Goal: Task Accomplishment & Management: Complete application form

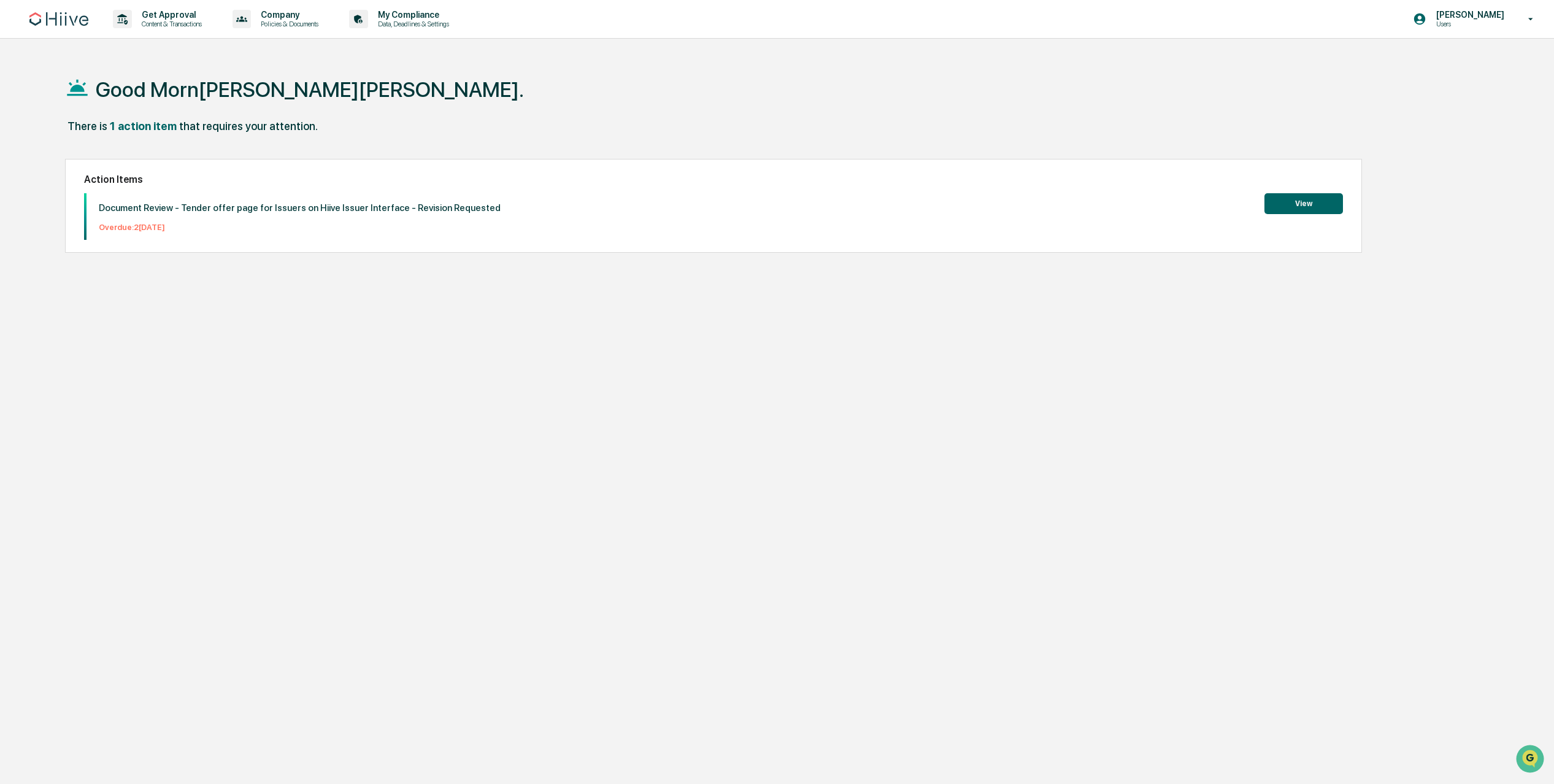
click at [1310, 209] on button "View" at bounding box center [1304, 204] width 78 height 21
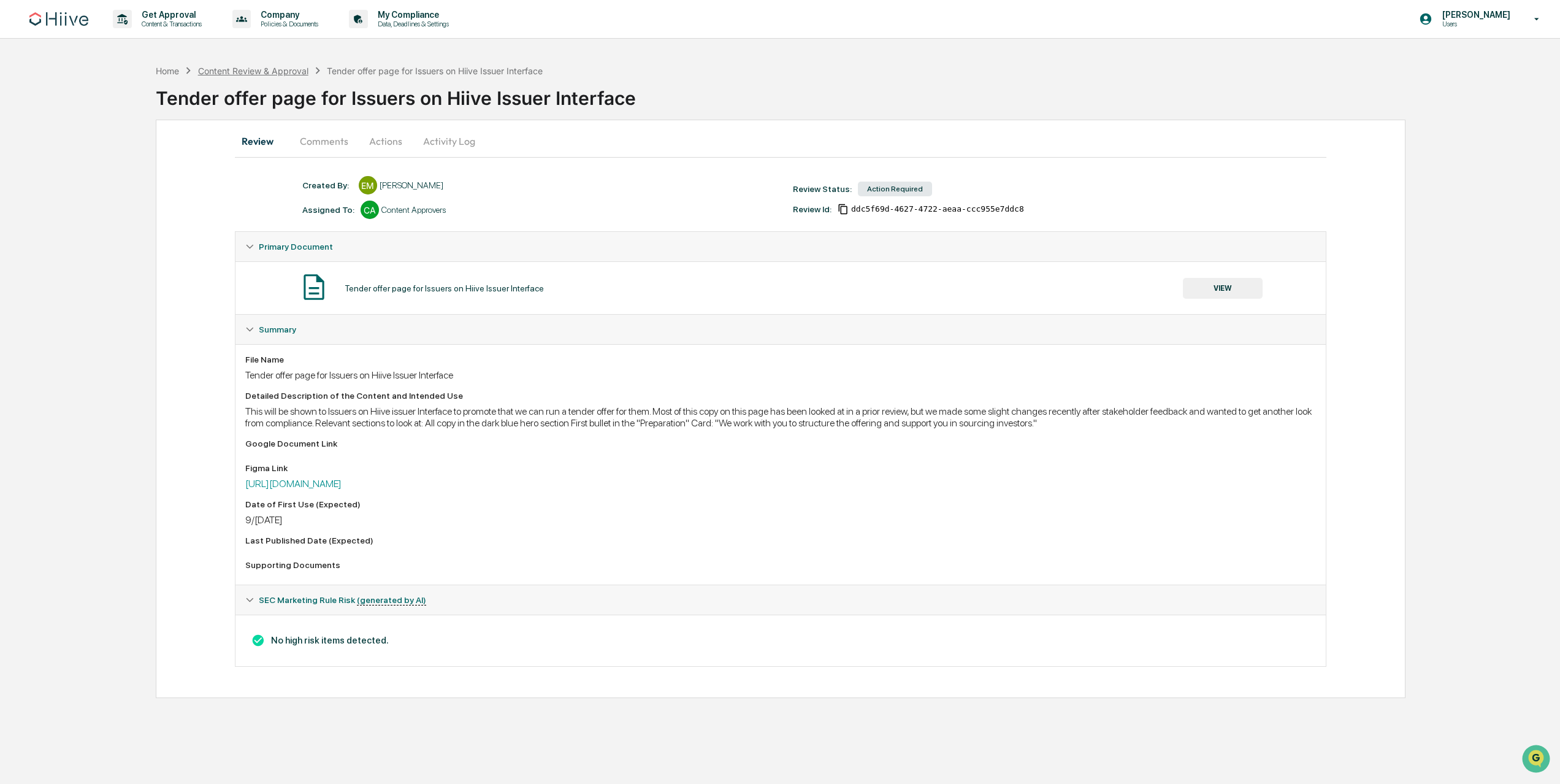
click at [263, 74] on div "Content Review & Approval" at bounding box center [253, 71] width 111 height 10
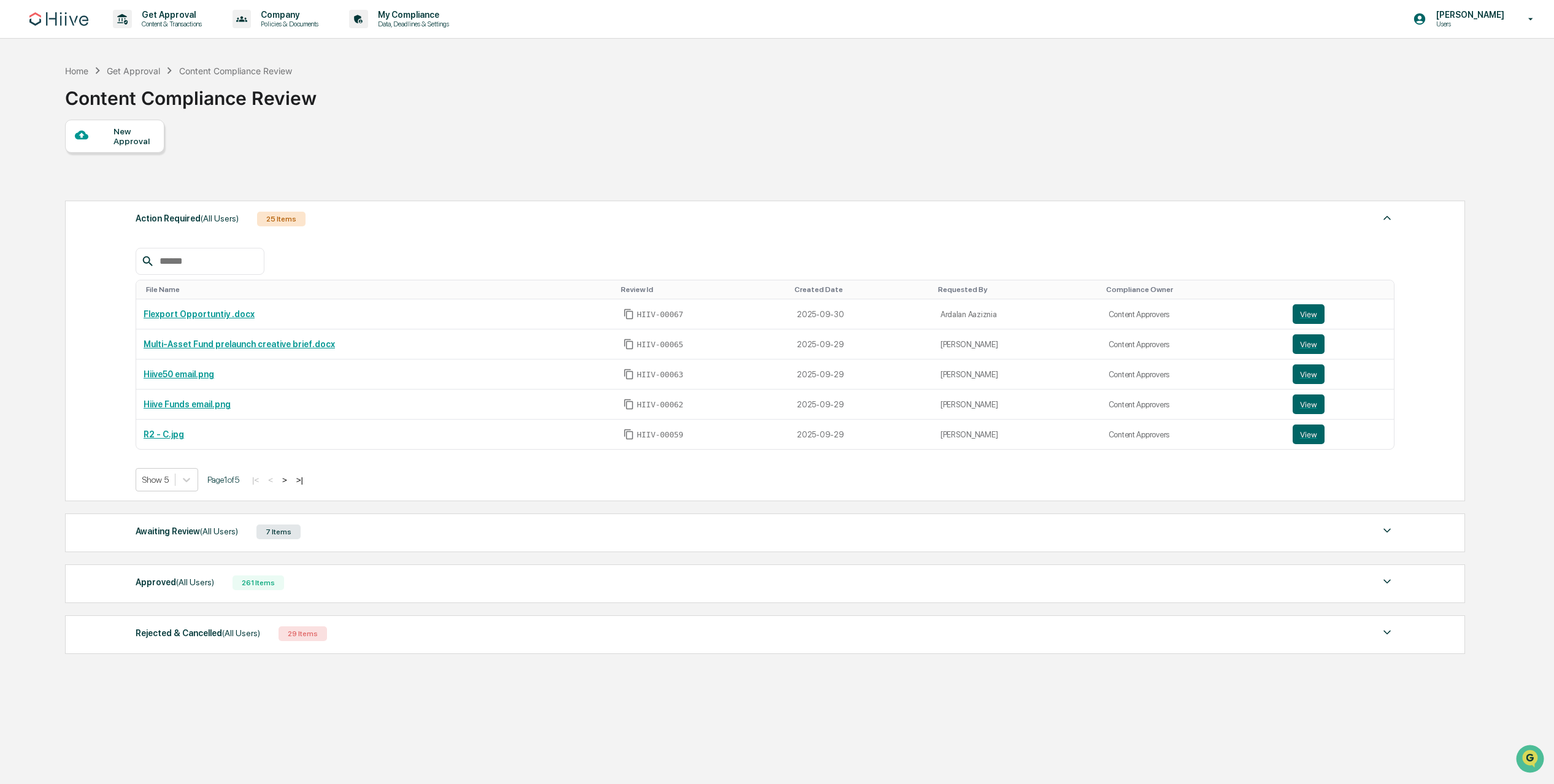
click at [291, 480] on button ">" at bounding box center [284, 480] width 13 height 10
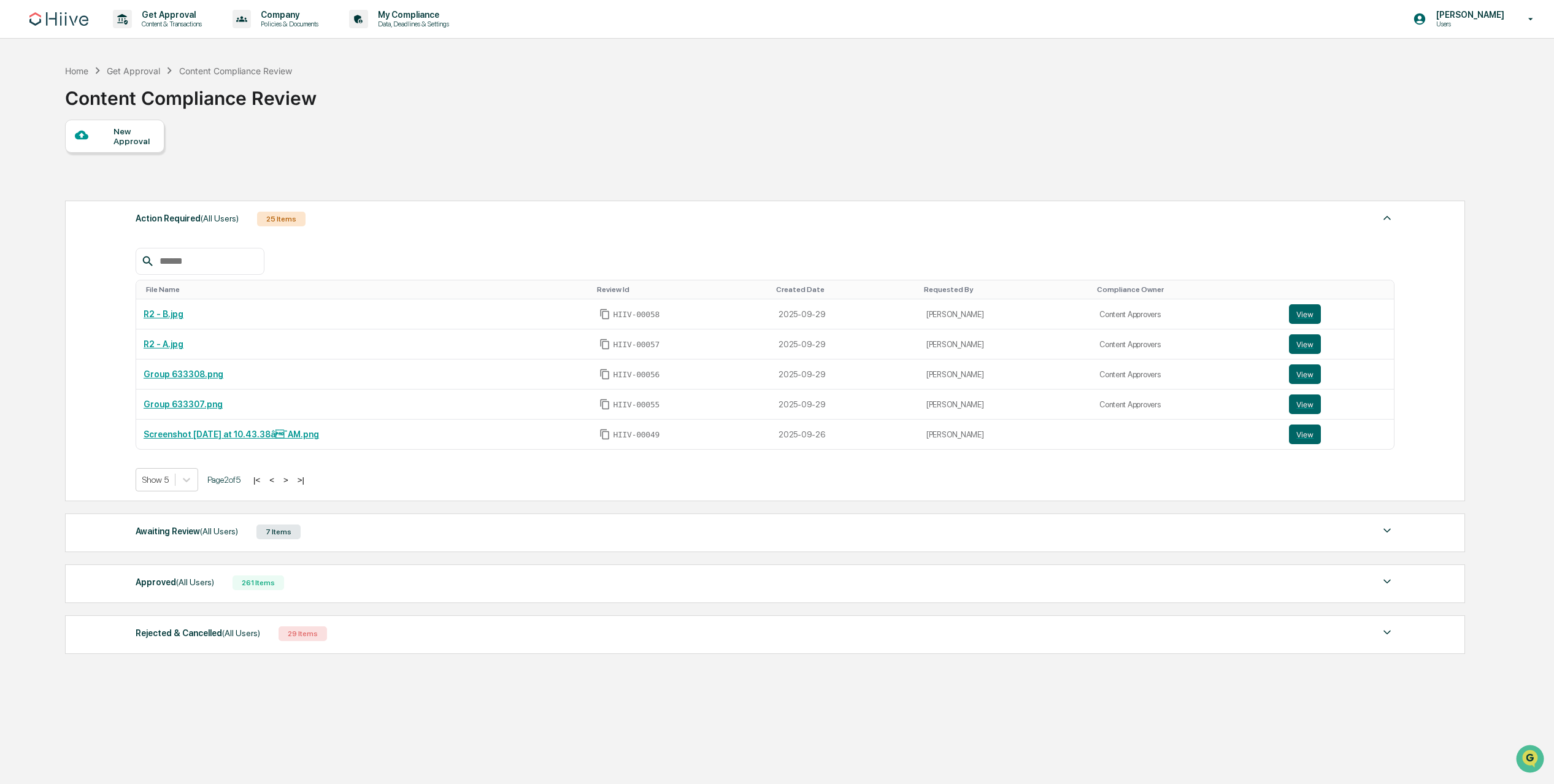
click at [292, 480] on button ">" at bounding box center [286, 480] width 13 height 10
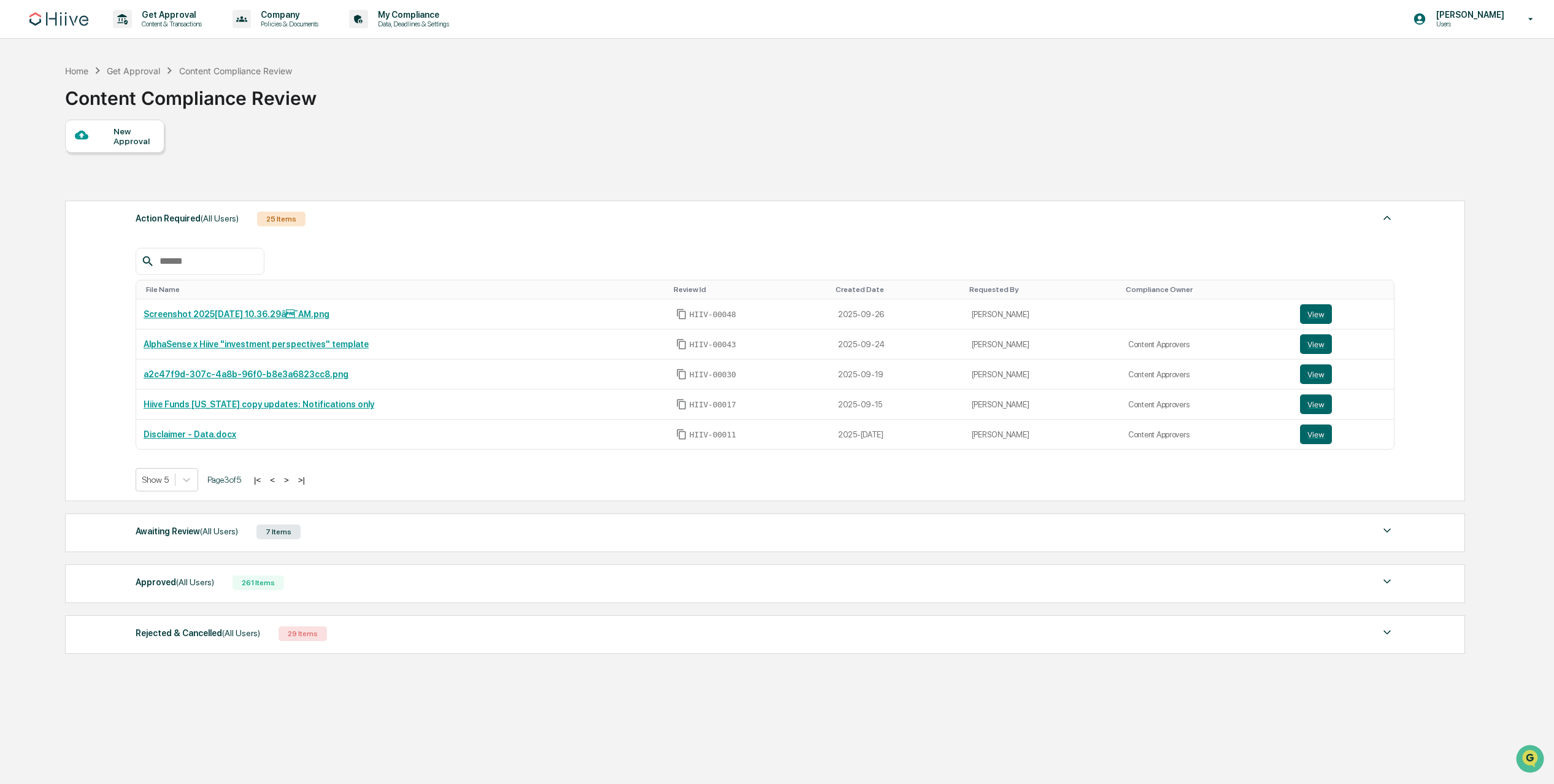
click at [292, 480] on button ">" at bounding box center [287, 480] width 13 height 10
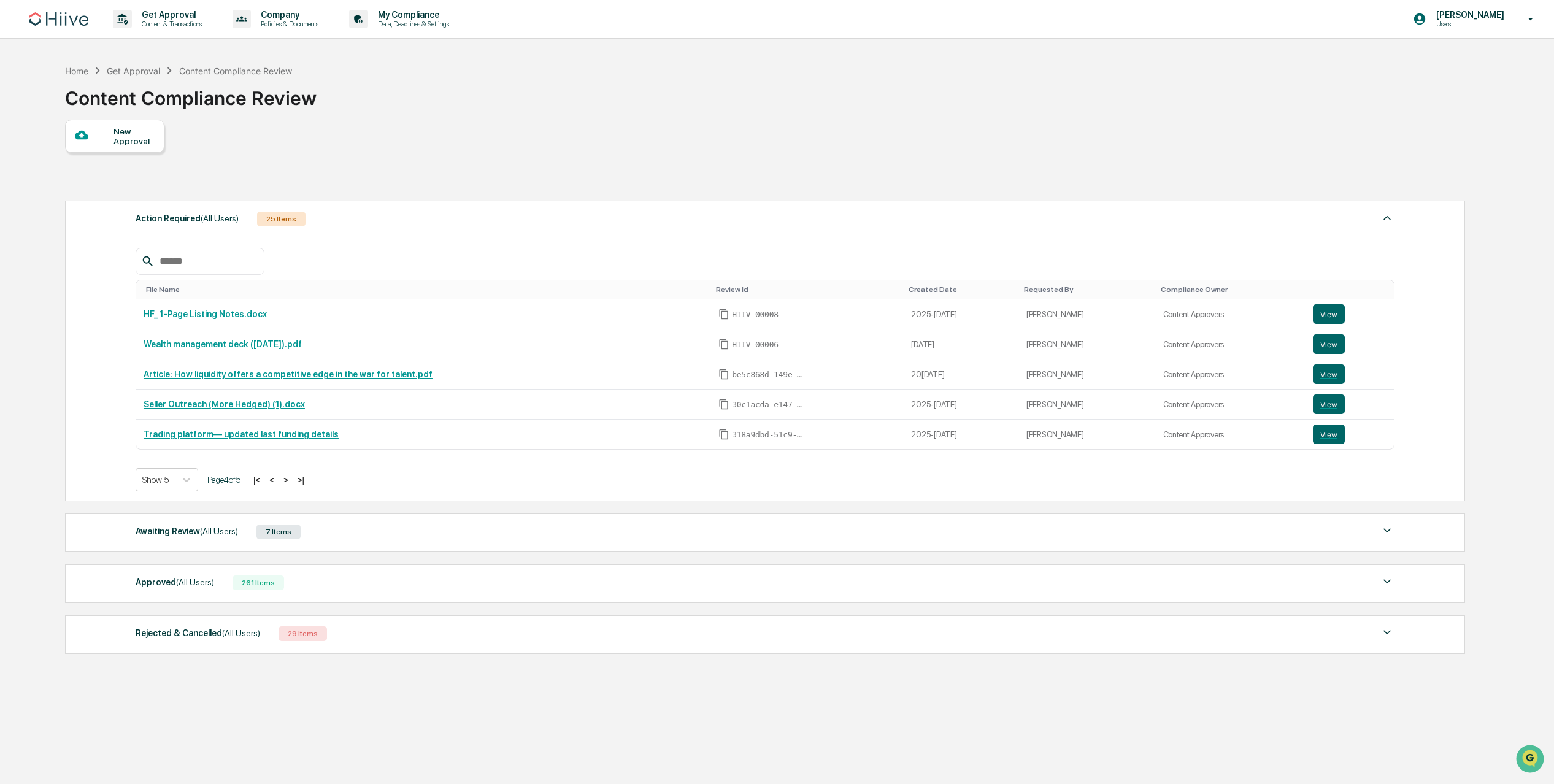
click at [292, 479] on button ">" at bounding box center [286, 480] width 13 height 10
click at [309, 312] on link "Tender offer page for Issuers on Hiive Issuer Interface" at bounding box center [255, 314] width 223 height 10
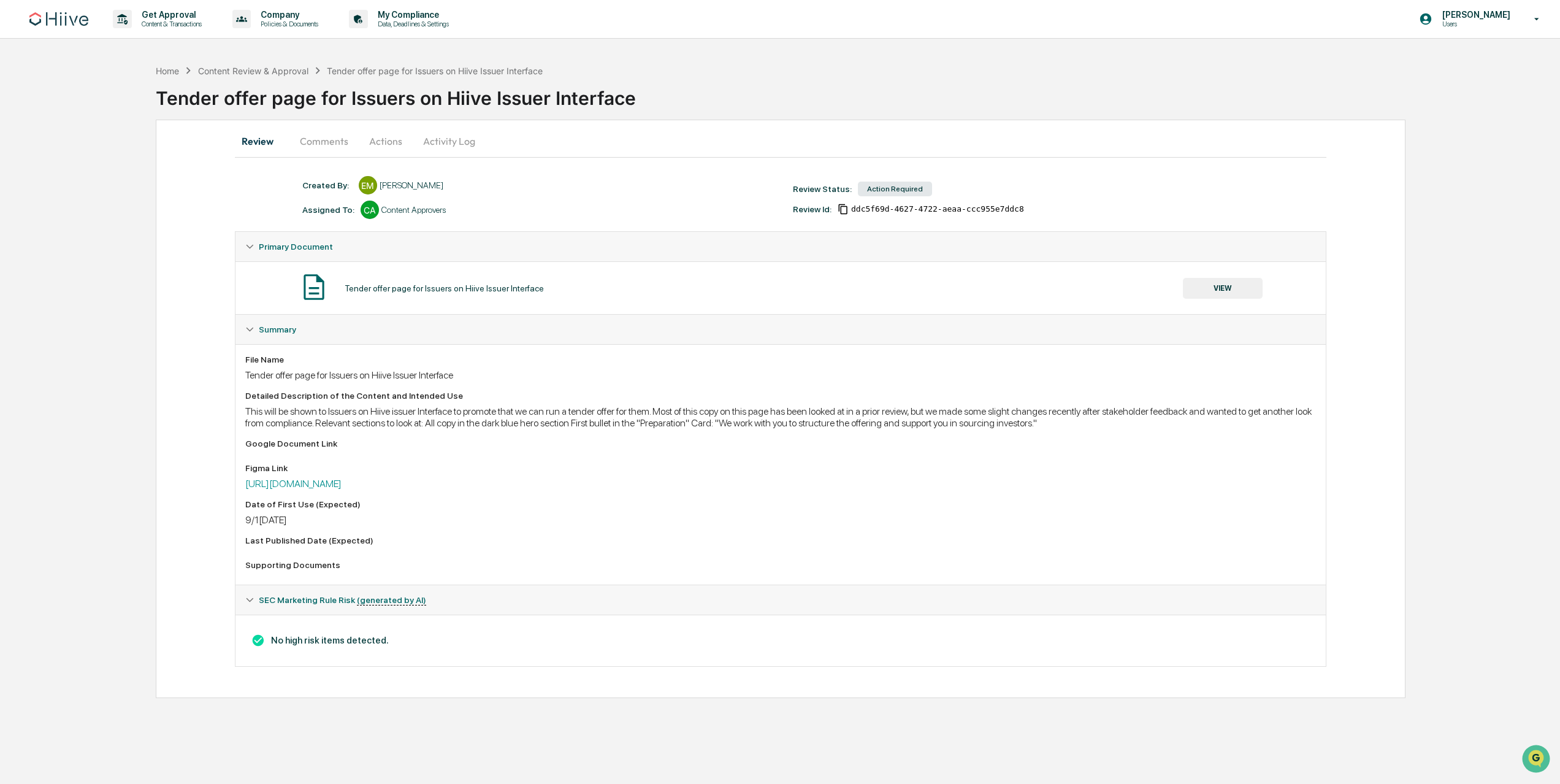
click at [346, 143] on button "Comments" at bounding box center [324, 141] width 68 height 30
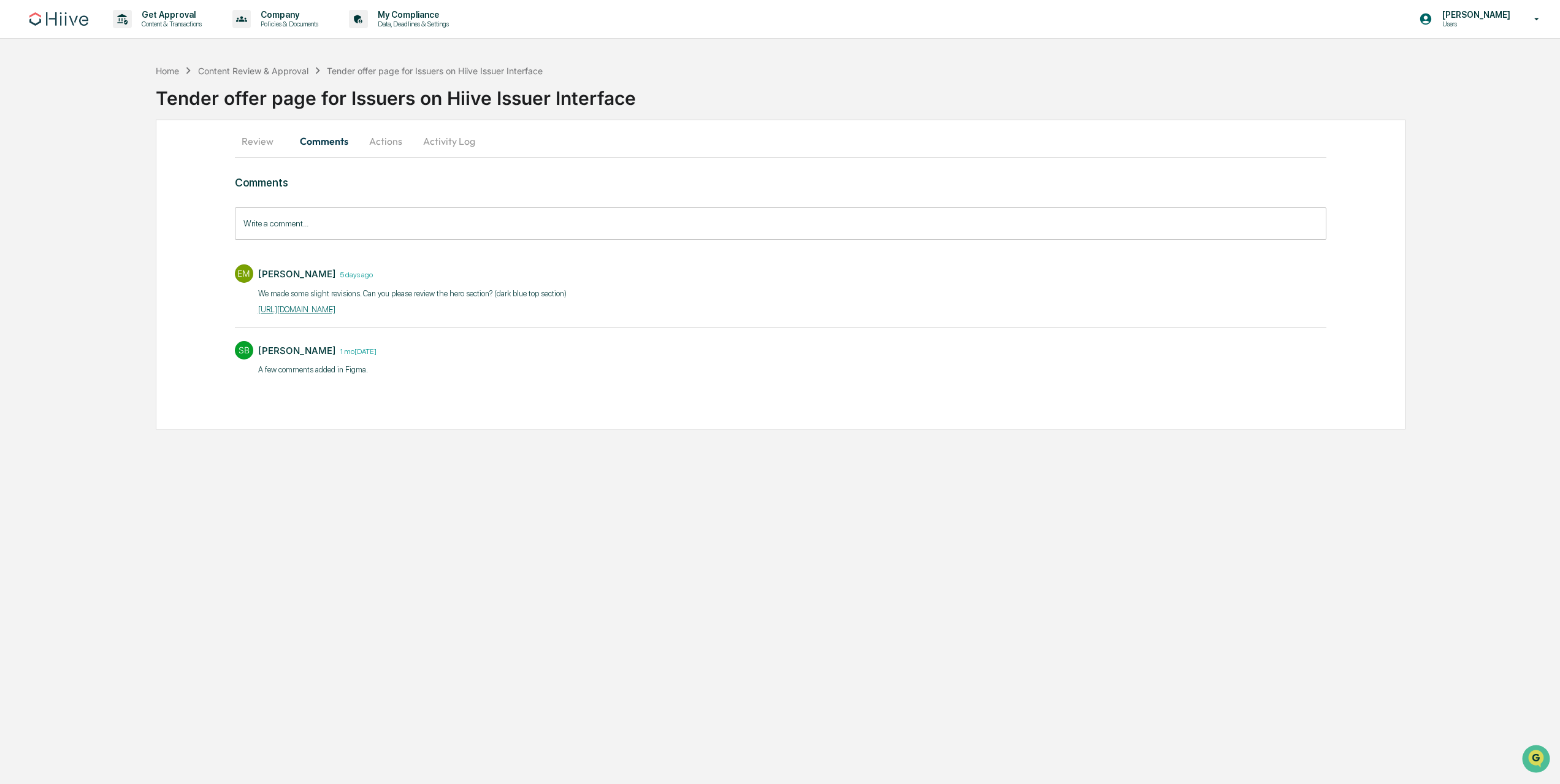
click at [406, 145] on button "Actions" at bounding box center [385, 141] width 55 height 30
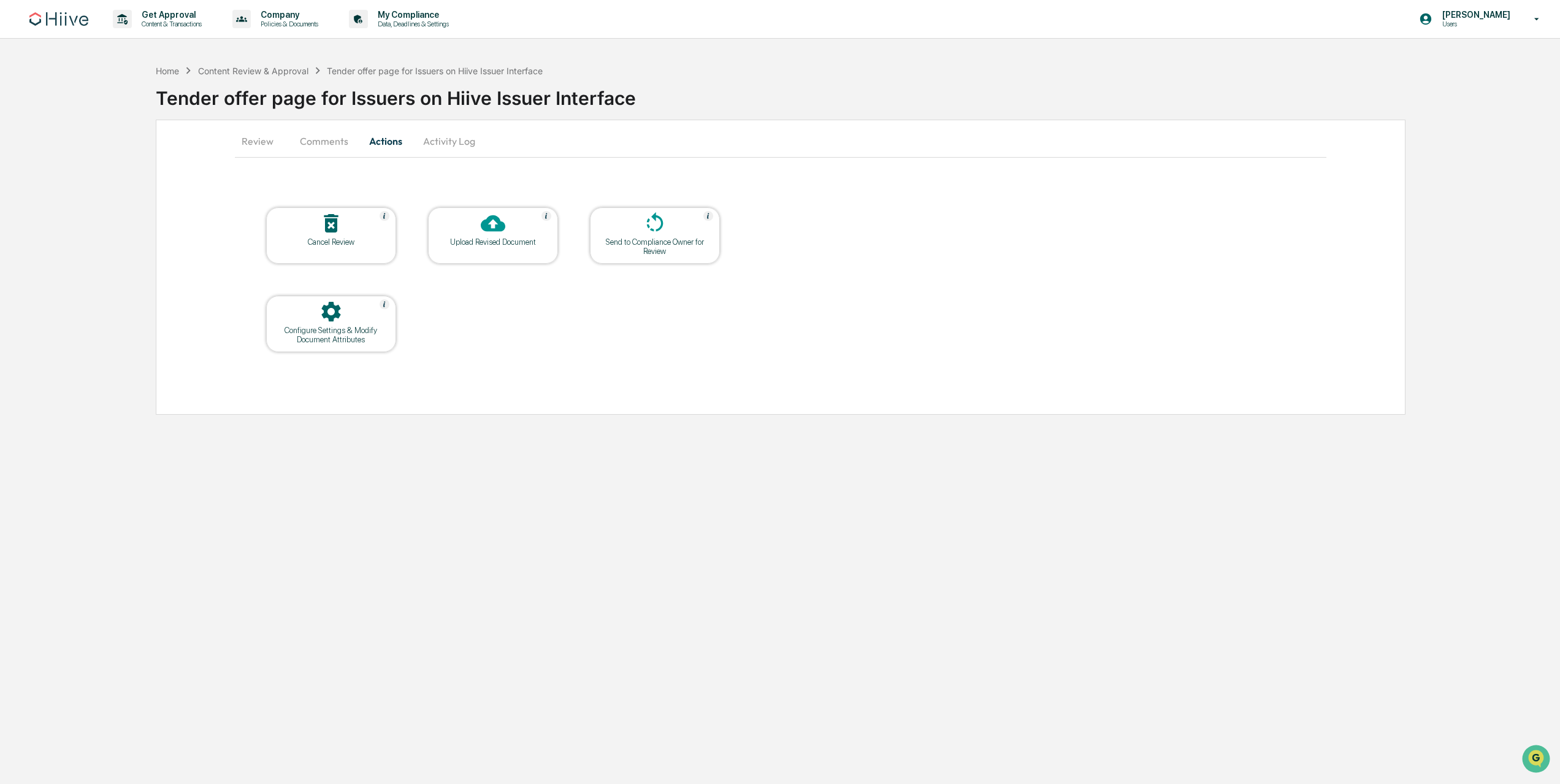
click at [639, 243] on div "Send to Compliance Owner for Review" at bounding box center [655, 246] width 111 height 18
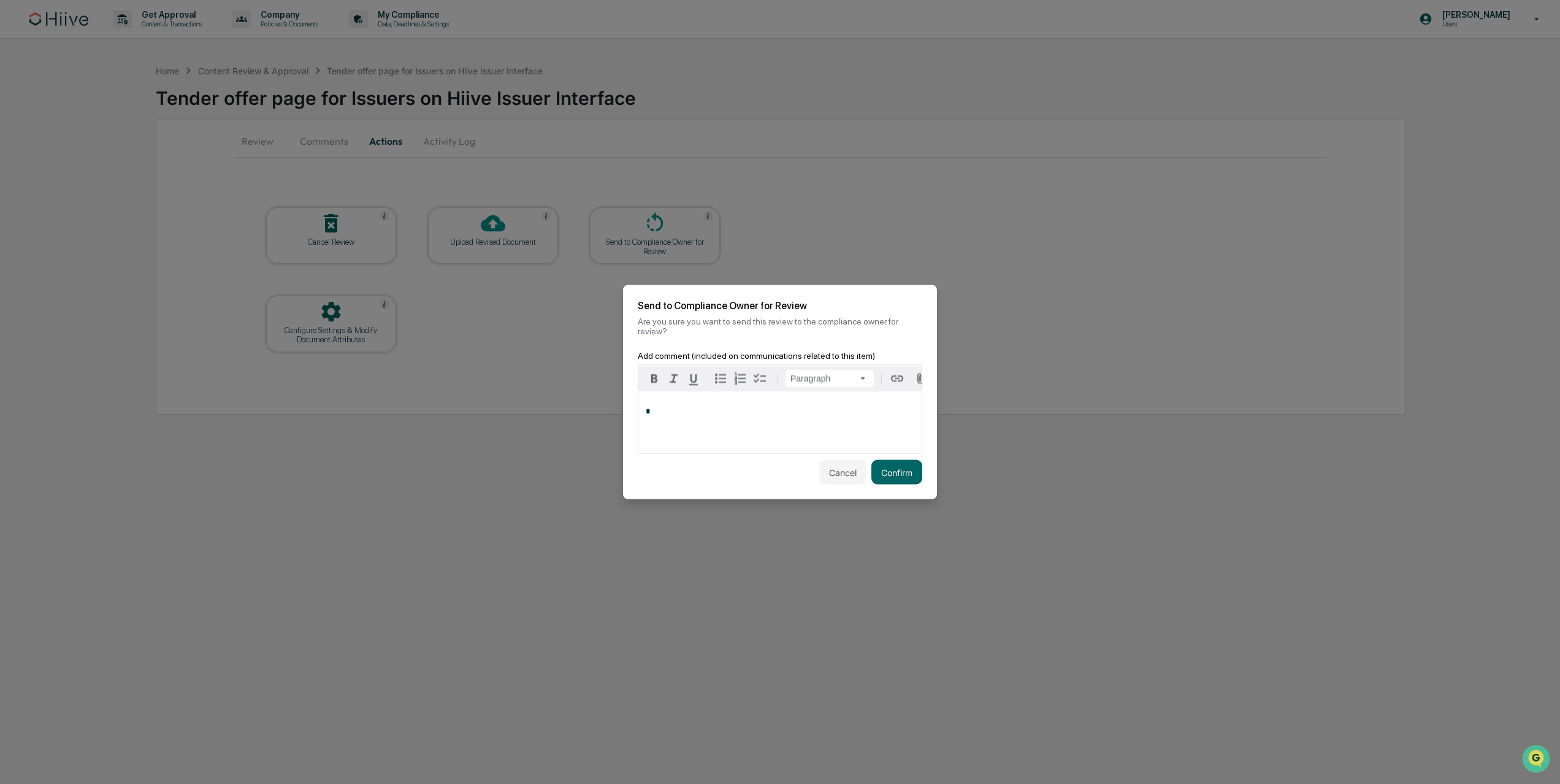
click at [802, 411] on p "*" at bounding box center [780, 412] width 269 height 9
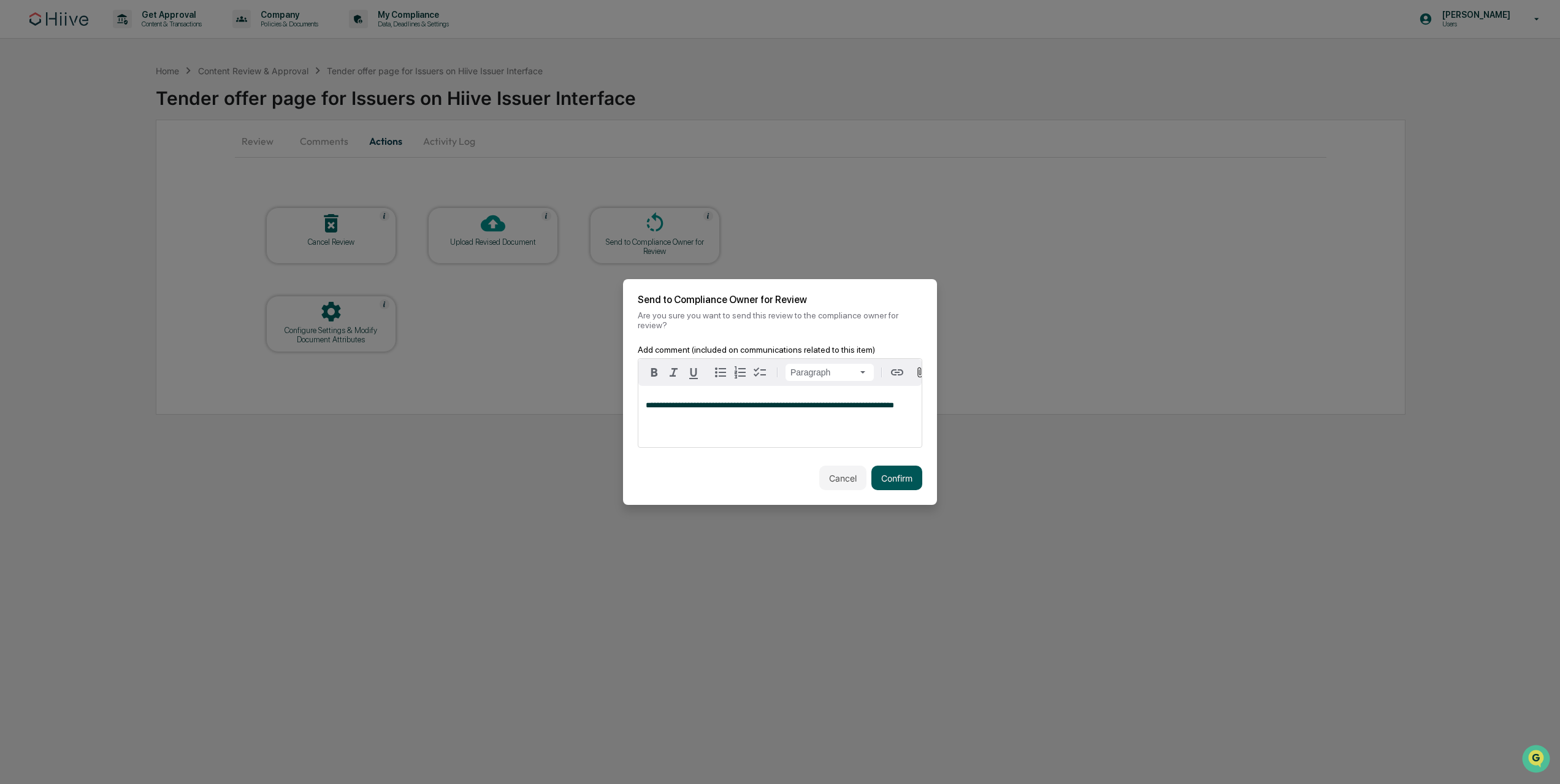
click at [903, 474] on button "Confirm" at bounding box center [896, 477] width 51 height 24
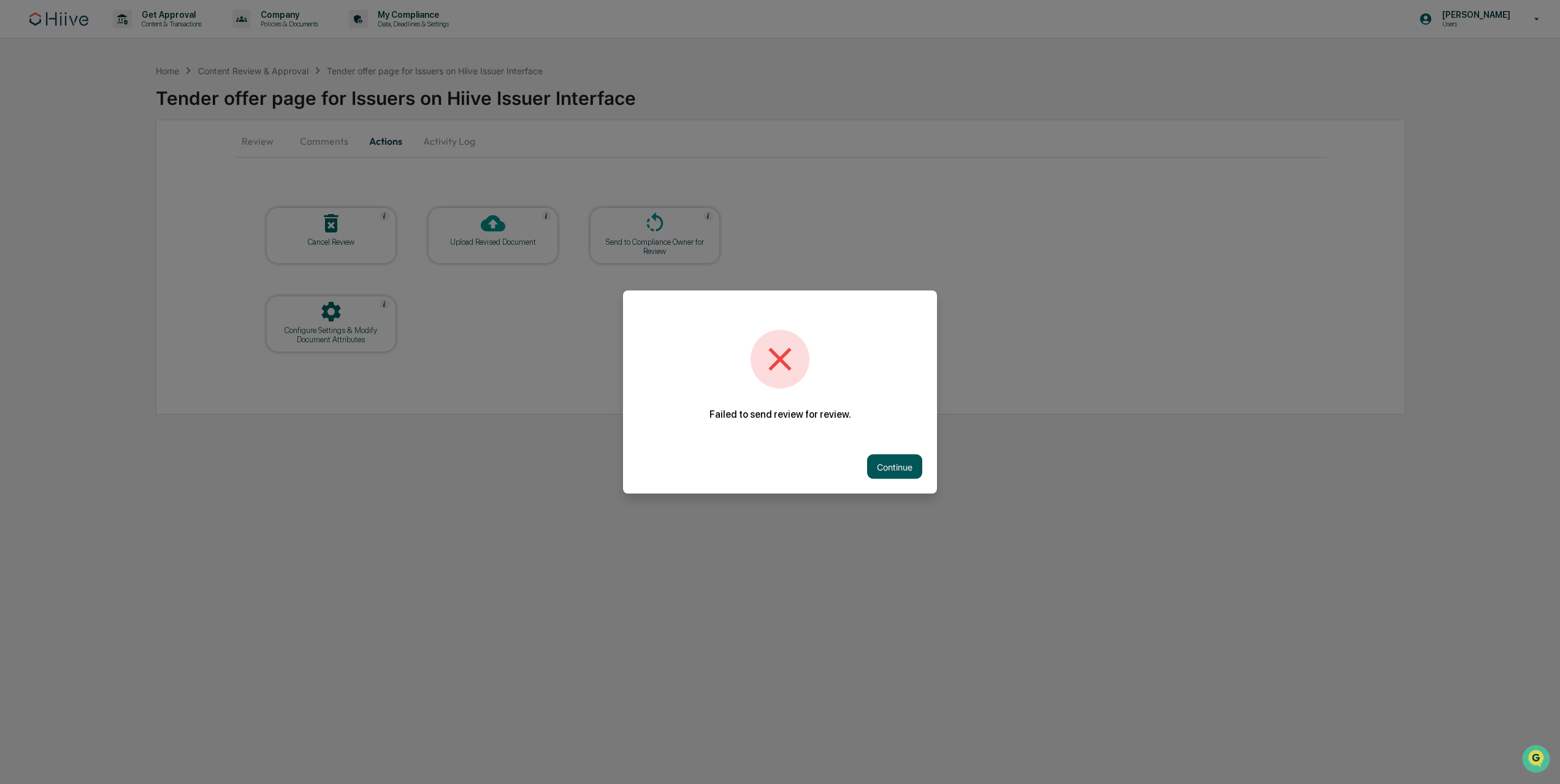
click at [891, 470] on button "Continue" at bounding box center [895, 467] width 55 height 24
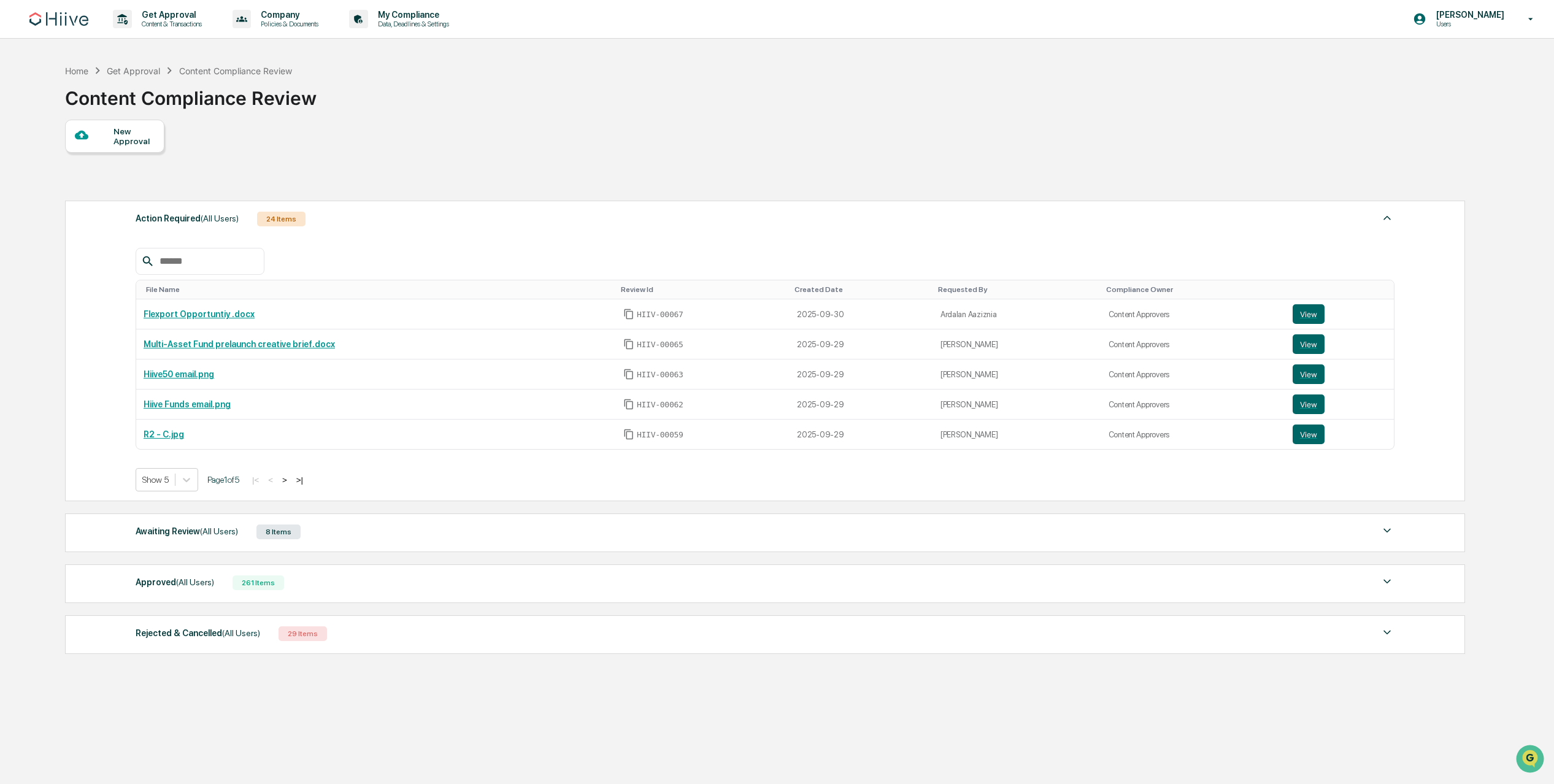
click at [217, 531] on span "(All Users)" at bounding box center [219, 531] width 38 height 10
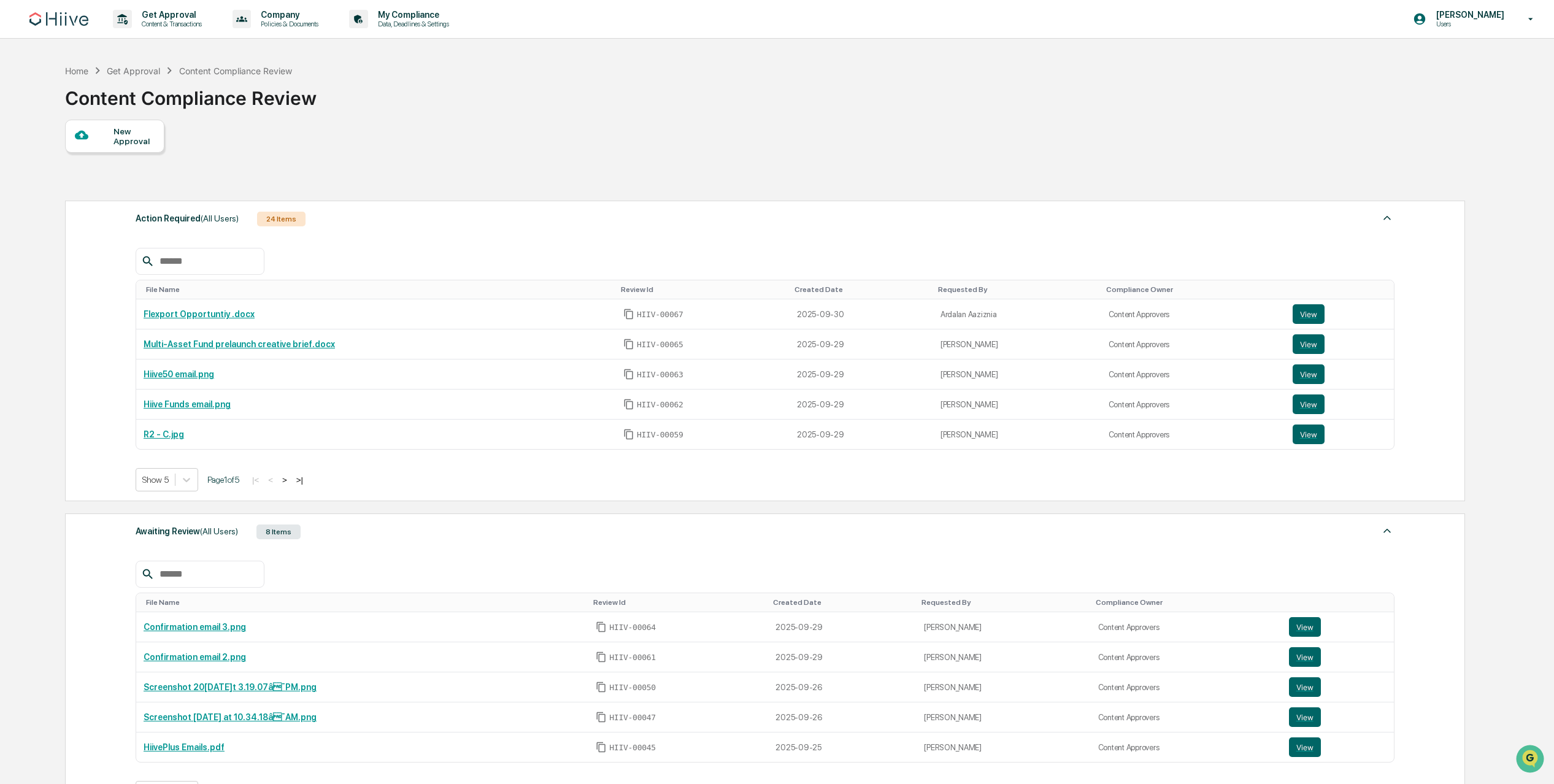
click at [307, 484] on button ">|" at bounding box center [299, 480] width 14 height 10
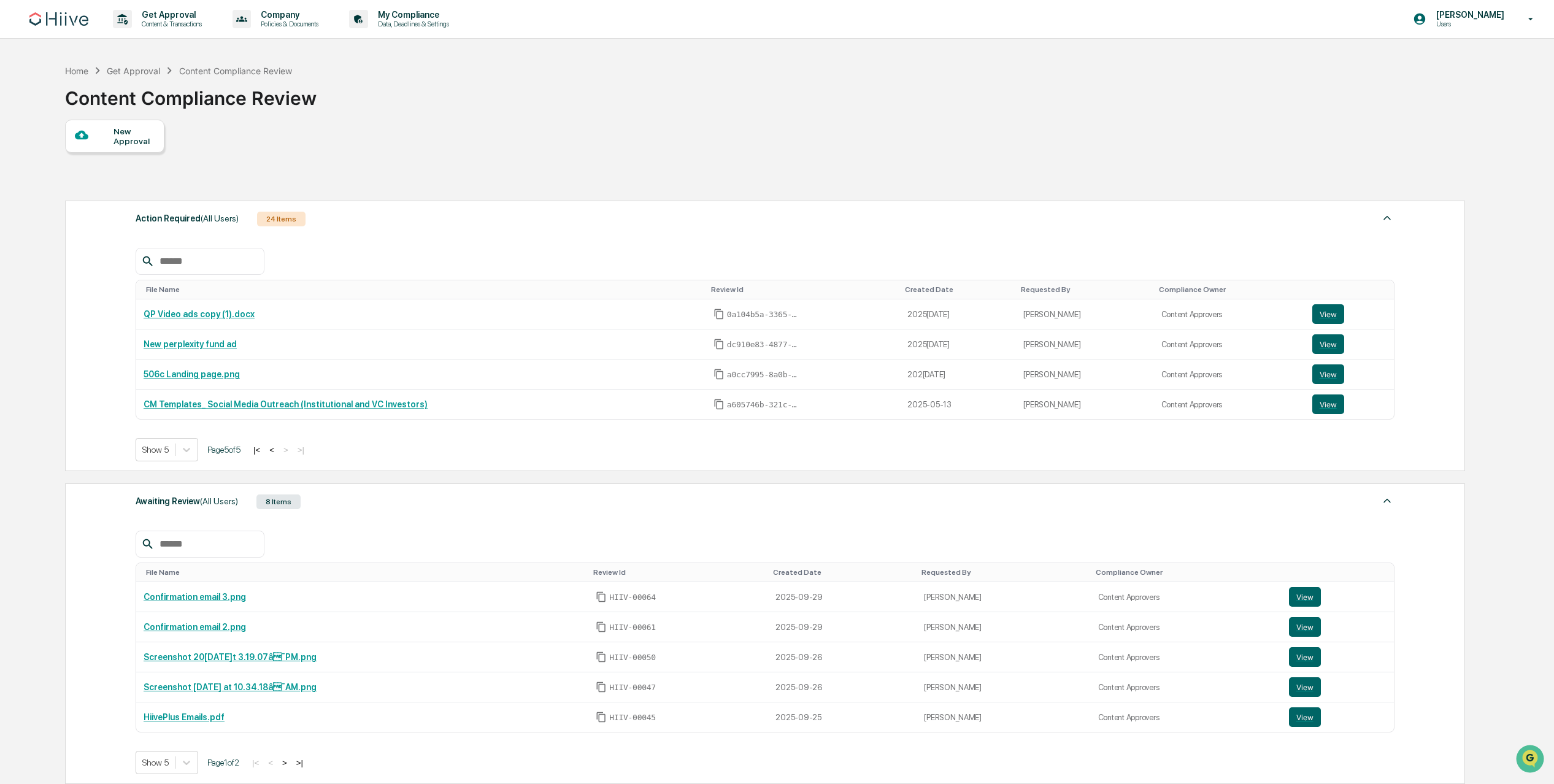
click at [292, 447] on div "|< < > >|" at bounding box center [278, 450] width 58 height 10
click at [278, 450] on button "<" at bounding box center [272, 450] width 13 height 10
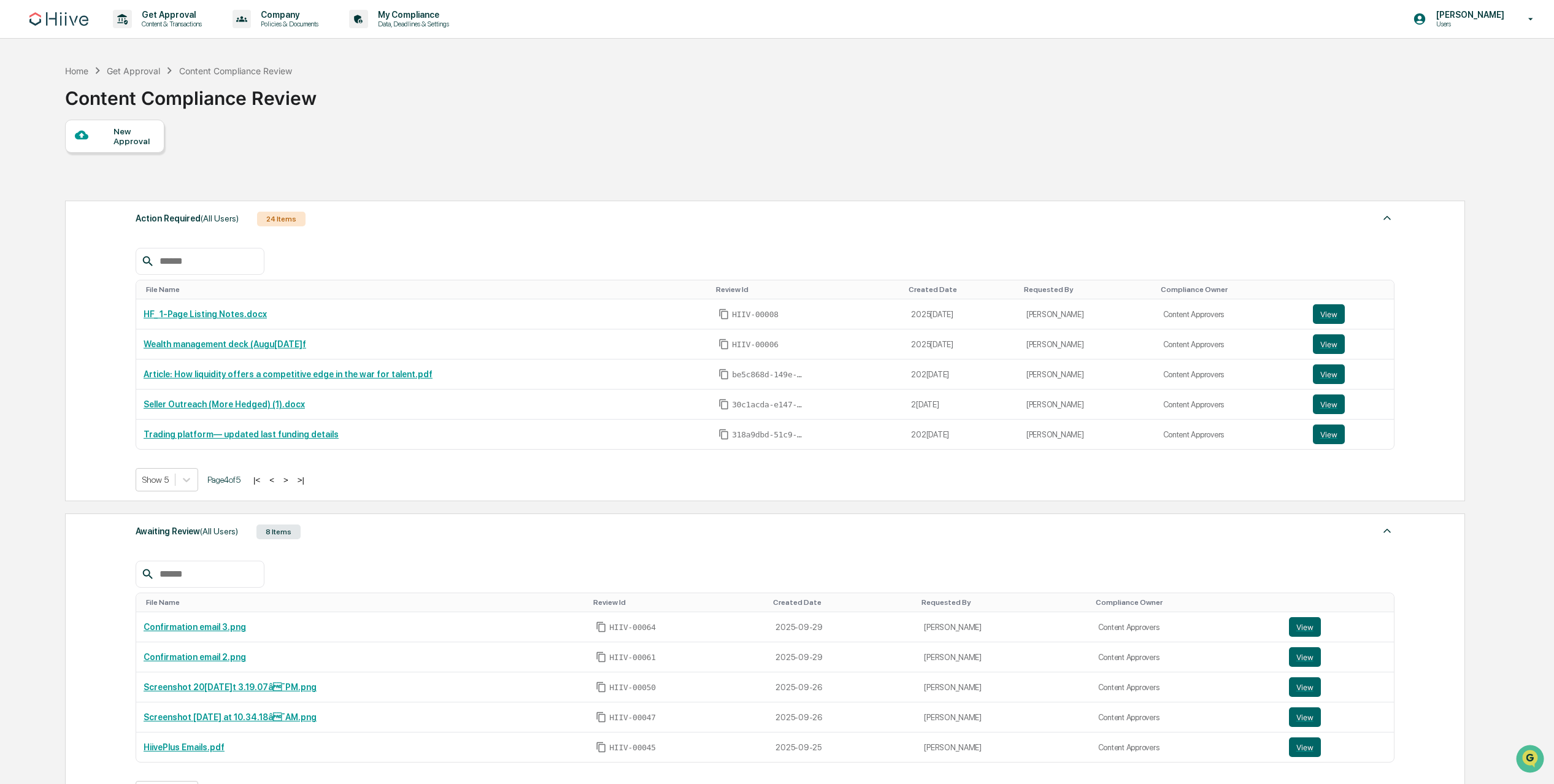
click at [278, 480] on button "<" at bounding box center [272, 480] width 13 height 10
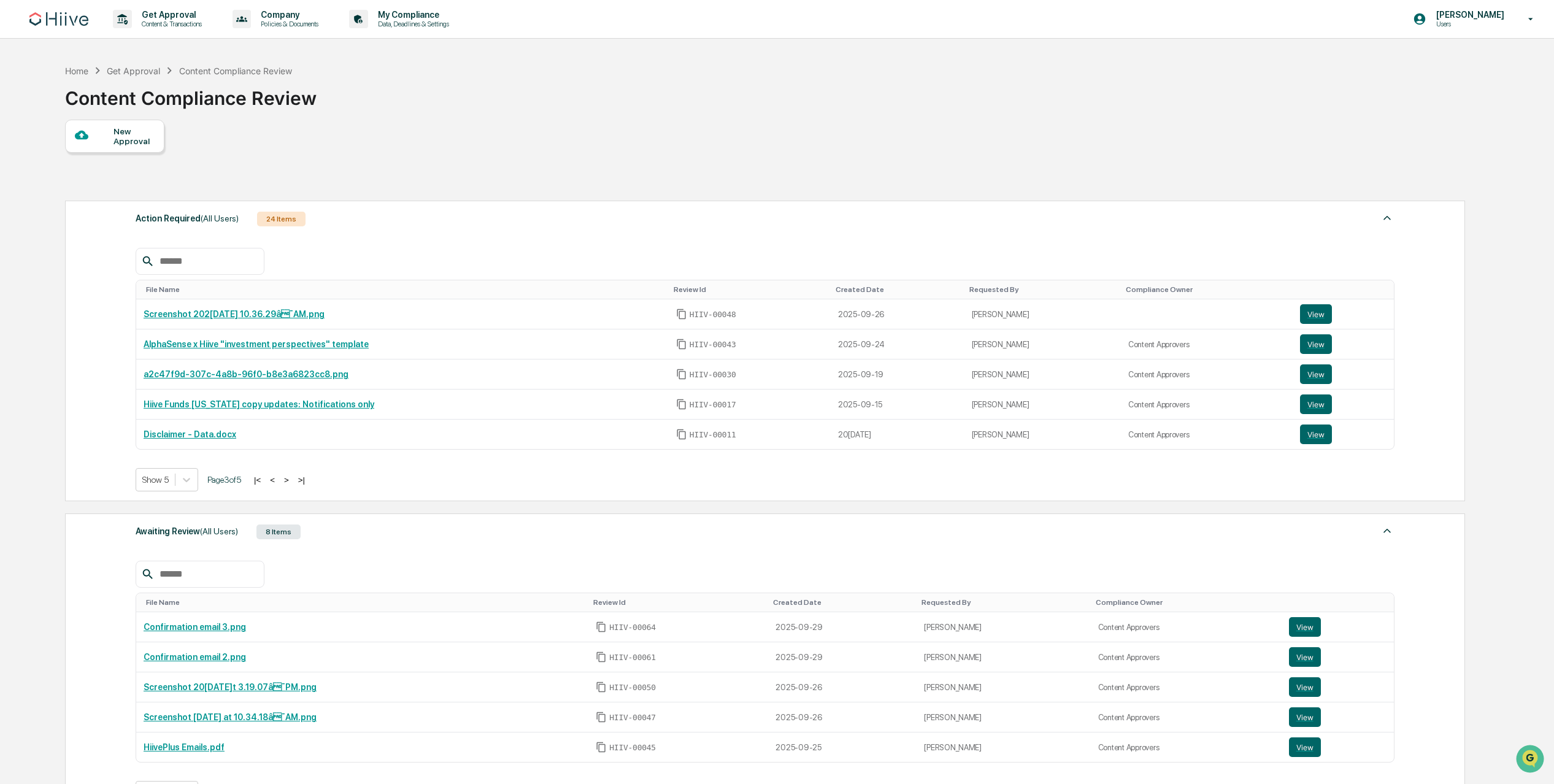
click at [278, 481] on button "<" at bounding box center [273, 480] width 13 height 10
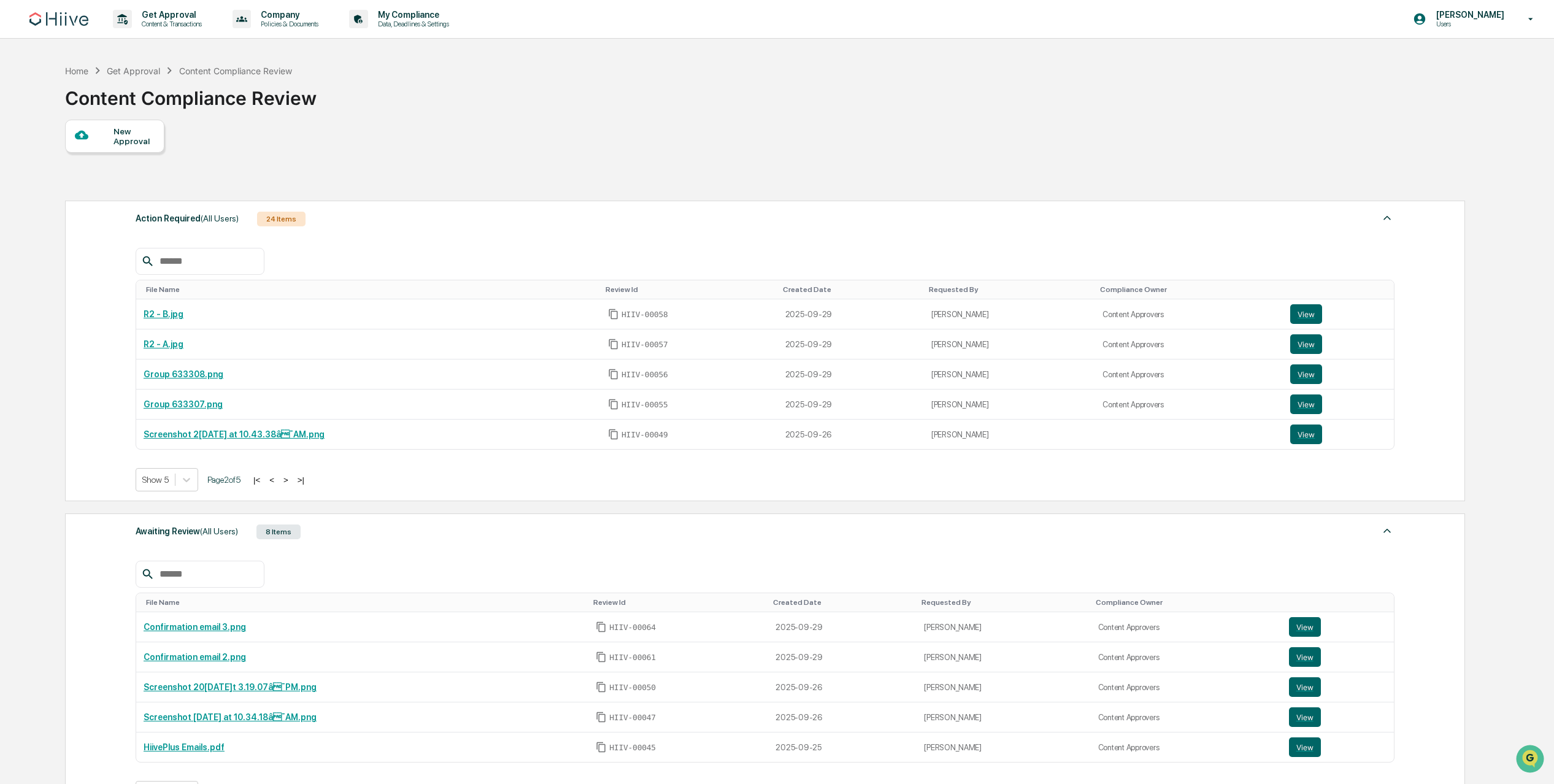
click at [278, 481] on button "<" at bounding box center [272, 480] width 13 height 10
click at [196, 264] on input "text" at bounding box center [206, 261] width 104 height 16
click at [86, 75] on div "Home" at bounding box center [77, 71] width 24 height 10
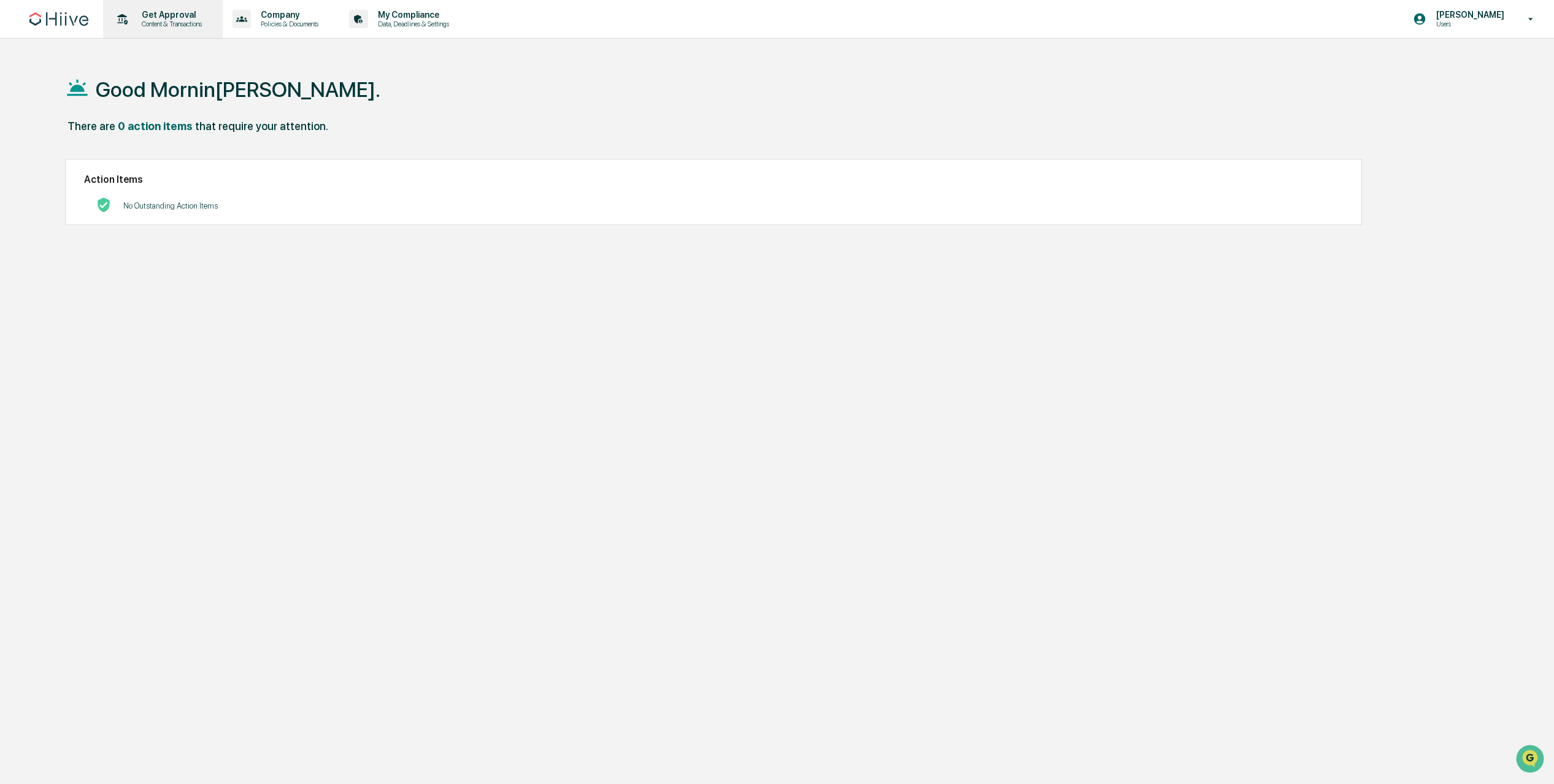
click at [206, 22] on p "Content & Transactions" at bounding box center [170, 24] width 76 height 9
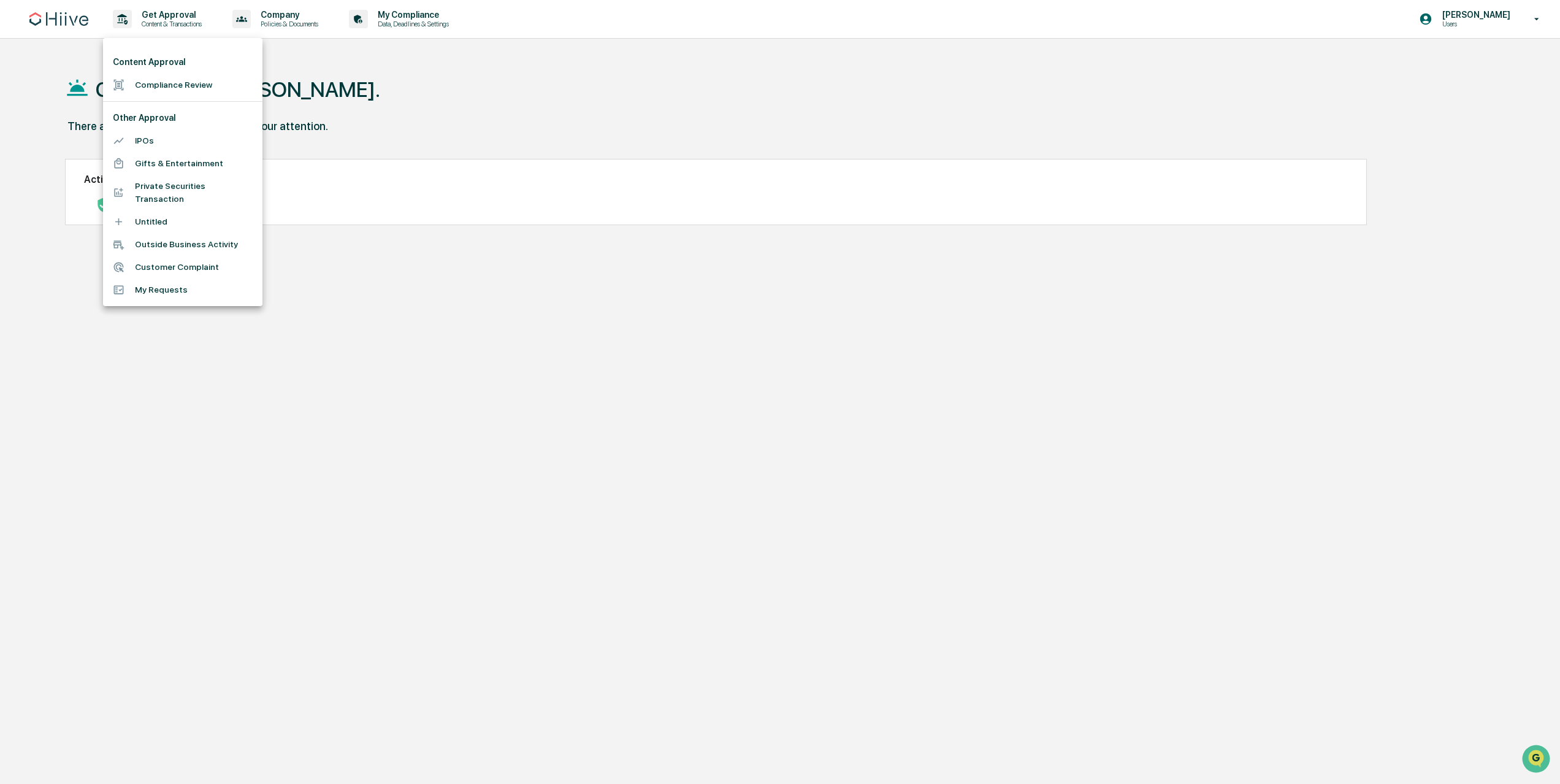
click at [227, 296] on li "My Requests" at bounding box center [183, 289] width 159 height 23
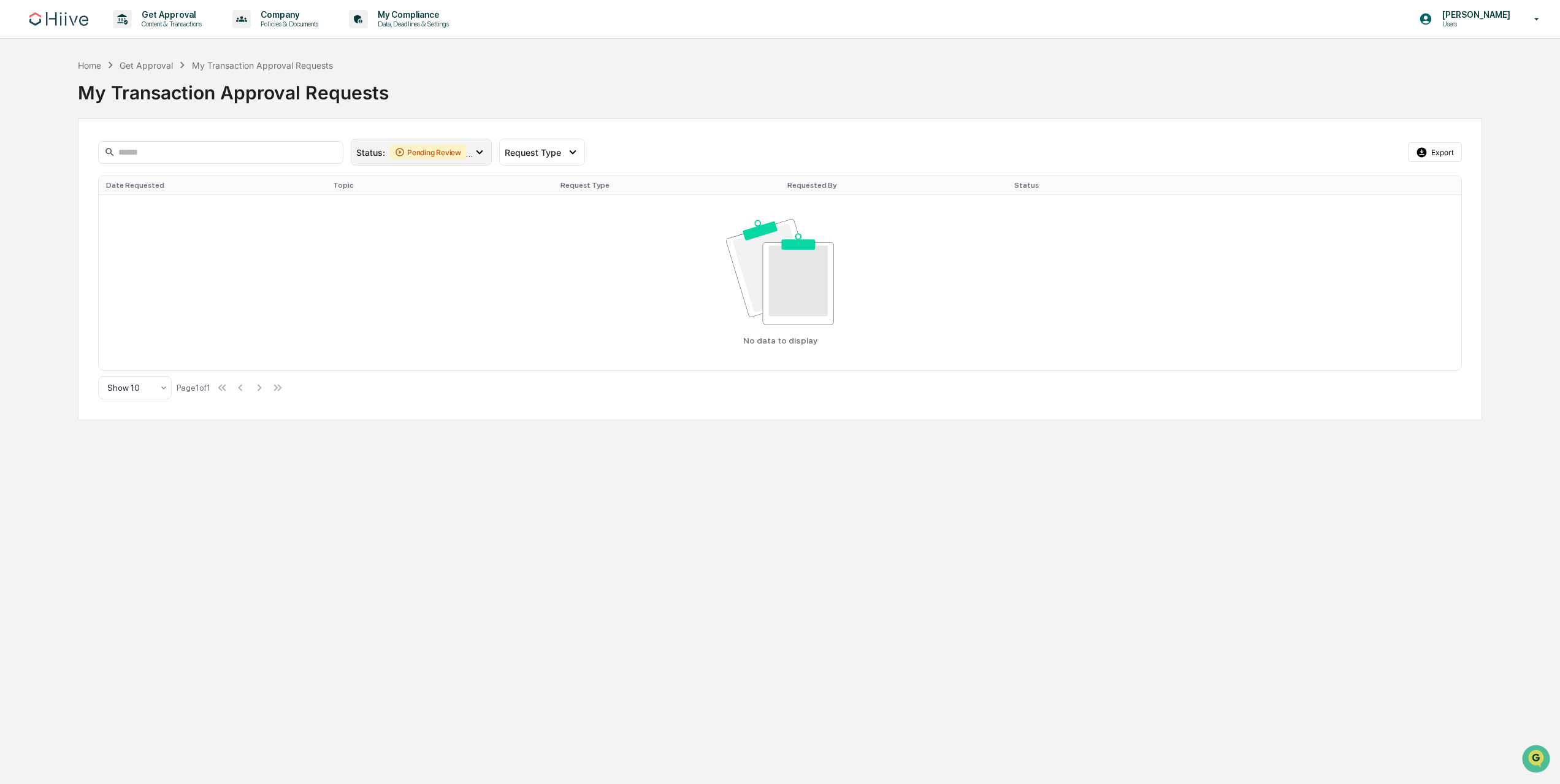
click at [422, 158] on div "Pending Review" at bounding box center [427, 152] width 76 height 15
click at [432, 239] on div "Action Required" at bounding box center [415, 232] width 75 height 15
click at [430, 151] on div "Pending Review" at bounding box center [427, 152] width 76 height 15
click at [428, 204] on div "Pending Review" at bounding box center [415, 207] width 76 height 15
click at [433, 148] on div "Pending Review" at bounding box center [427, 152] width 76 height 15
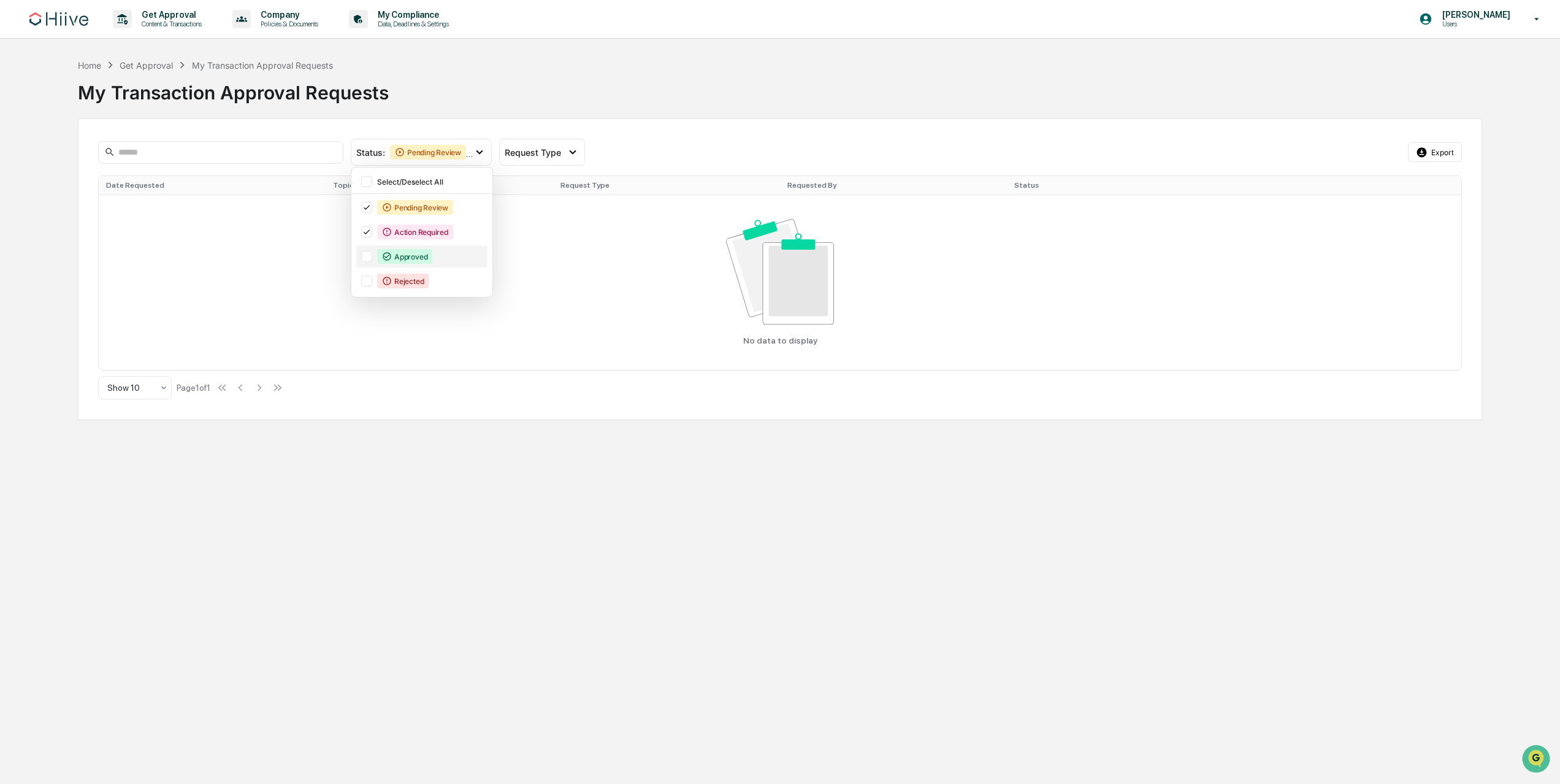
click at [417, 252] on div "Approved" at bounding box center [405, 256] width 55 height 15
click at [427, 149] on div "Pending Review" at bounding box center [427, 152] width 76 height 15
click at [433, 277] on div "Rejected" at bounding box center [431, 281] width 108 height 15
click at [77, 16] on img at bounding box center [59, 19] width 59 height 13
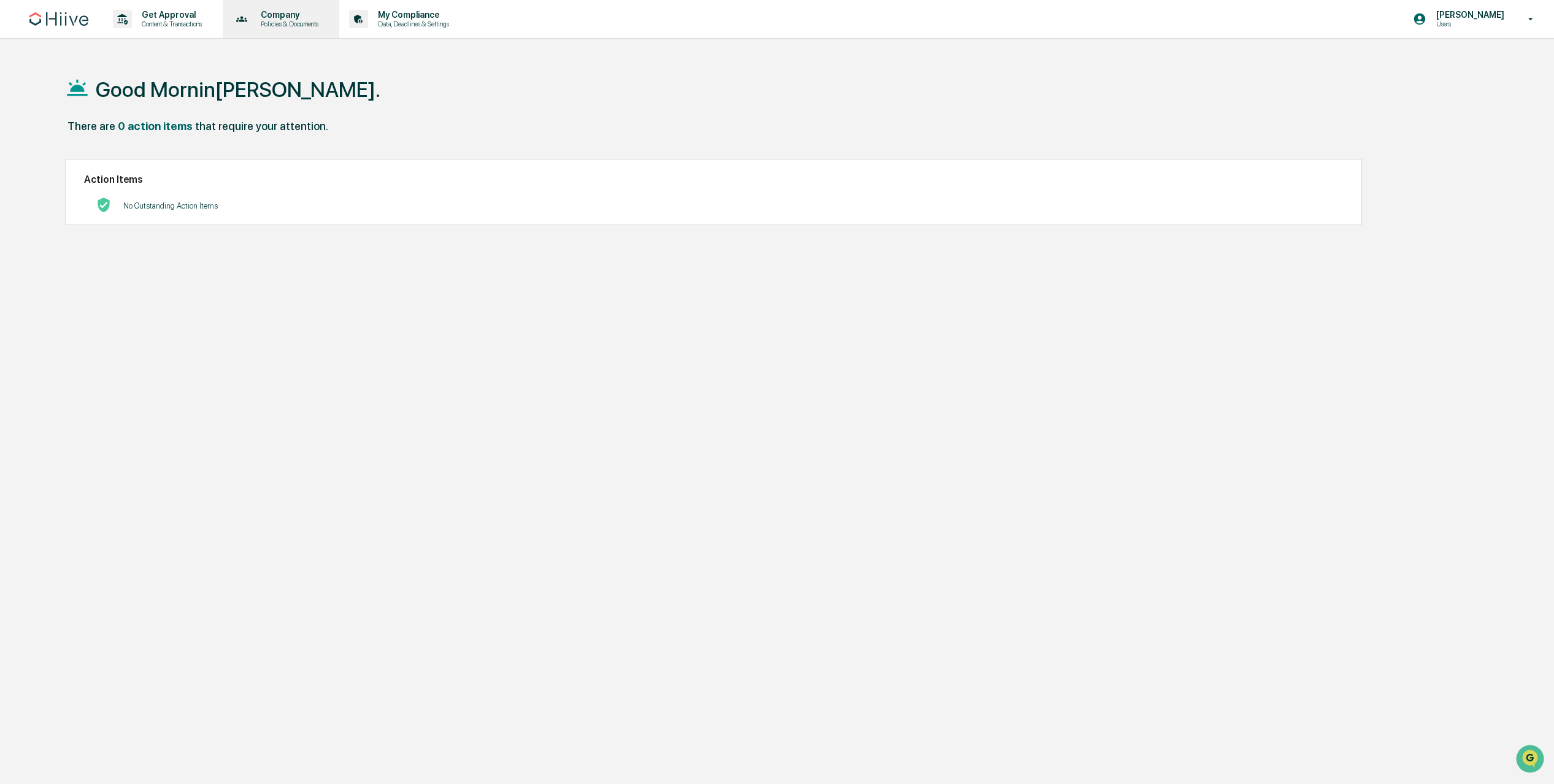
click at [332, 35] on div "Company Policies & Documents" at bounding box center [280, 19] width 105 height 38
click at [197, 27] on div at bounding box center [780, 392] width 1561 height 784
click at [196, 15] on div "Policy Document Library Approved Content Library" at bounding box center [777, 392] width 1554 height 784
click at [167, 21] on p "Content & Transactions" at bounding box center [170, 24] width 76 height 9
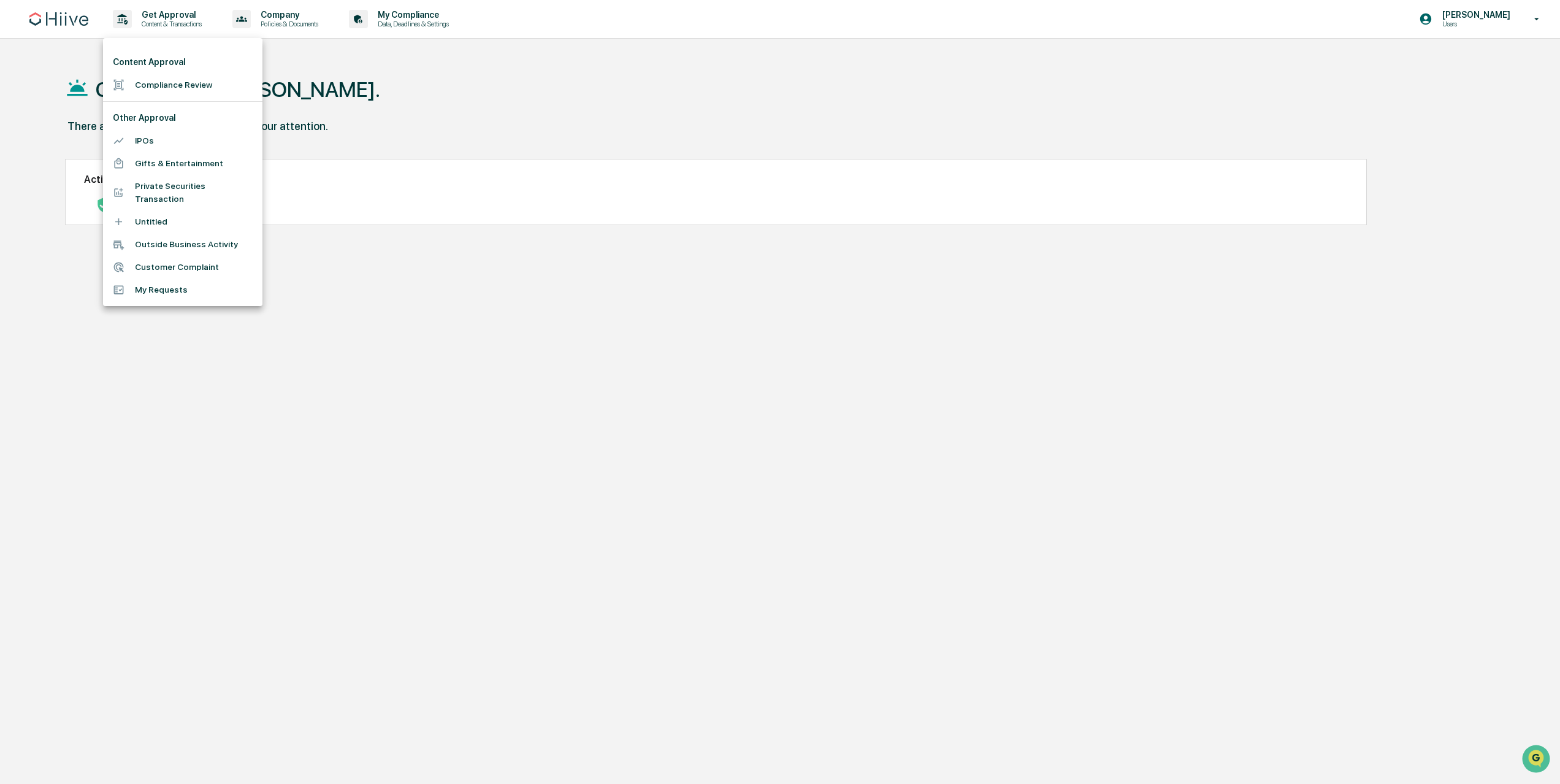
click at [176, 78] on li "Compliance Review" at bounding box center [183, 85] width 159 height 23
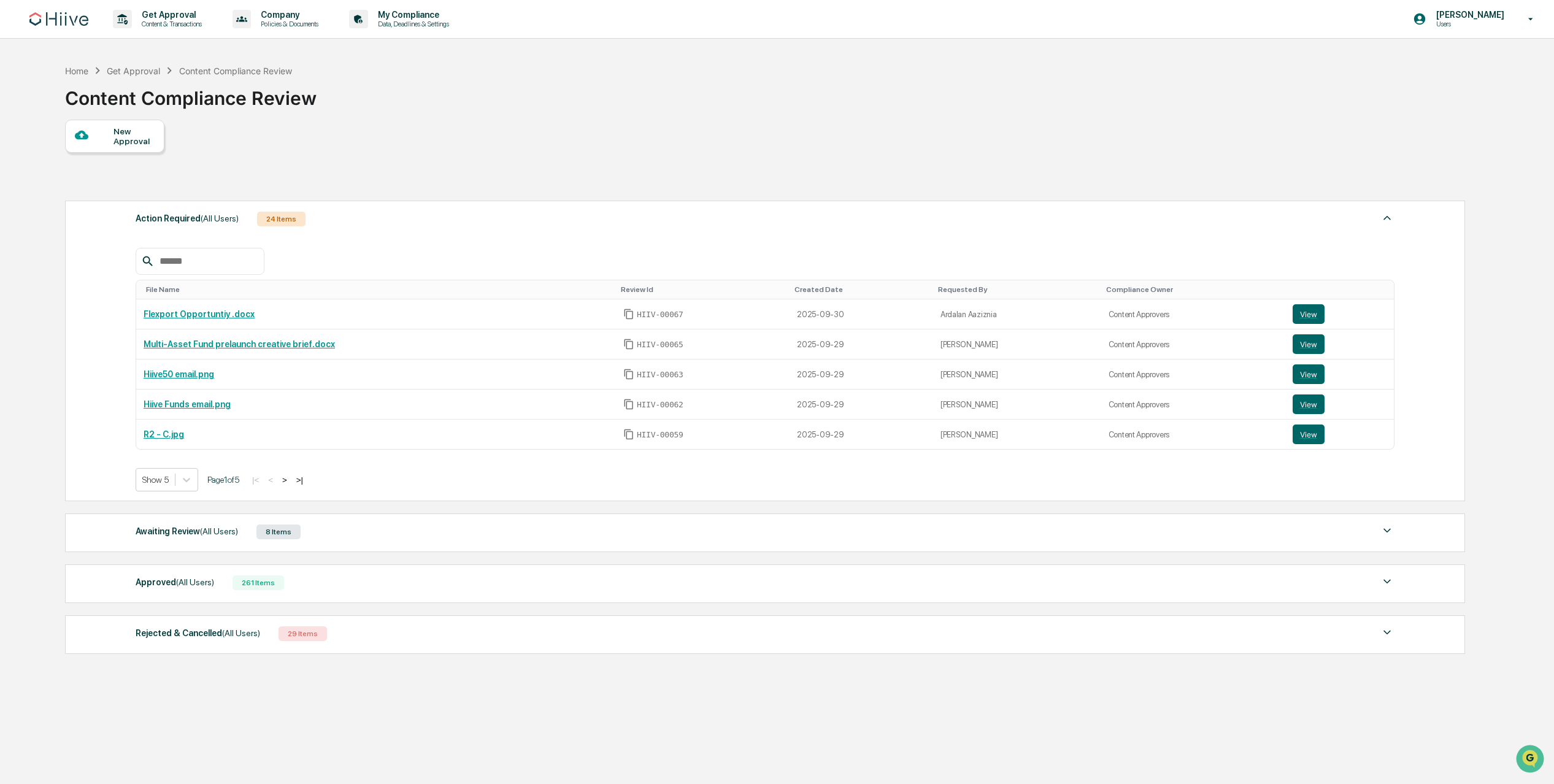
click at [291, 480] on button ">" at bounding box center [284, 480] width 13 height 10
click at [292, 480] on button ">" at bounding box center [286, 480] width 13 height 10
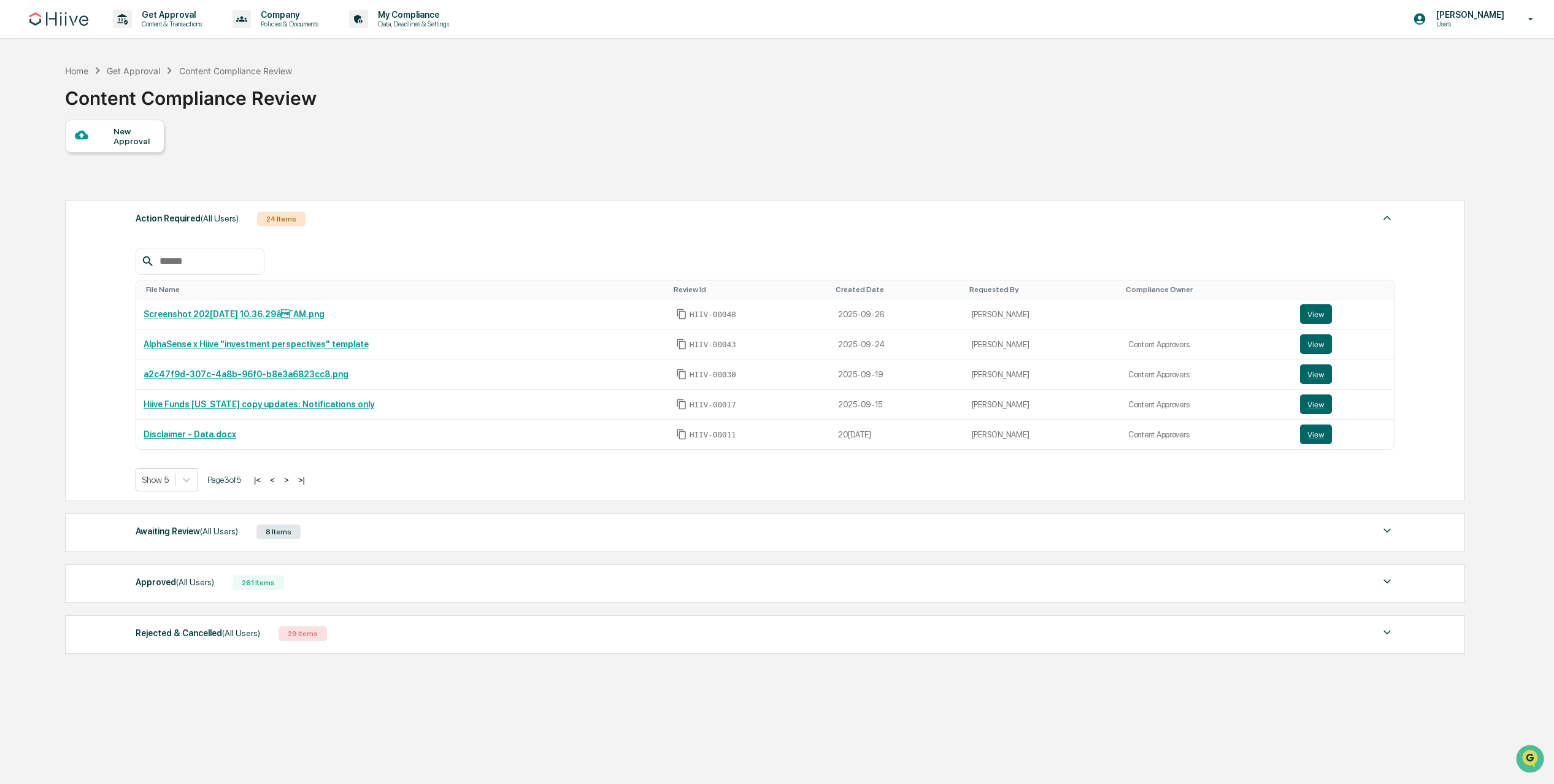
click at [292, 480] on button ">" at bounding box center [287, 480] width 13 height 10
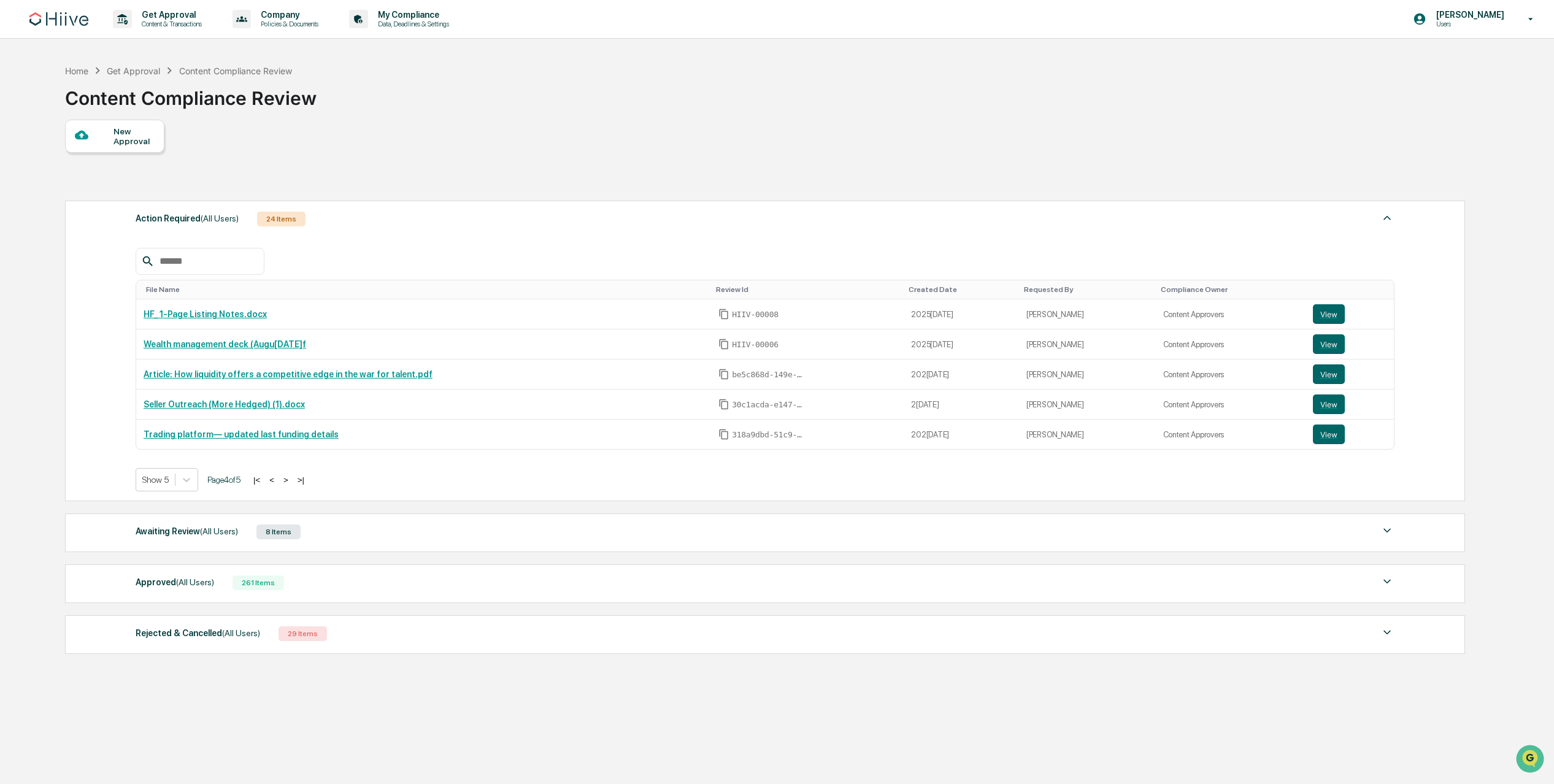
click at [292, 480] on button ">" at bounding box center [286, 480] width 13 height 10
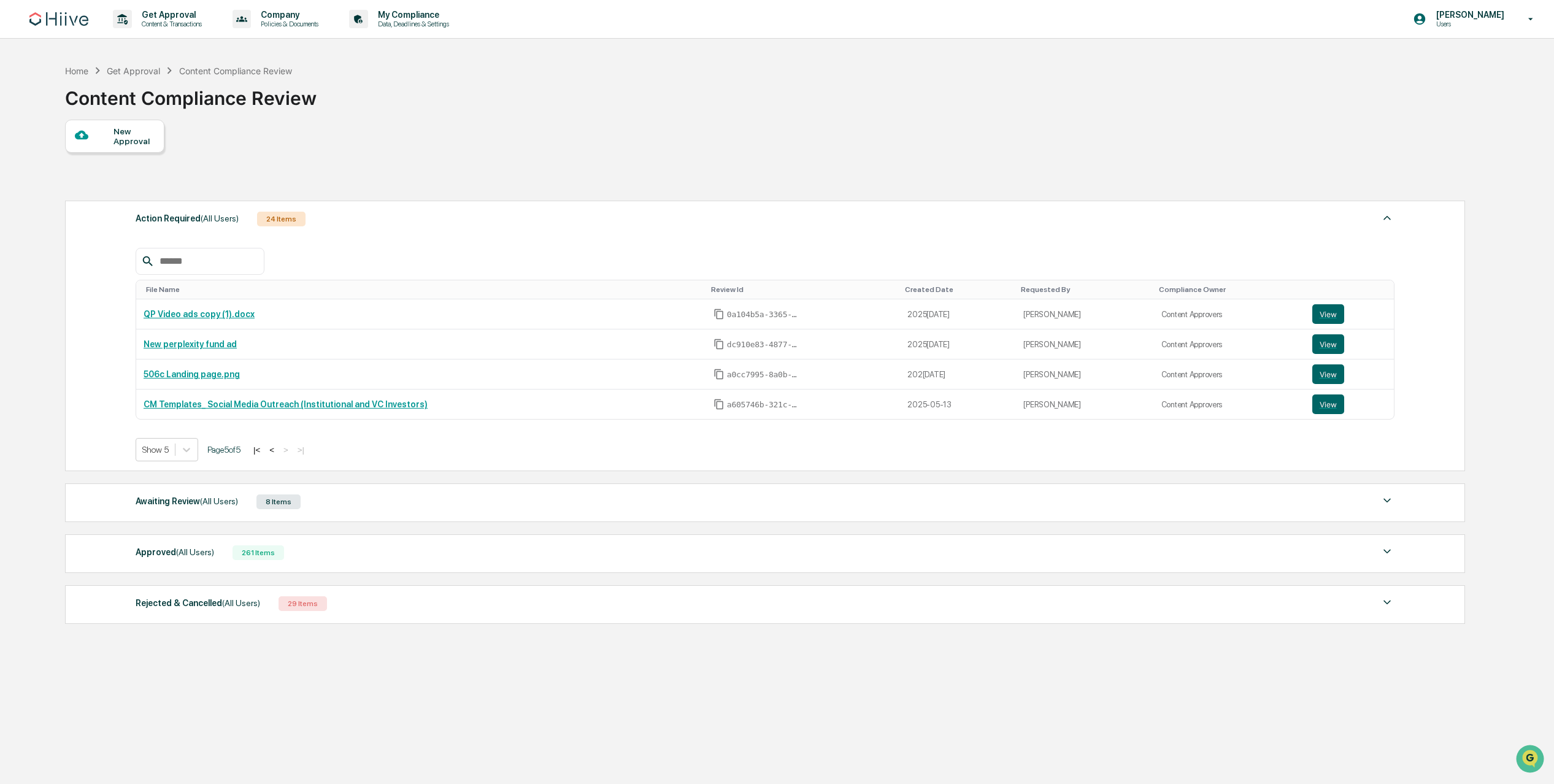
click at [363, 606] on div "Rejected & Cancelled (All Users) 29 Items" at bounding box center [765, 603] width 1259 height 17
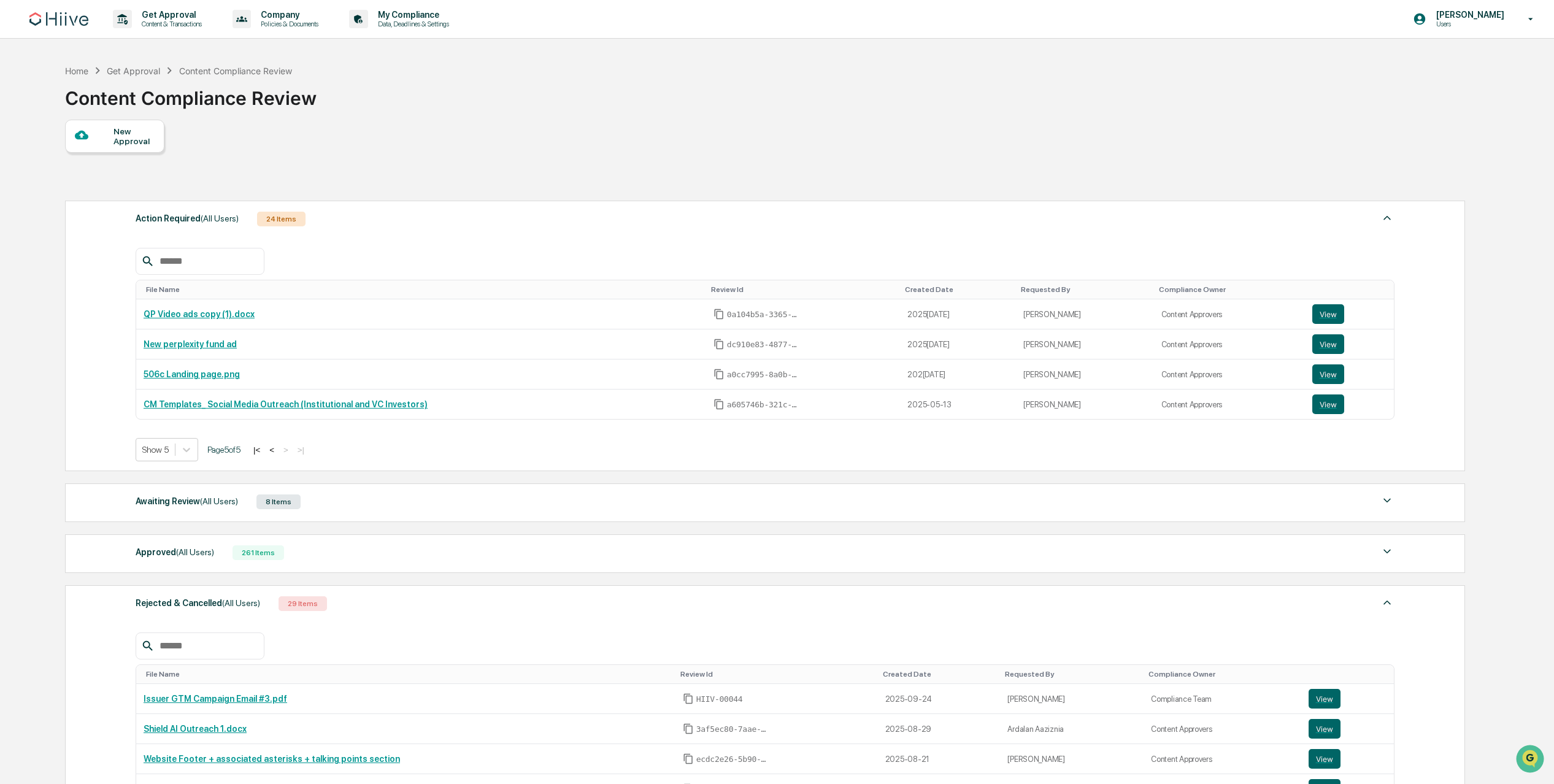
scroll to position [237, 0]
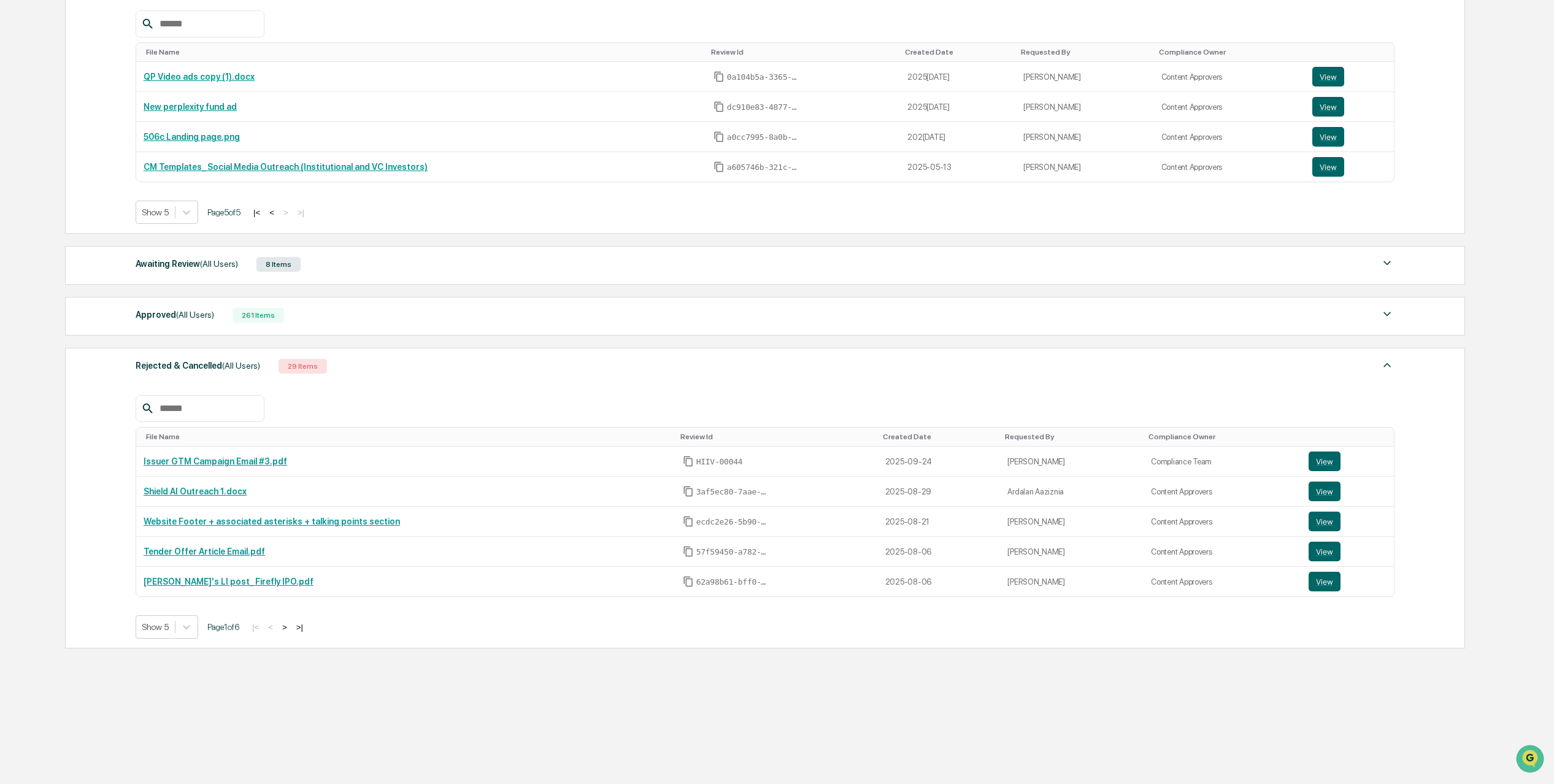
click at [291, 625] on button ">" at bounding box center [284, 627] width 13 height 10
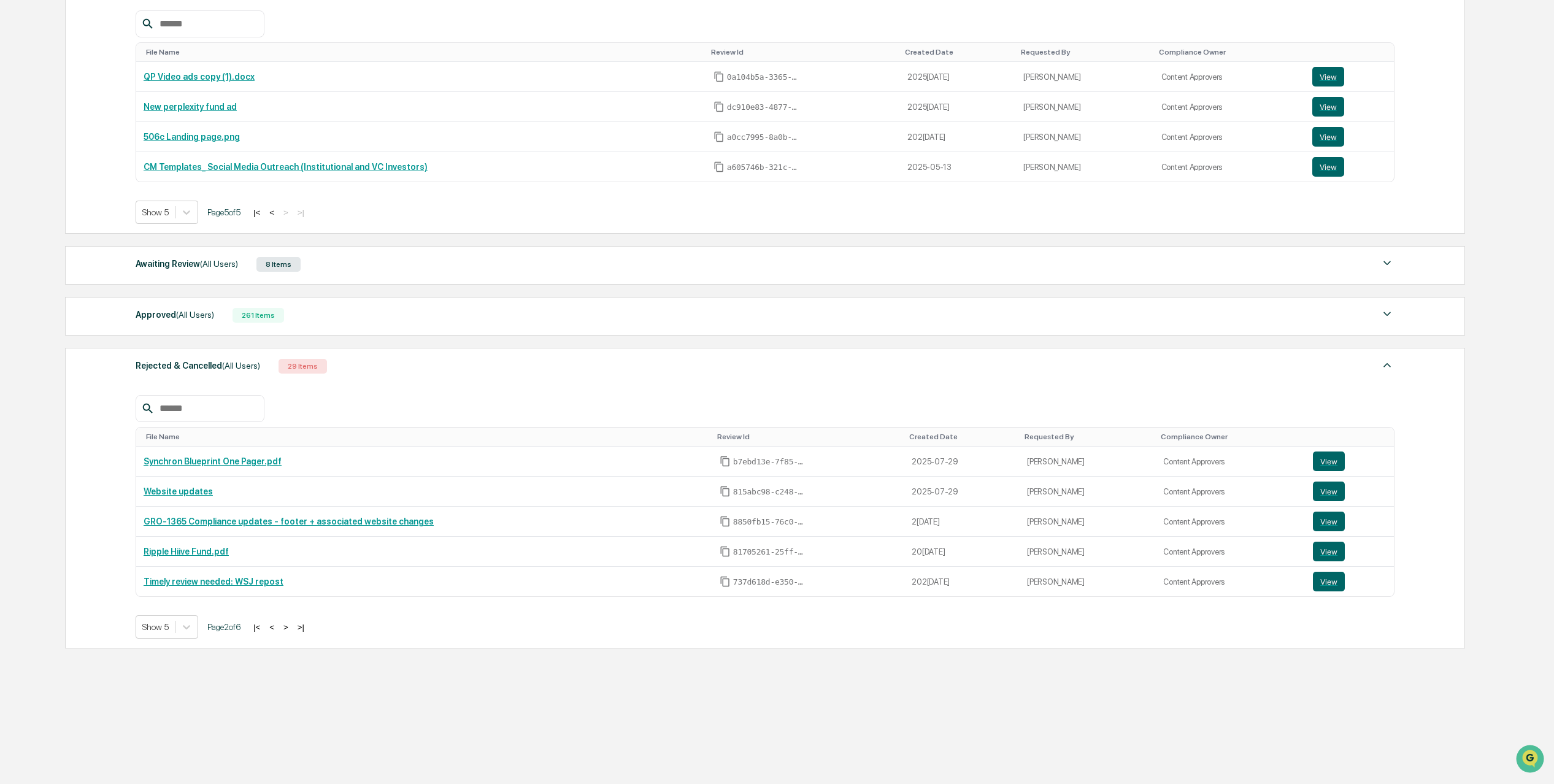
click at [292, 625] on button ">" at bounding box center [286, 627] width 13 height 10
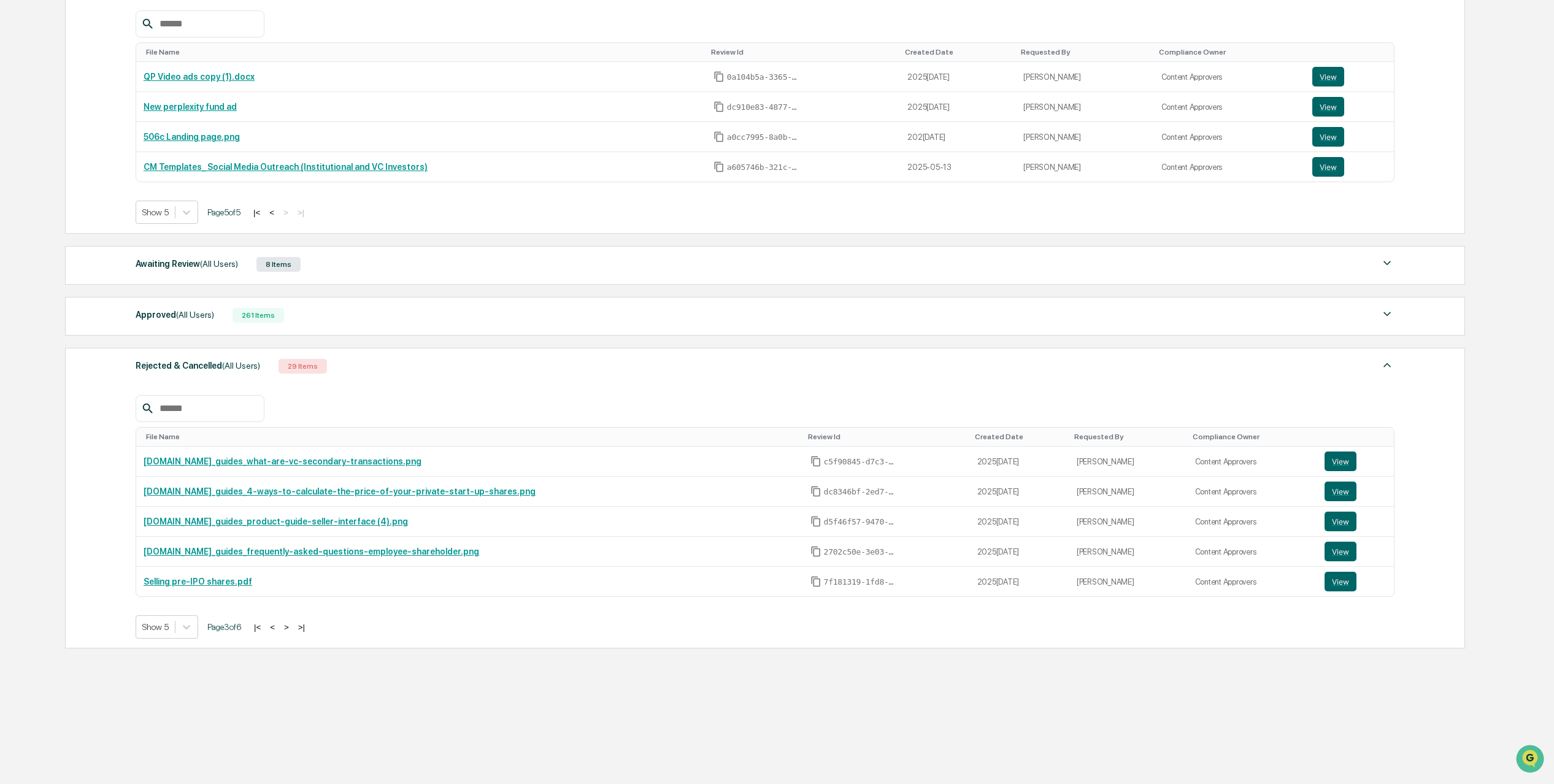
click at [292, 625] on button ">" at bounding box center [287, 627] width 13 height 10
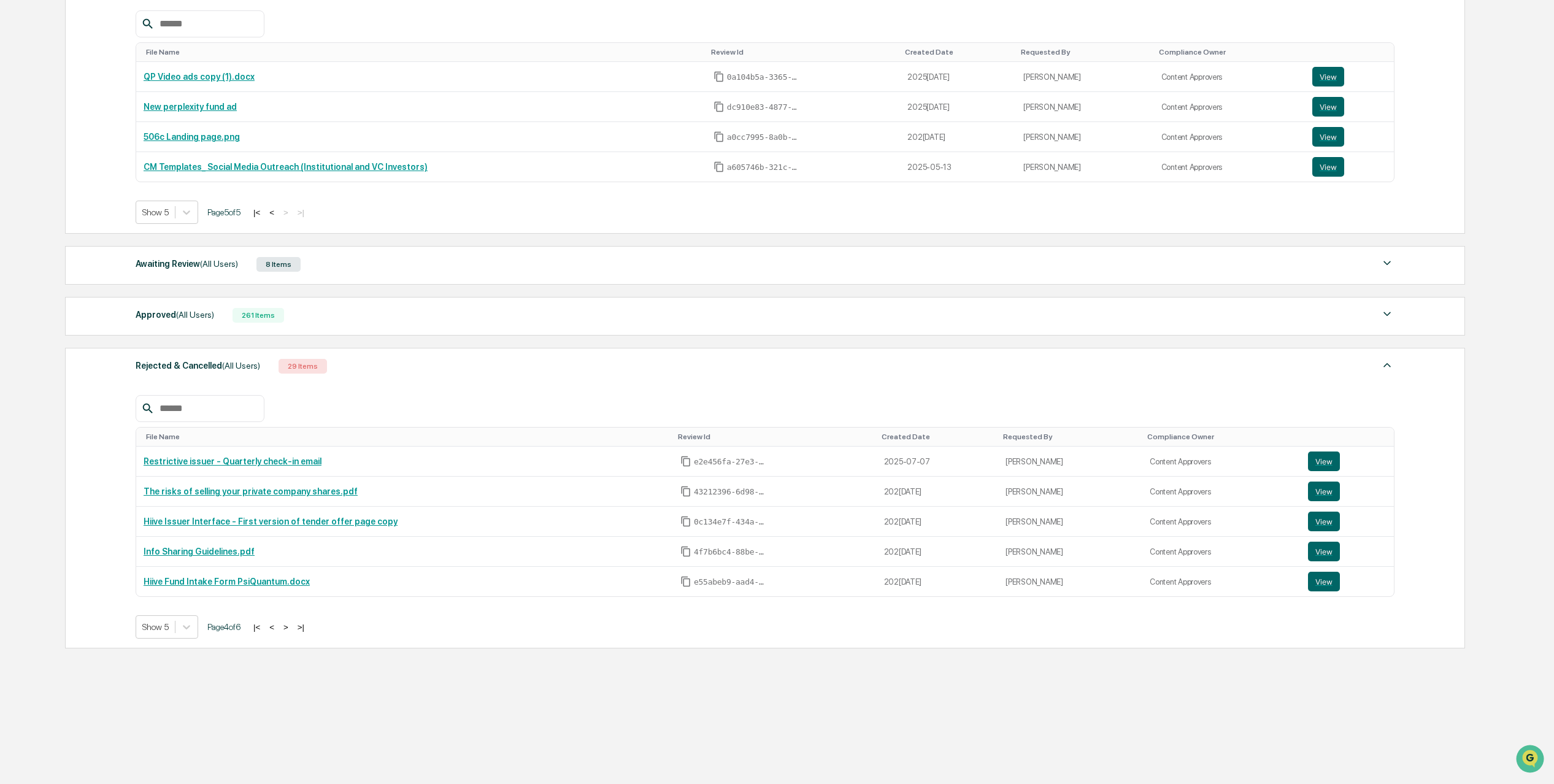
click at [292, 625] on button ">" at bounding box center [286, 627] width 13 height 10
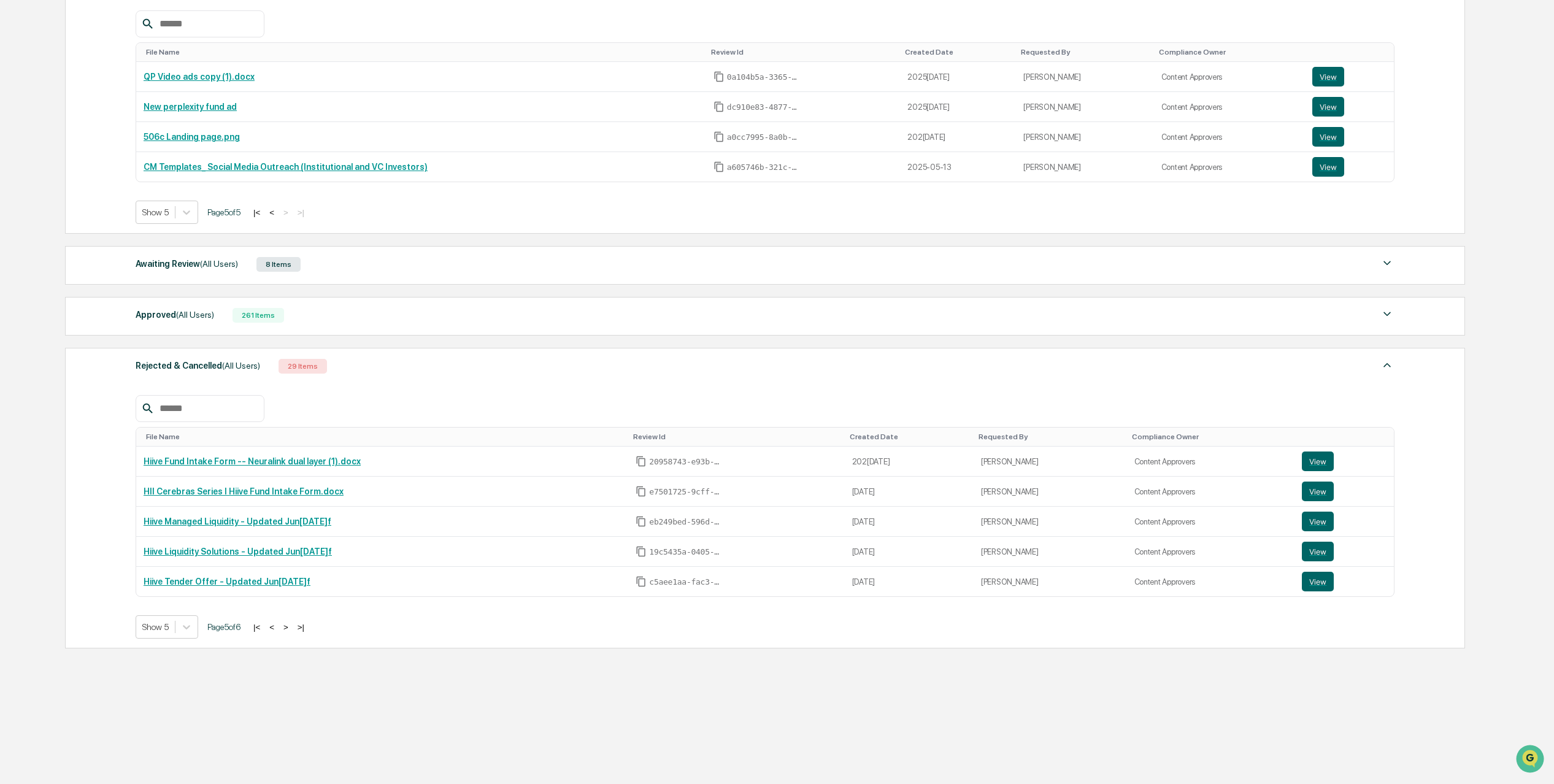
click at [292, 625] on button ">" at bounding box center [286, 627] width 13 height 10
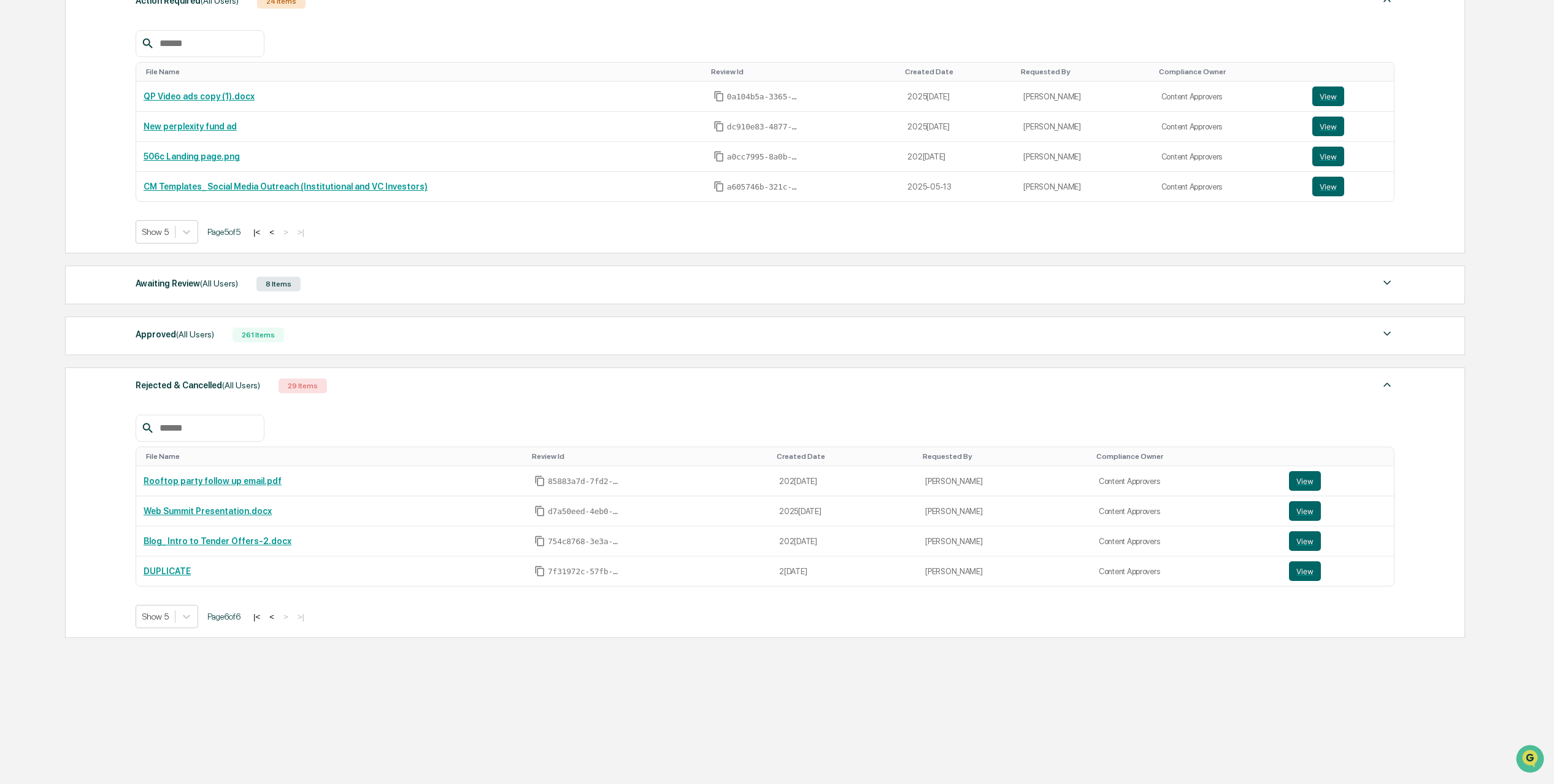
scroll to position [219, 0]
click at [278, 615] on button "<" at bounding box center [272, 616] width 13 height 10
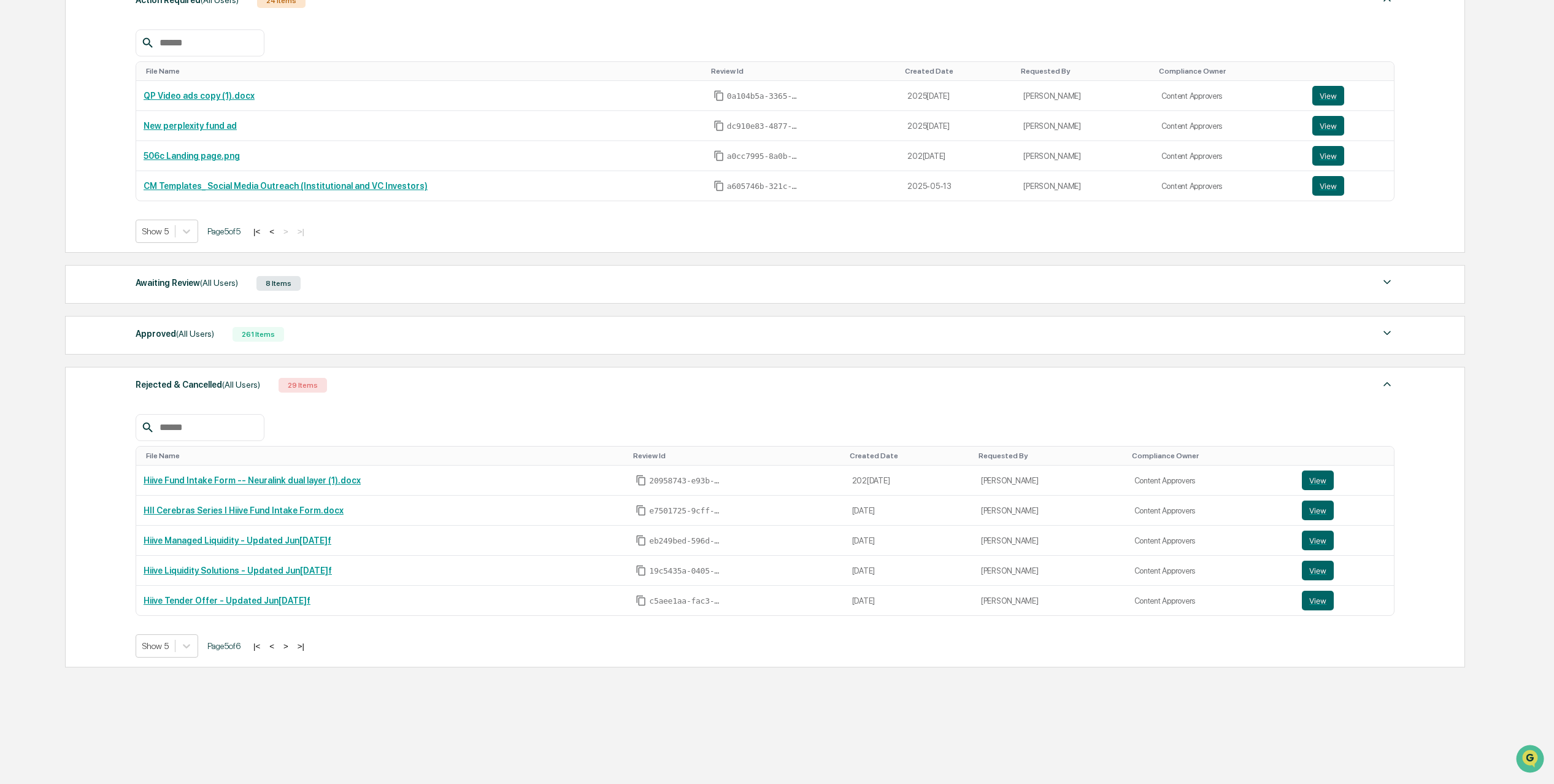
click at [278, 648] on button "<" at bounding box center [272, 646] width 13 height 10
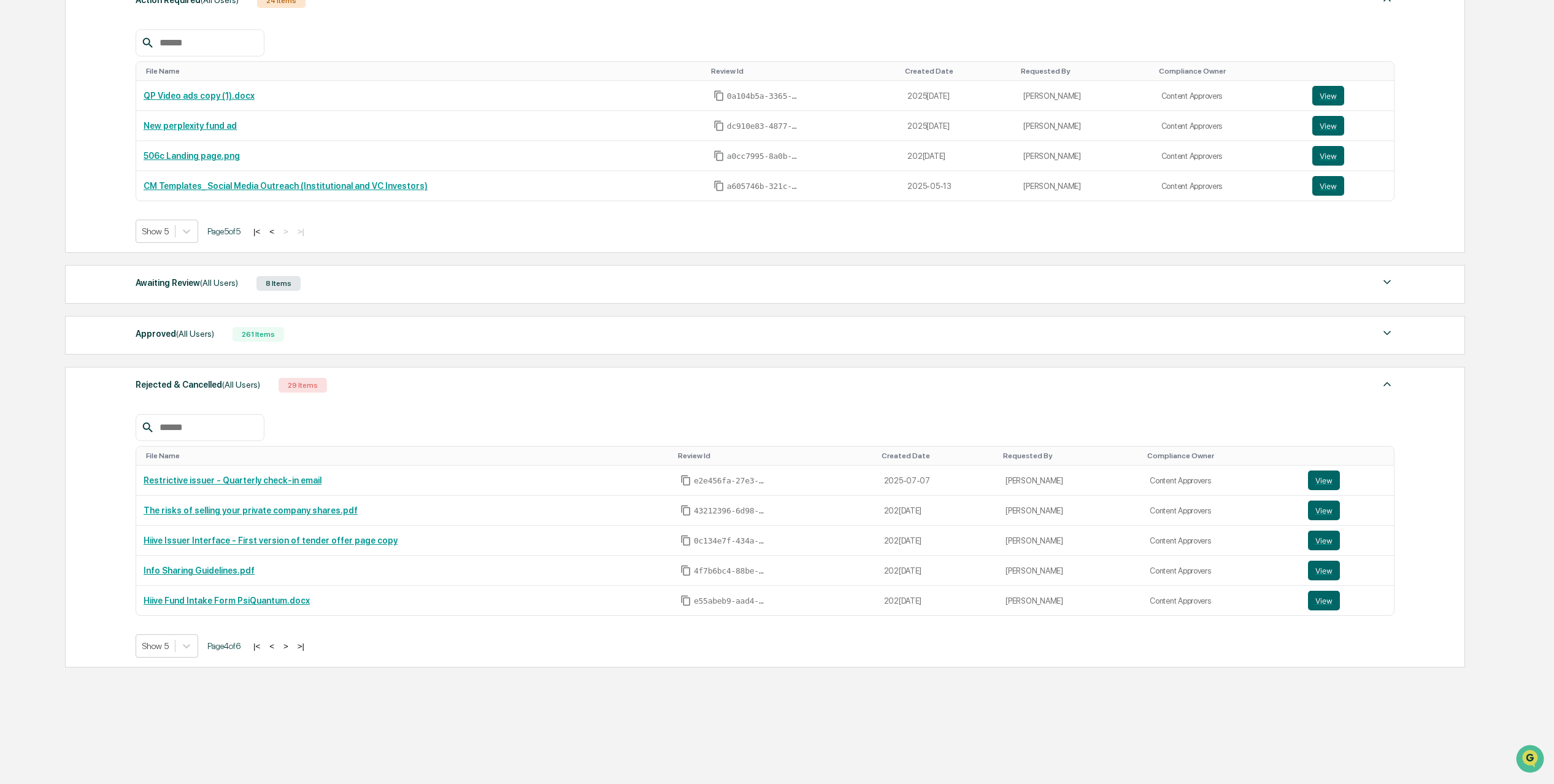
click at [278, 645] on button "<" at bounding box center [272, 646] width 13 height 10
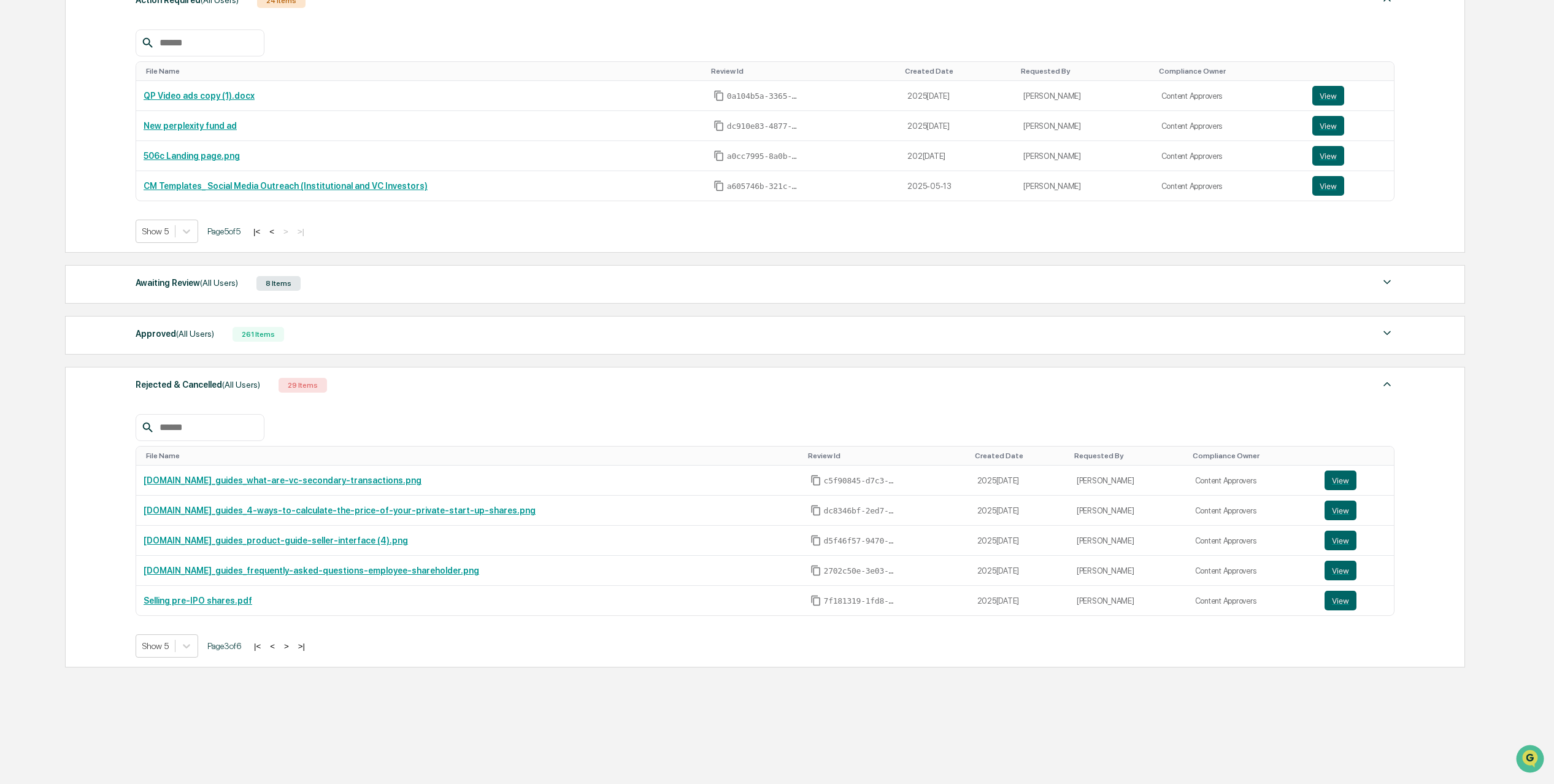
click at [292, 647] on div "|< < > >|" at bounding box center [279, 646] width 58 height 10
click at [278, 644] on button "<" at bounding box center [273, 646] width 13 height 10
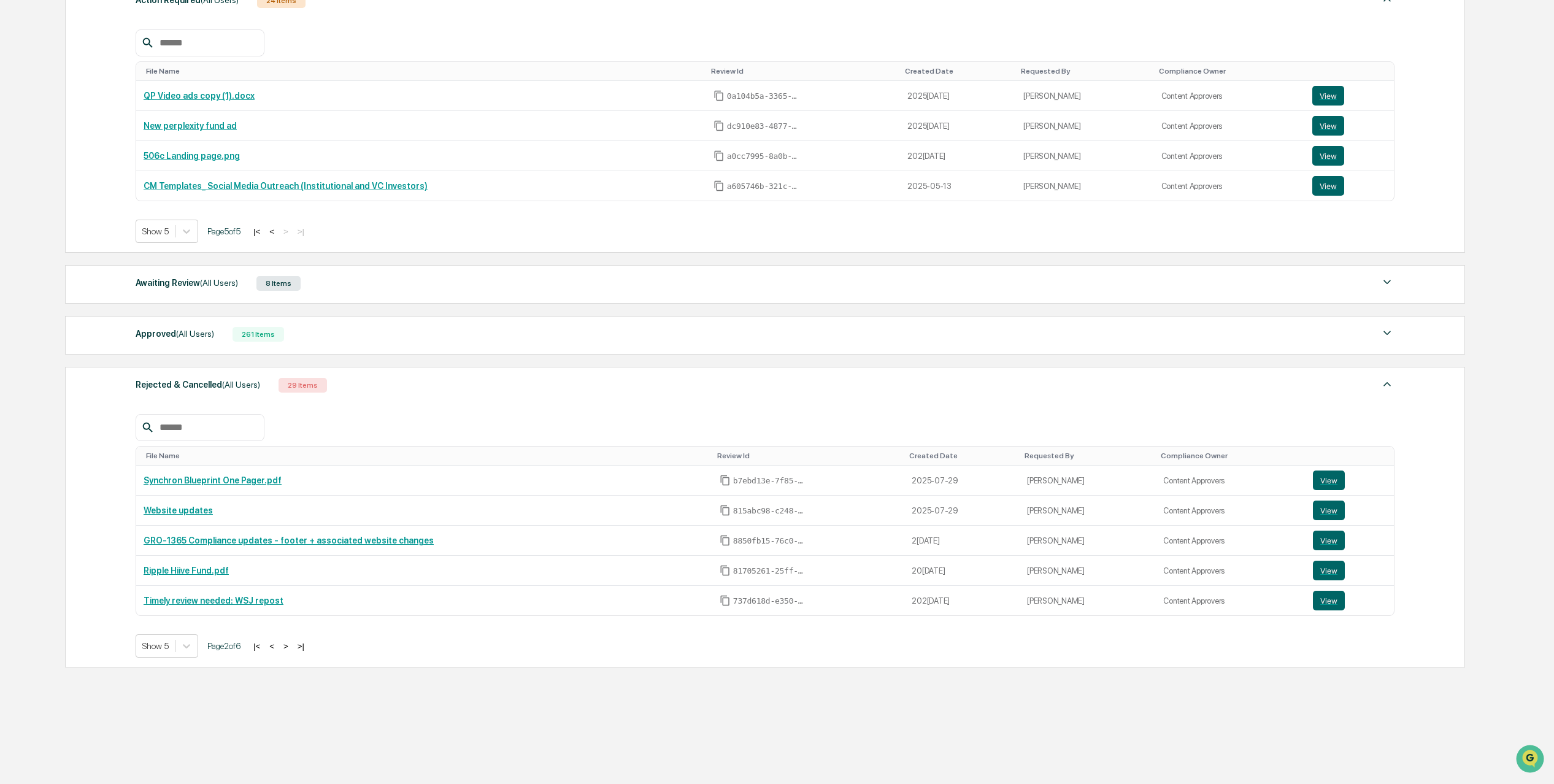
click at [278, 645] on button "<" at bounding box center [272, 646] width 13 height 10
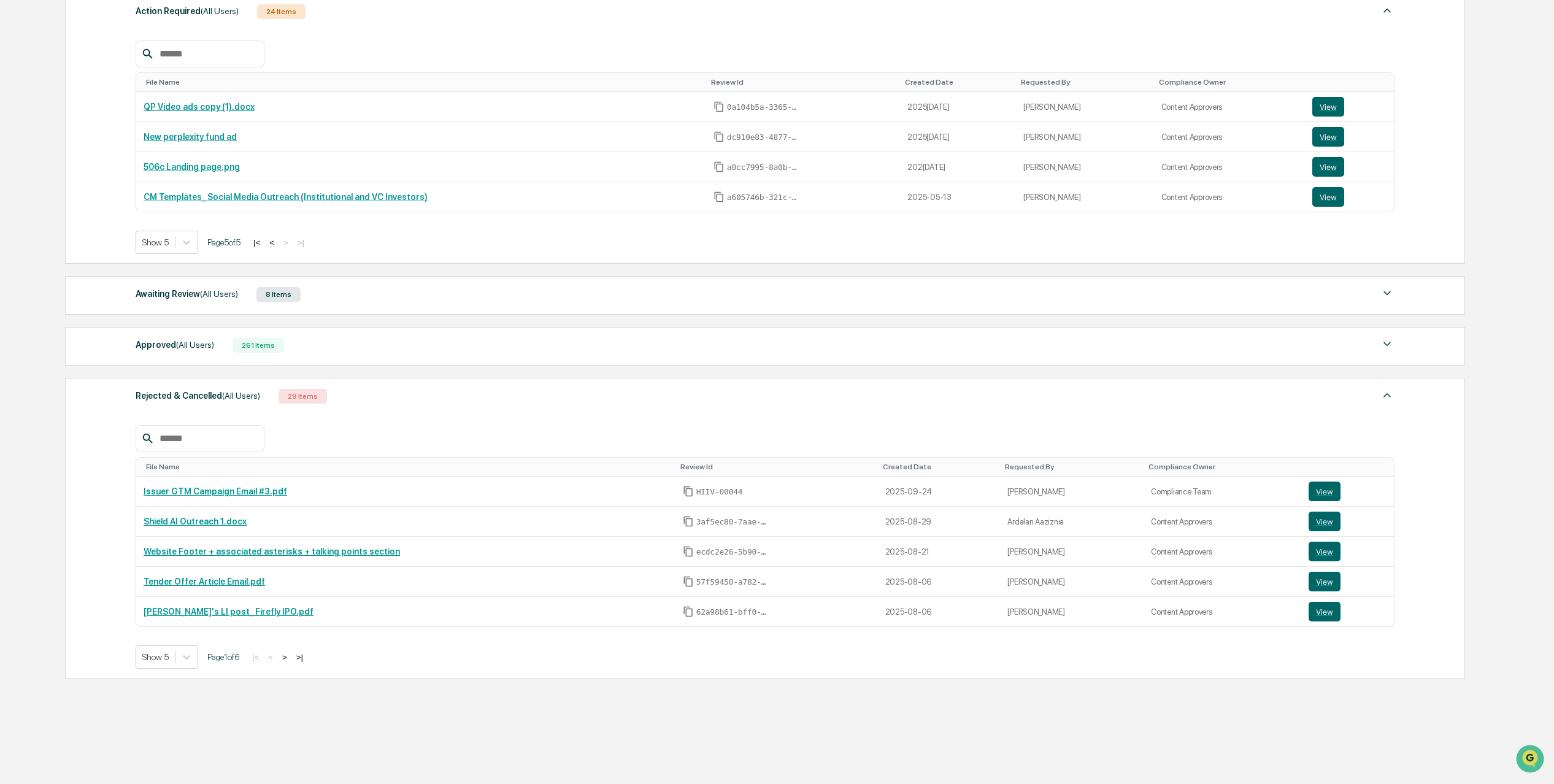
scroll to position [19, 0]
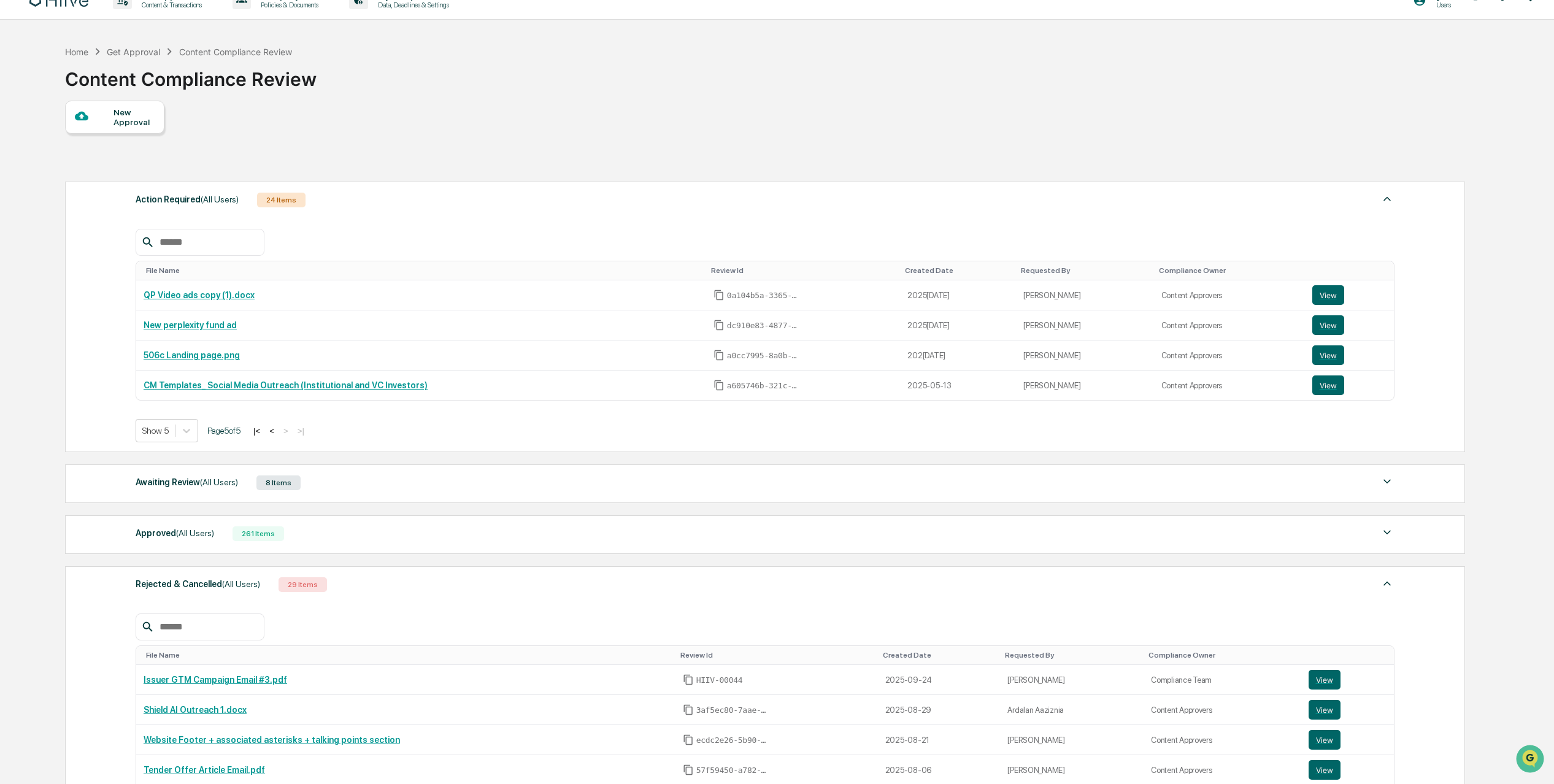
click at [348, 548] on div "Approved (All Users) 261 Items File Name Review Id Created Date Requested By Co…" at bounding box center [765, 534] width 1400 height 38
click at [346, 538] on div "Approved (All Users) 261 Items" at bounding box center [765, 533] width 1259 height 17
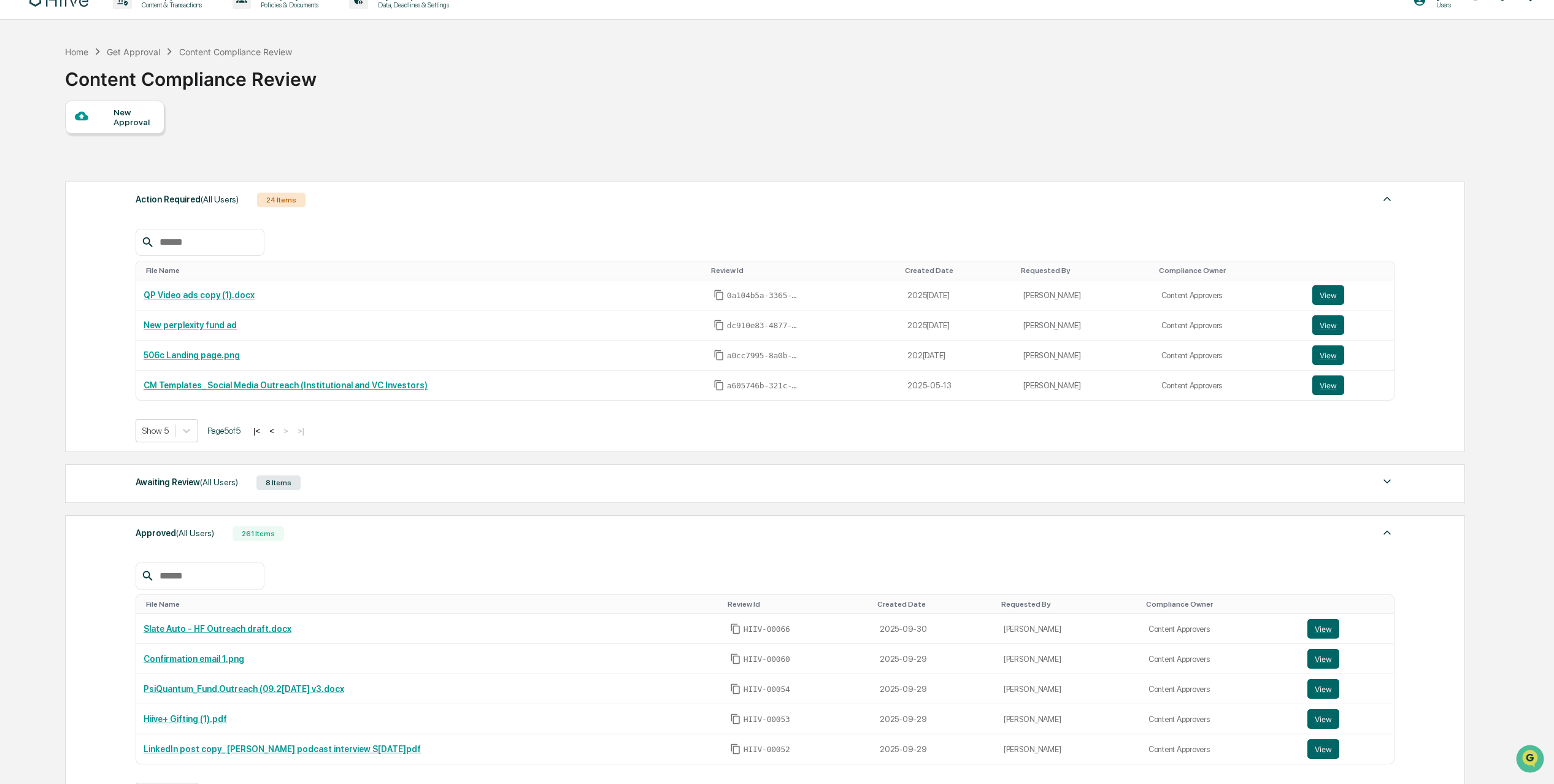
click at [269, 571] on div at bounding box center [765, 576] width 1259 height 27
click at [252, 576] on input "text" at bounding box center [206, 576] width 104 height 16
type input "******"
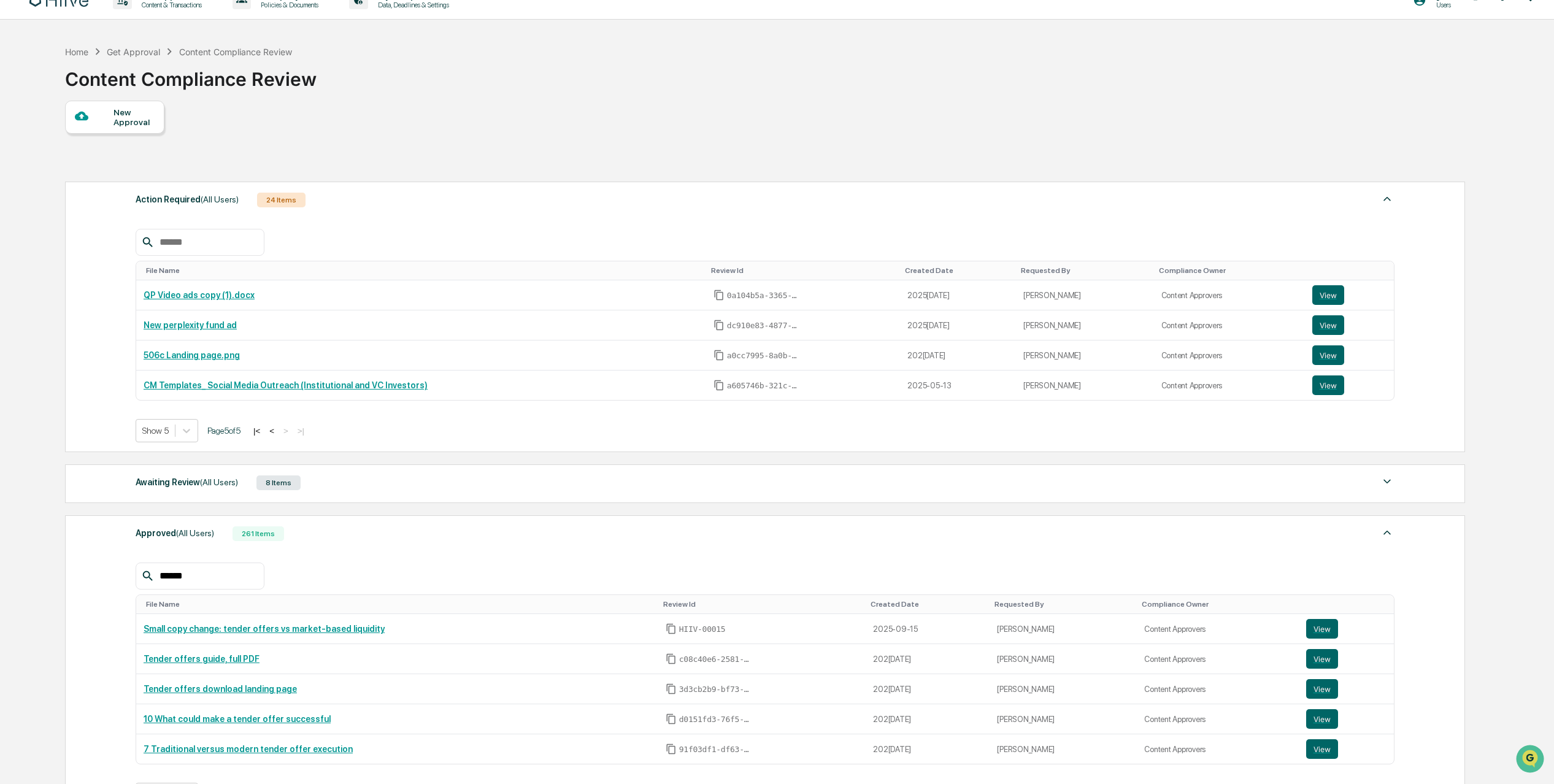
scroll to position [103, 0]
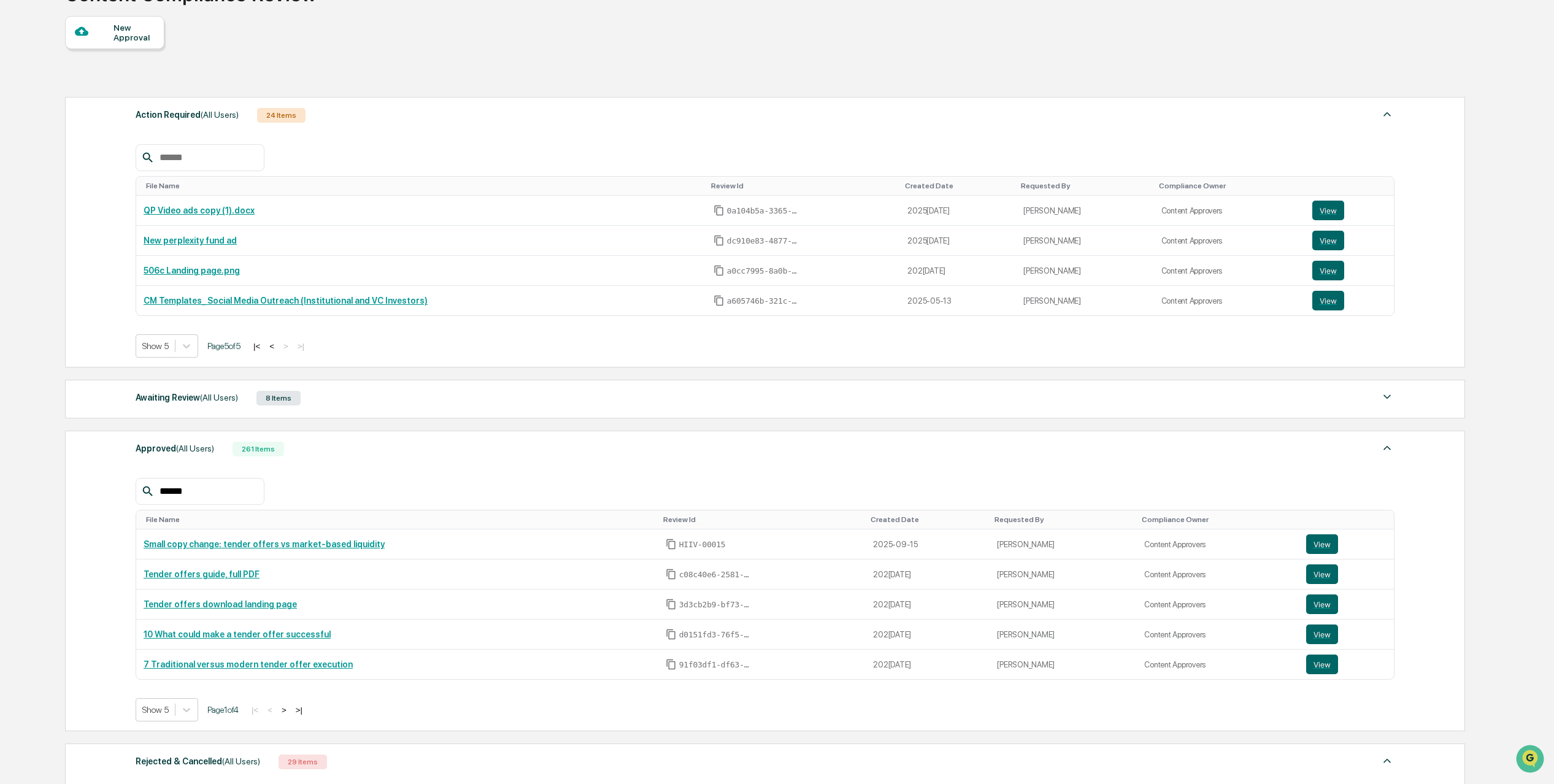
click at [290, 709] on button ">" at bounding box center [284, 709] width 13 height 10
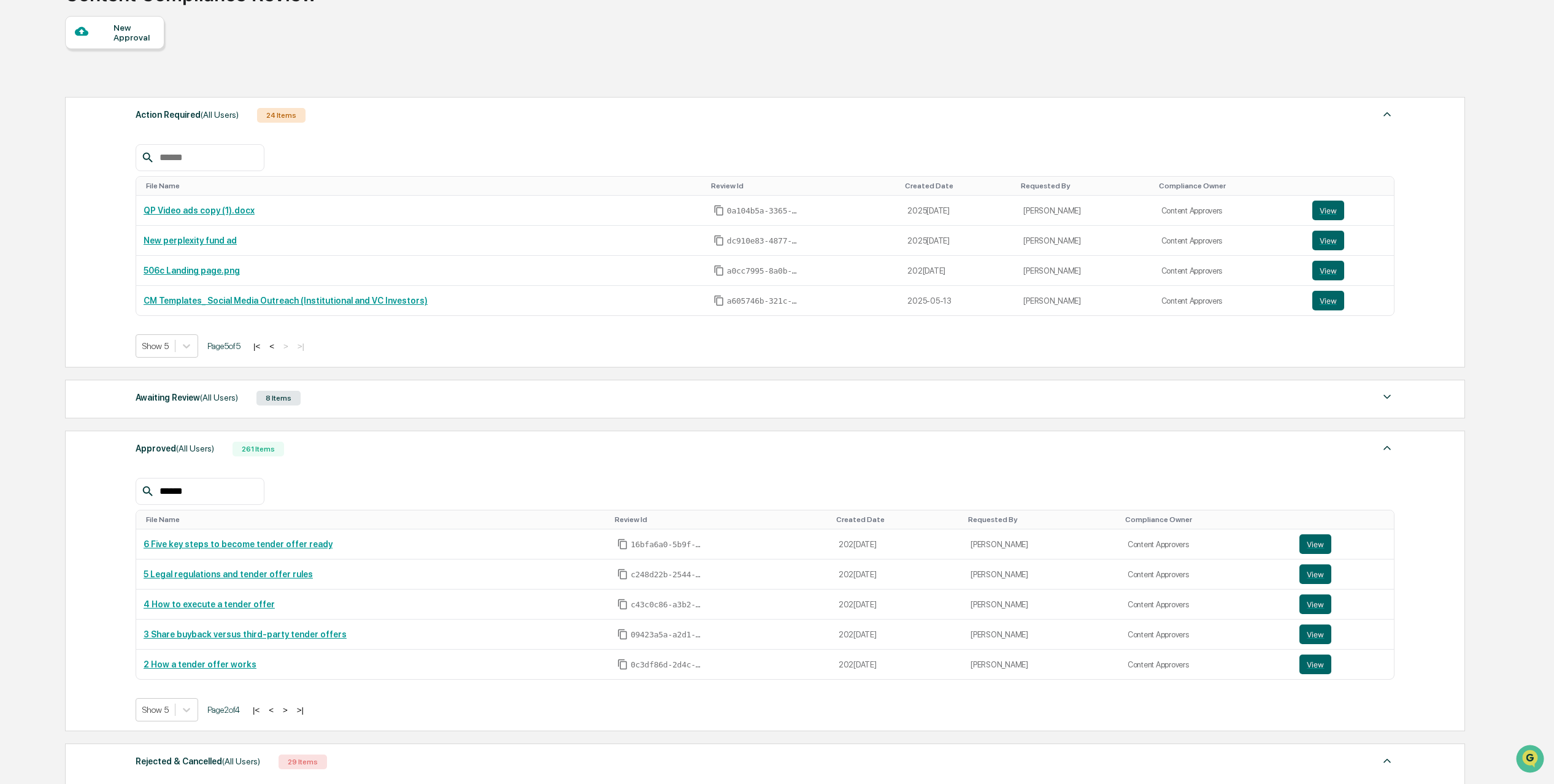
click at [292, 712] on button ">" at bounding box center [285, 709] width 13 height 10
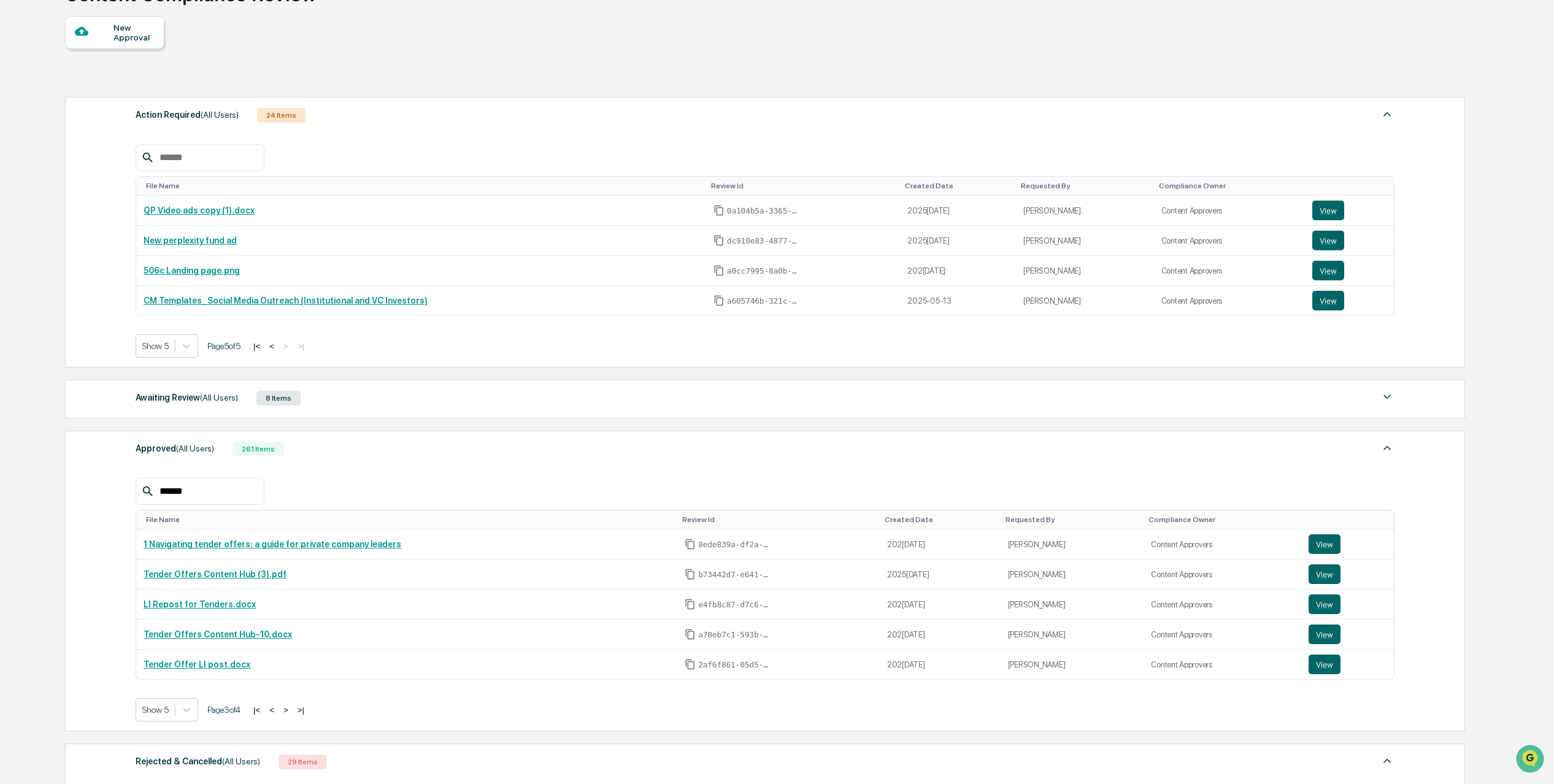
click at [292, 712] on button ">" at bounding box center [286, 709] width 13 height 10
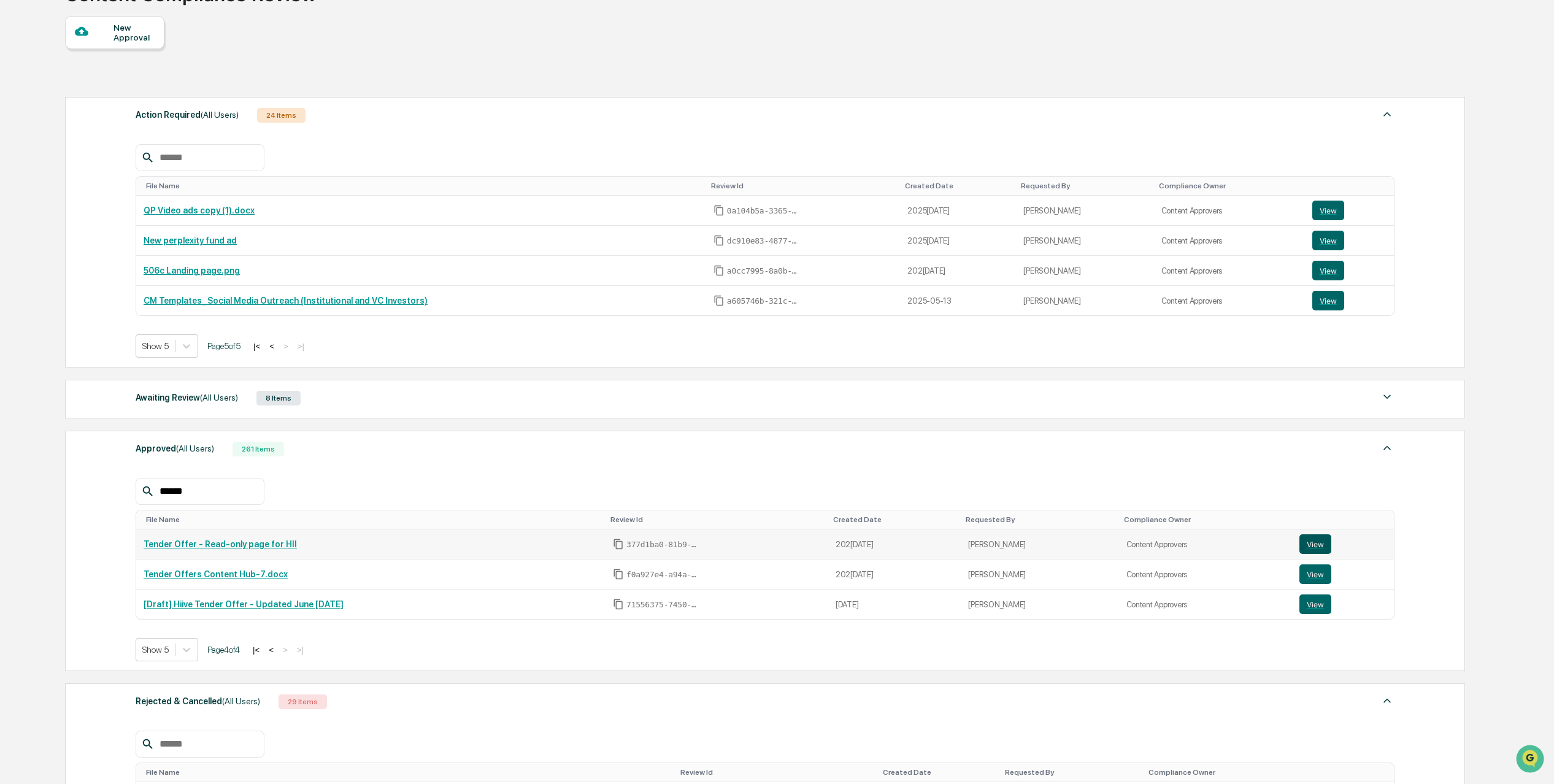
click at [1312, 545] on button "View" at bounding box center [1315, 544] width 32 height 20
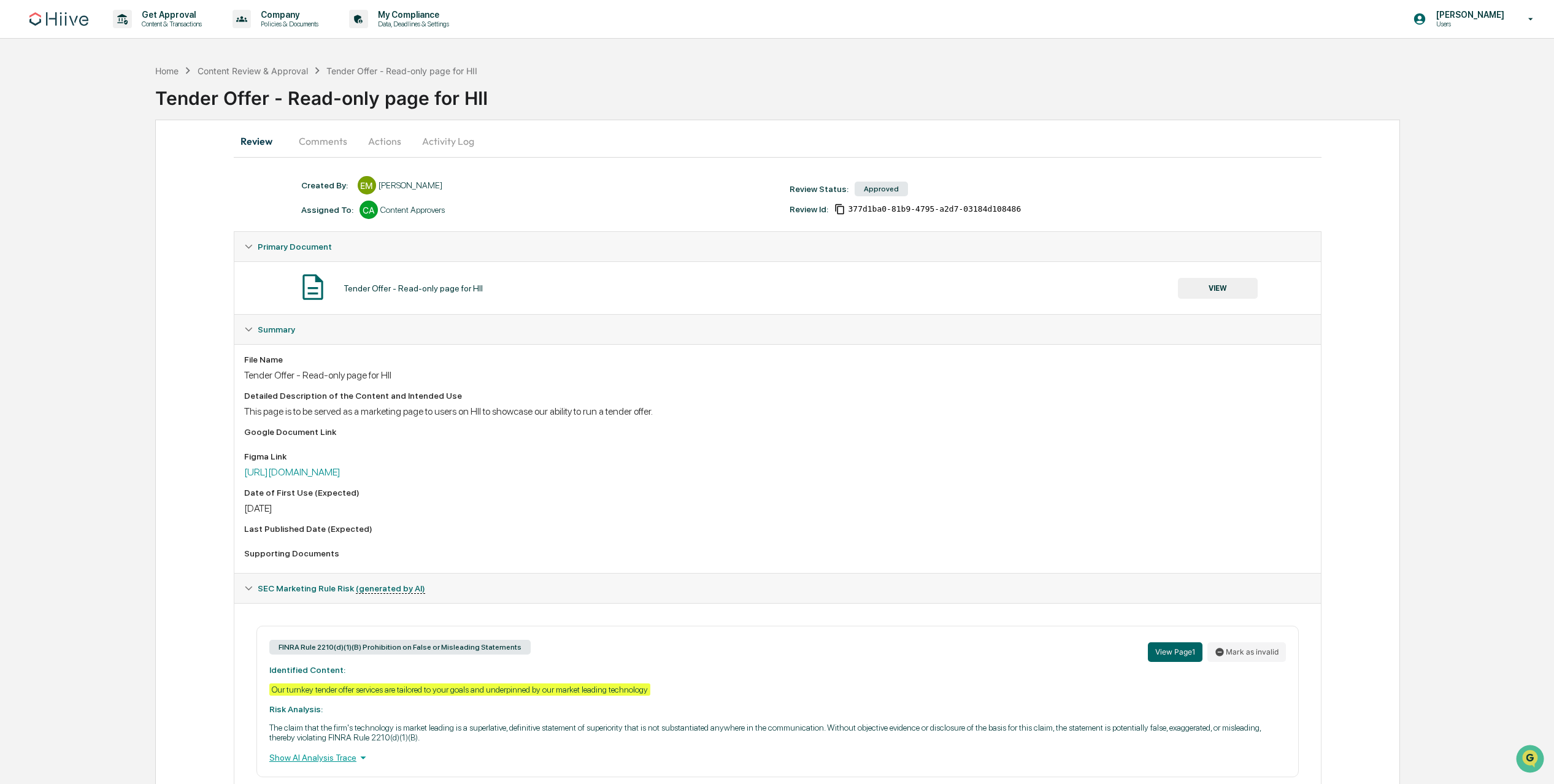
click at [332, 151] on button "Comments" at bounding box center [323, 141] width 68 height 30
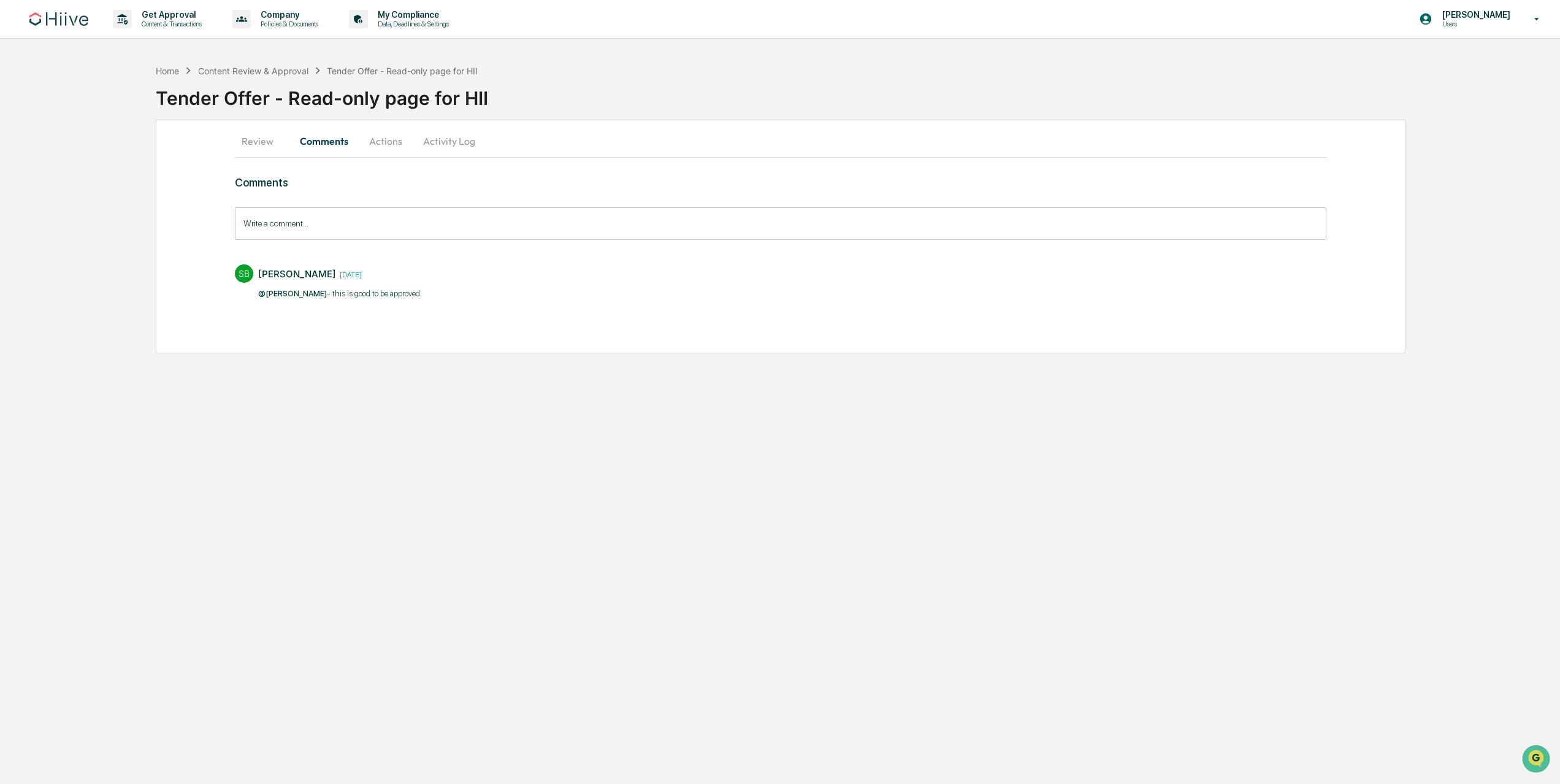
click at [410, 130] on button "Actions" at bounding box center [385, 141] width 55 height 30
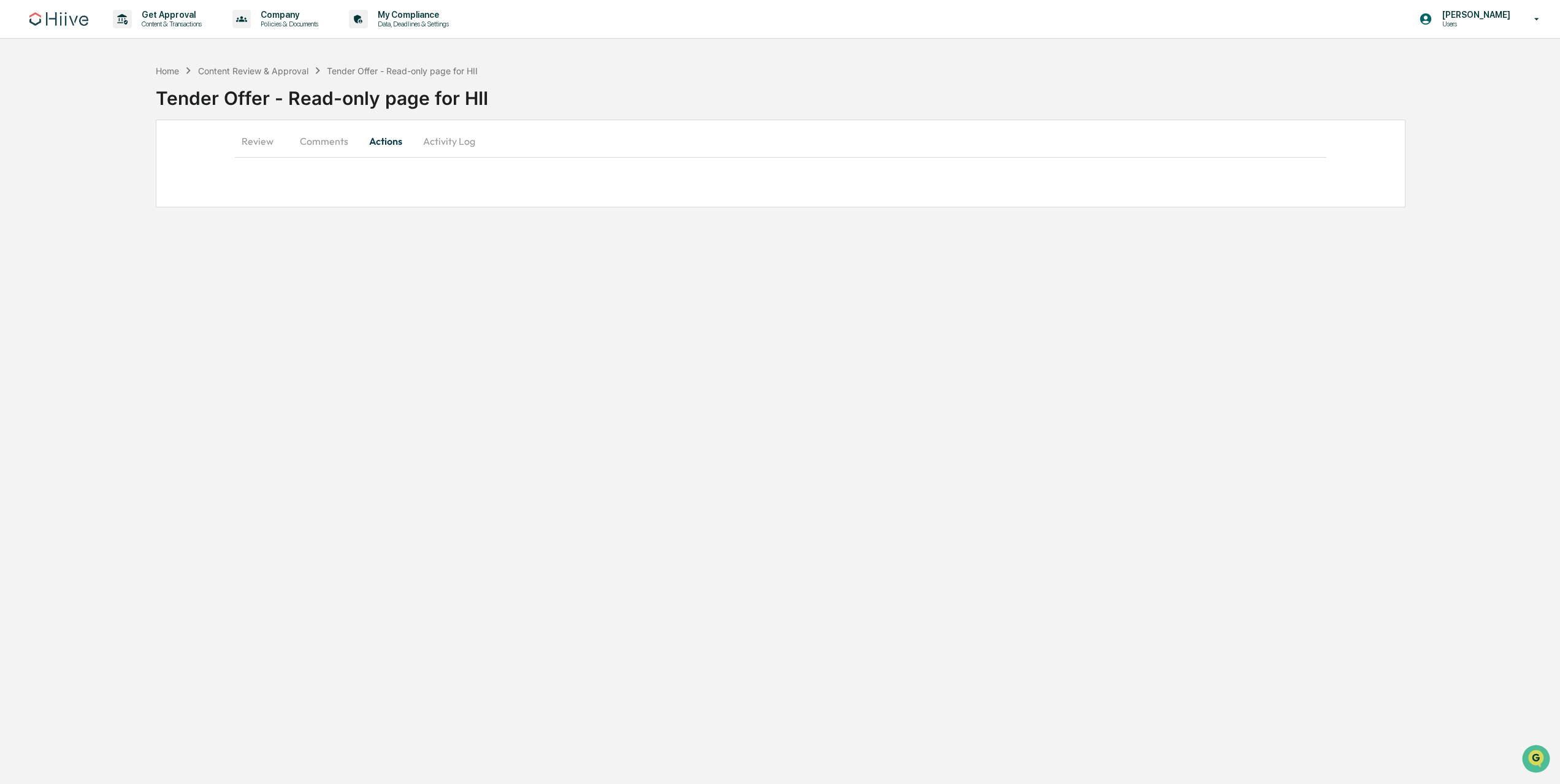
click at [258, 149] on button "Review" at bounding box center [262, 141] width 55 height 30
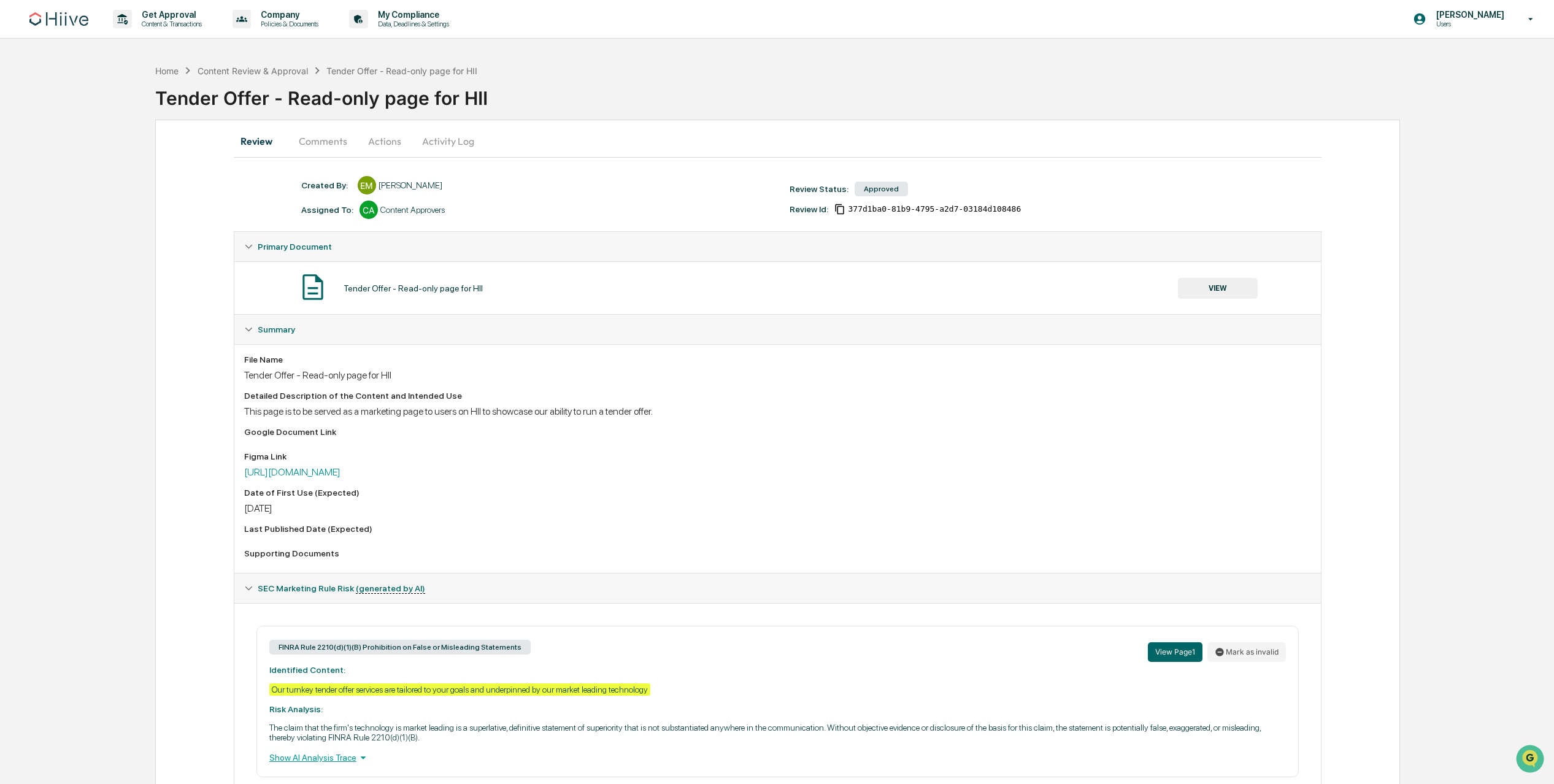
click at [324, 132] on button "Comments" at bounding box center [323, 141] width 68 height 30
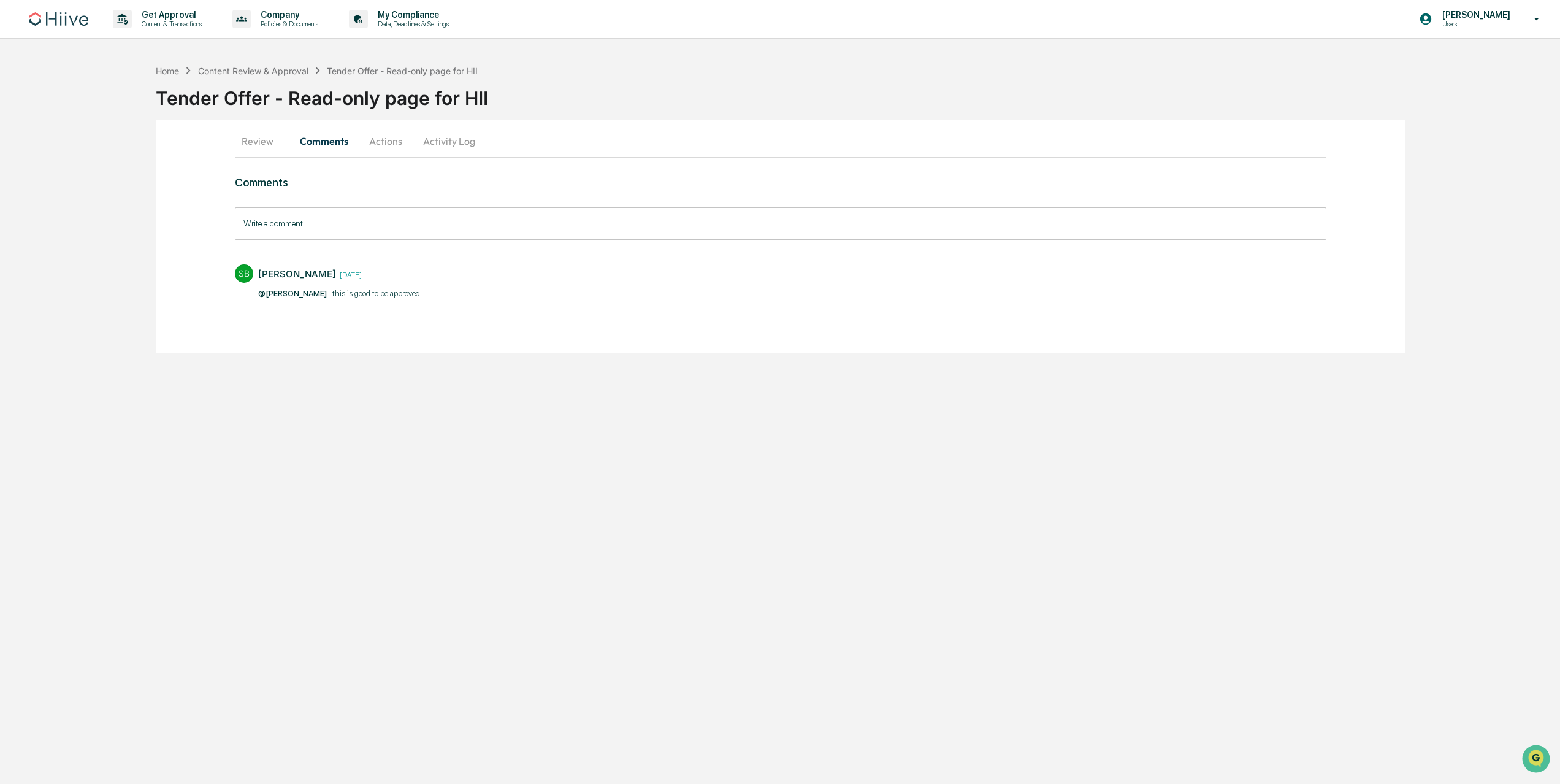
click at [258, 147] on button "Review" at bounding box center [262, 141] width 55 height 30
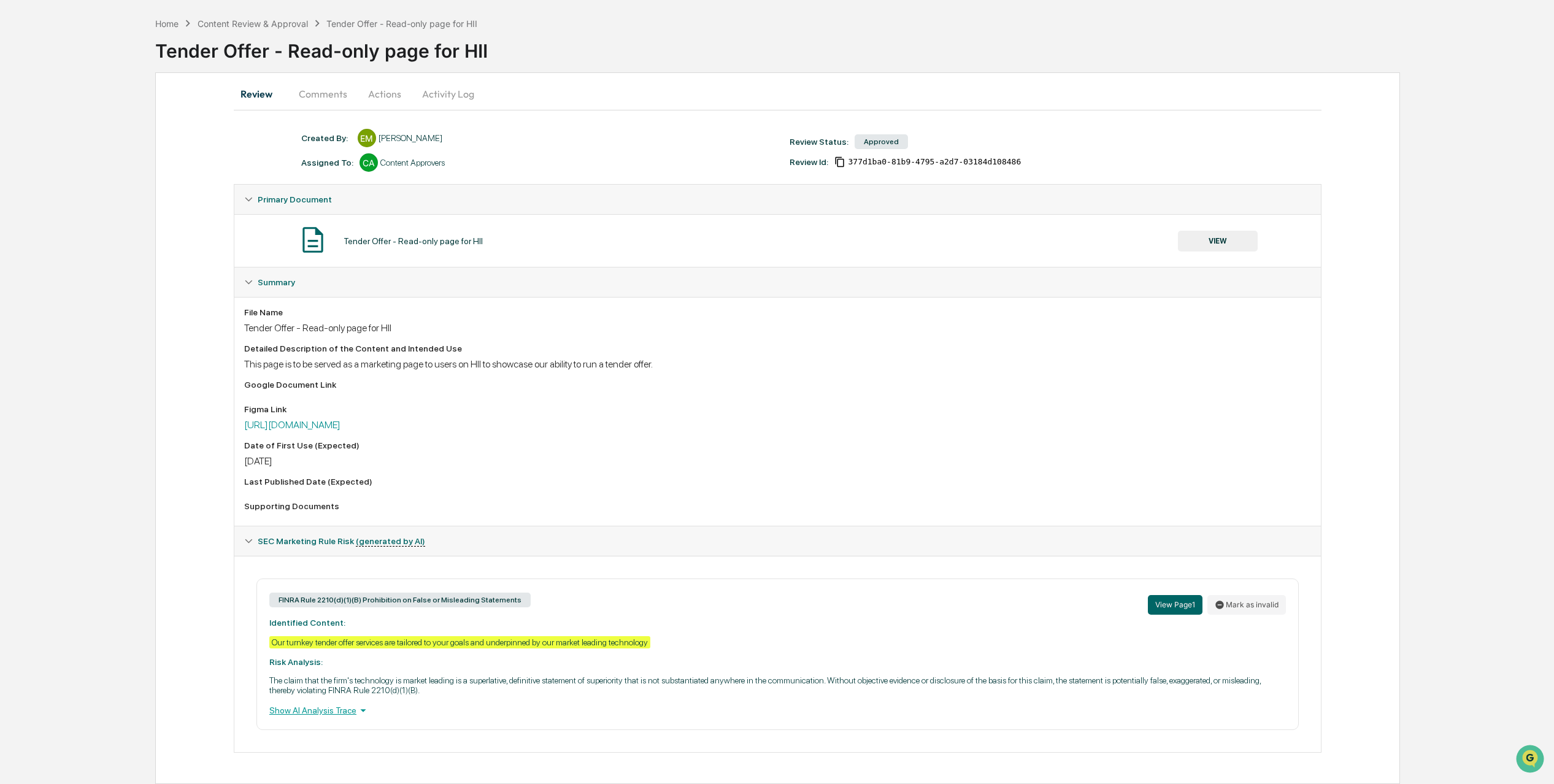
scroll to position [52, 0]
click at [324, 79] on button "Comments" at bounding box center [323, 94] width 68 height 30
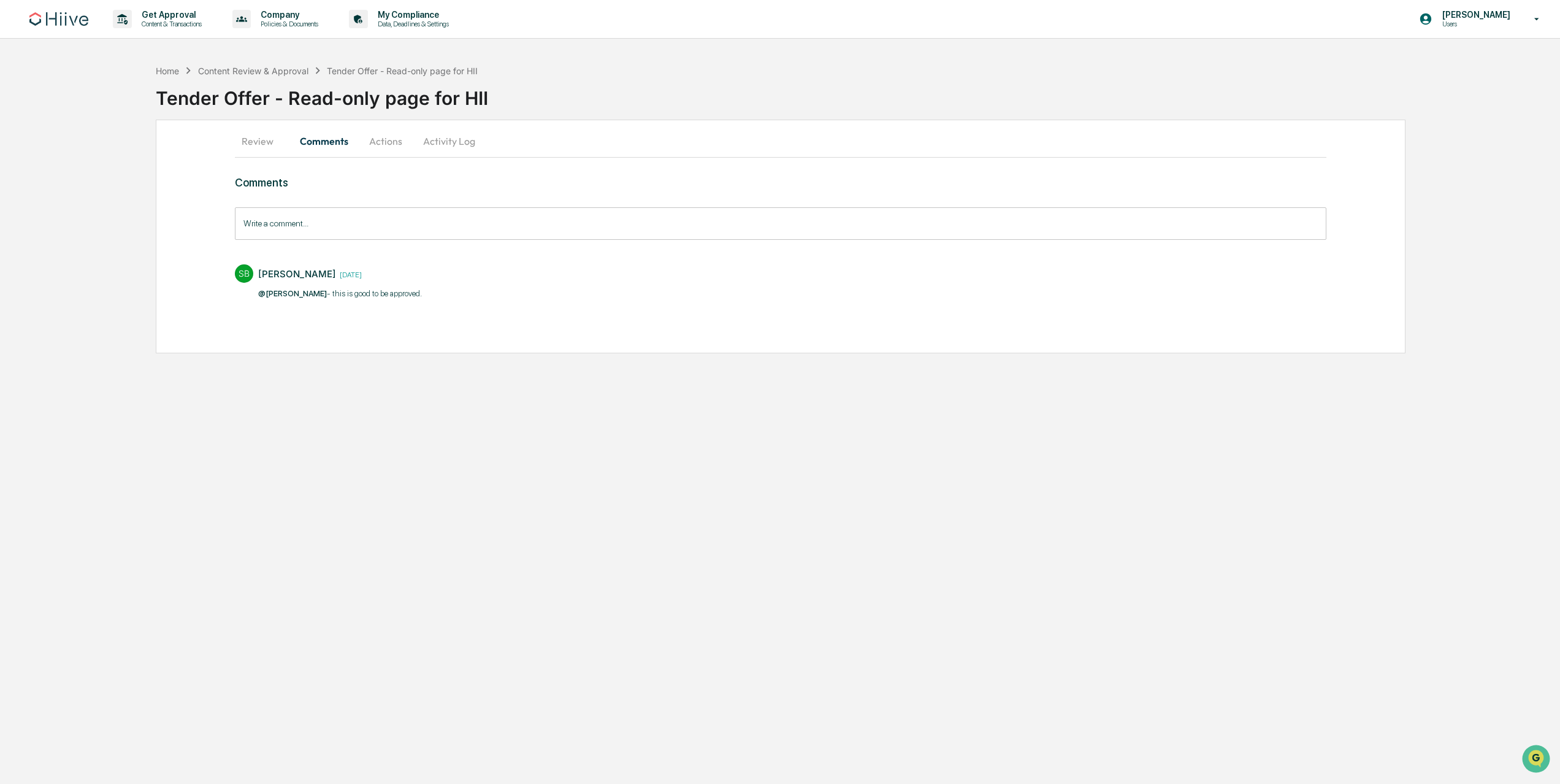
click at [244, 140] on button "Review" at bounding box center [262, 141] width 55 height 30
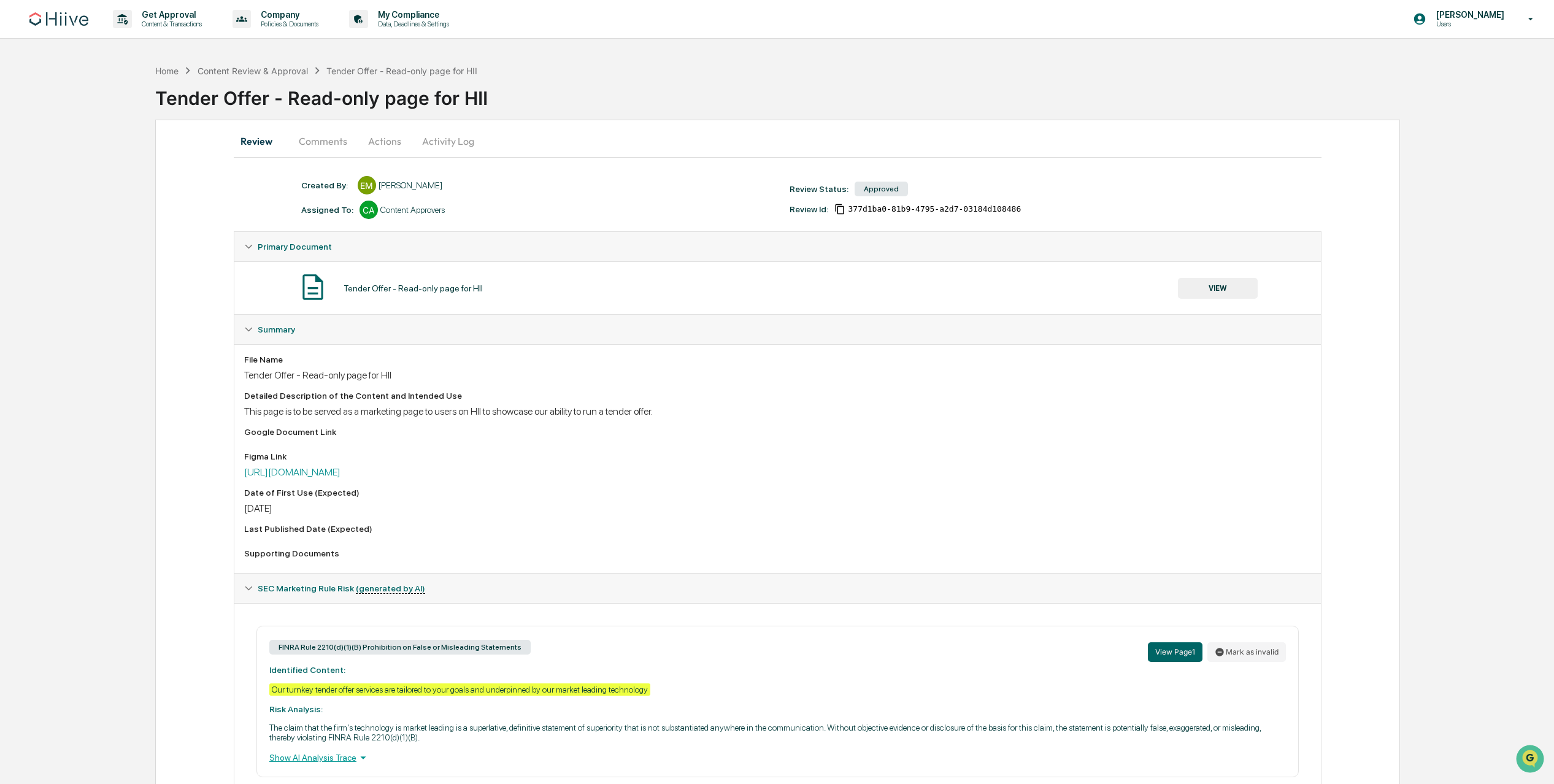
click at [344, 146] on button "Comments" at bounding box center [323, 141] width 68 height 30
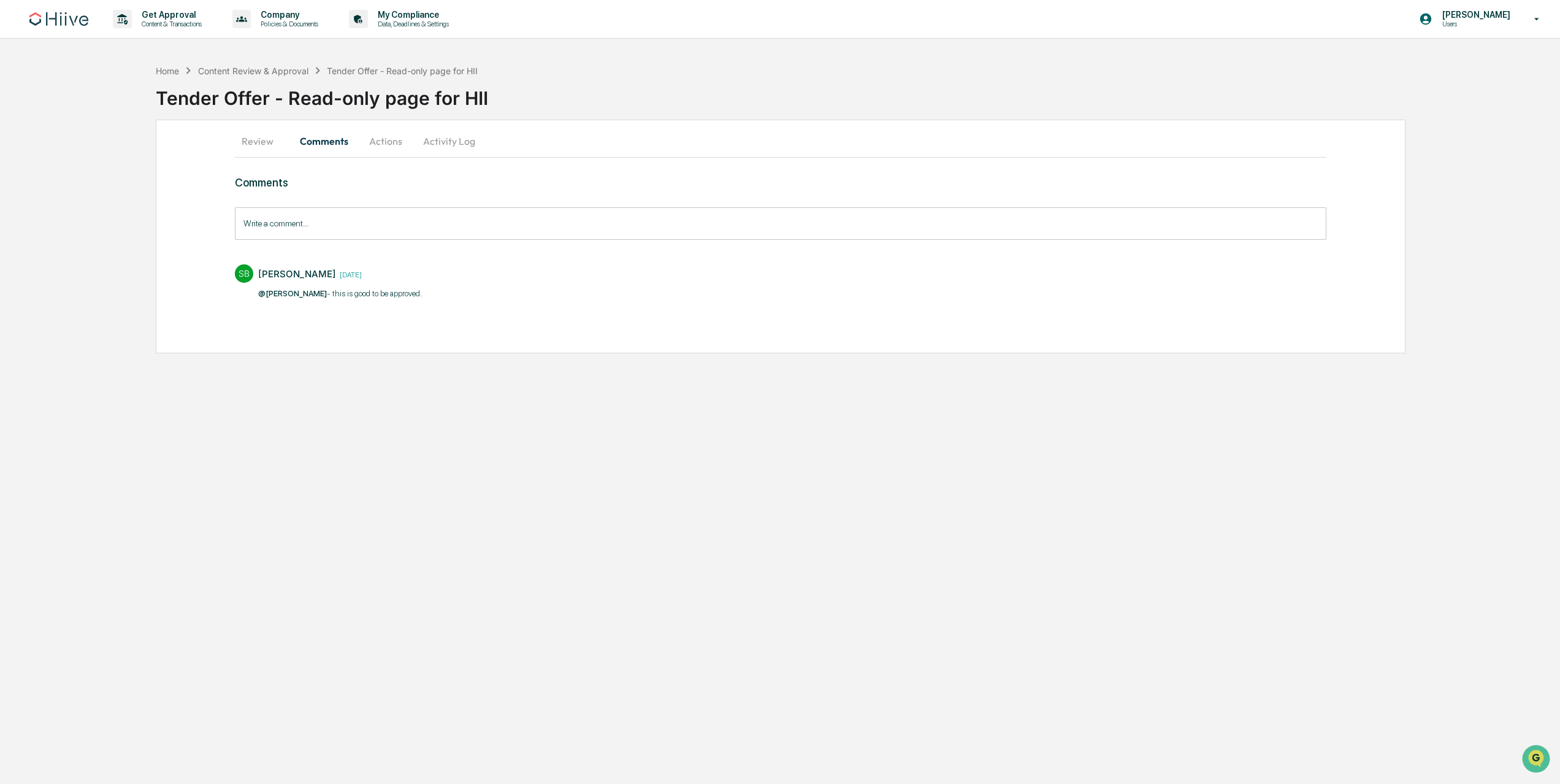
click at [258, 140] on button "Review" at bounding box center [262, 141] width 55 height 30
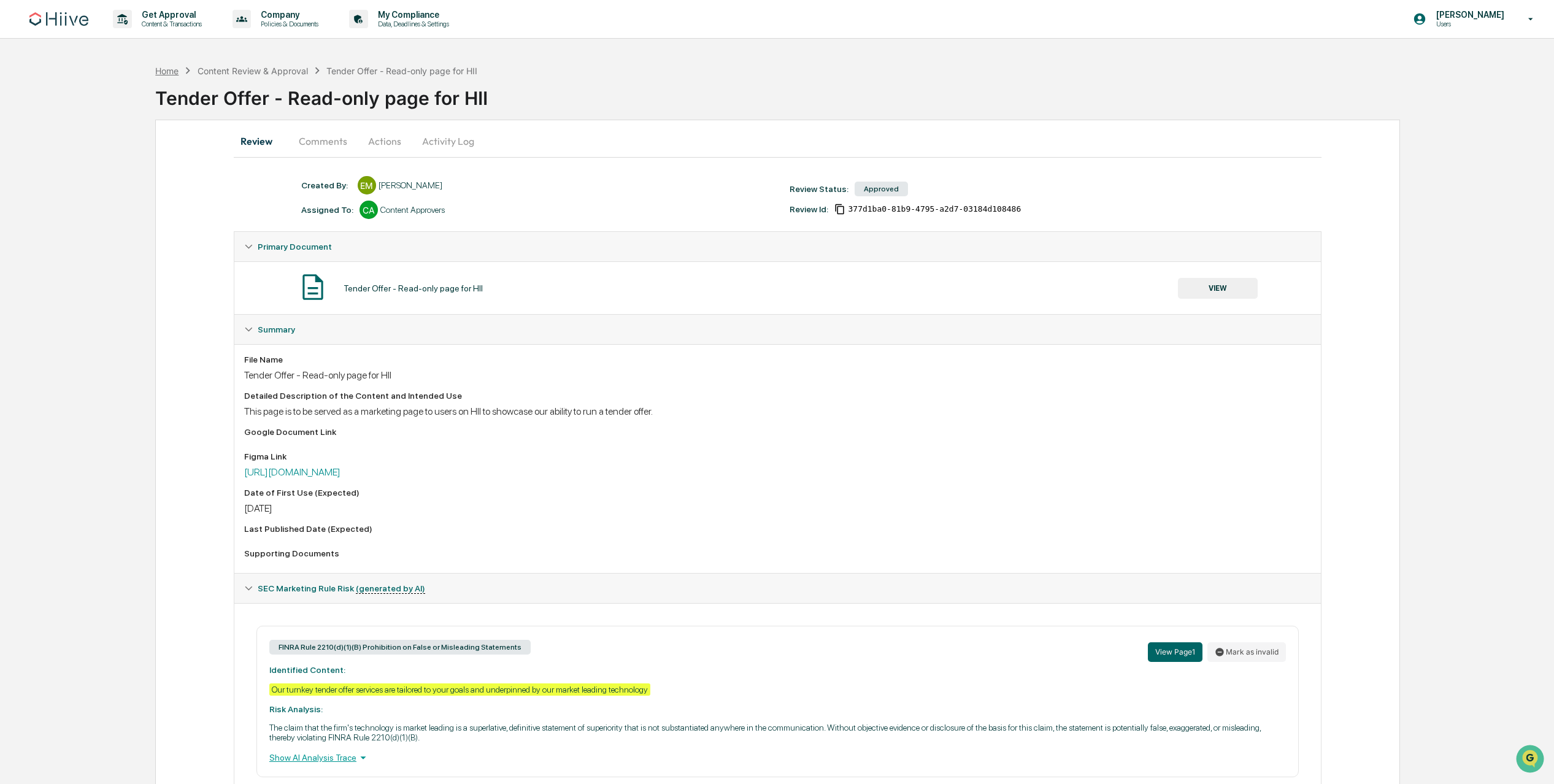
click at [177, 72] on div "Home" at bounding box center [167, 71] width 24 height 10
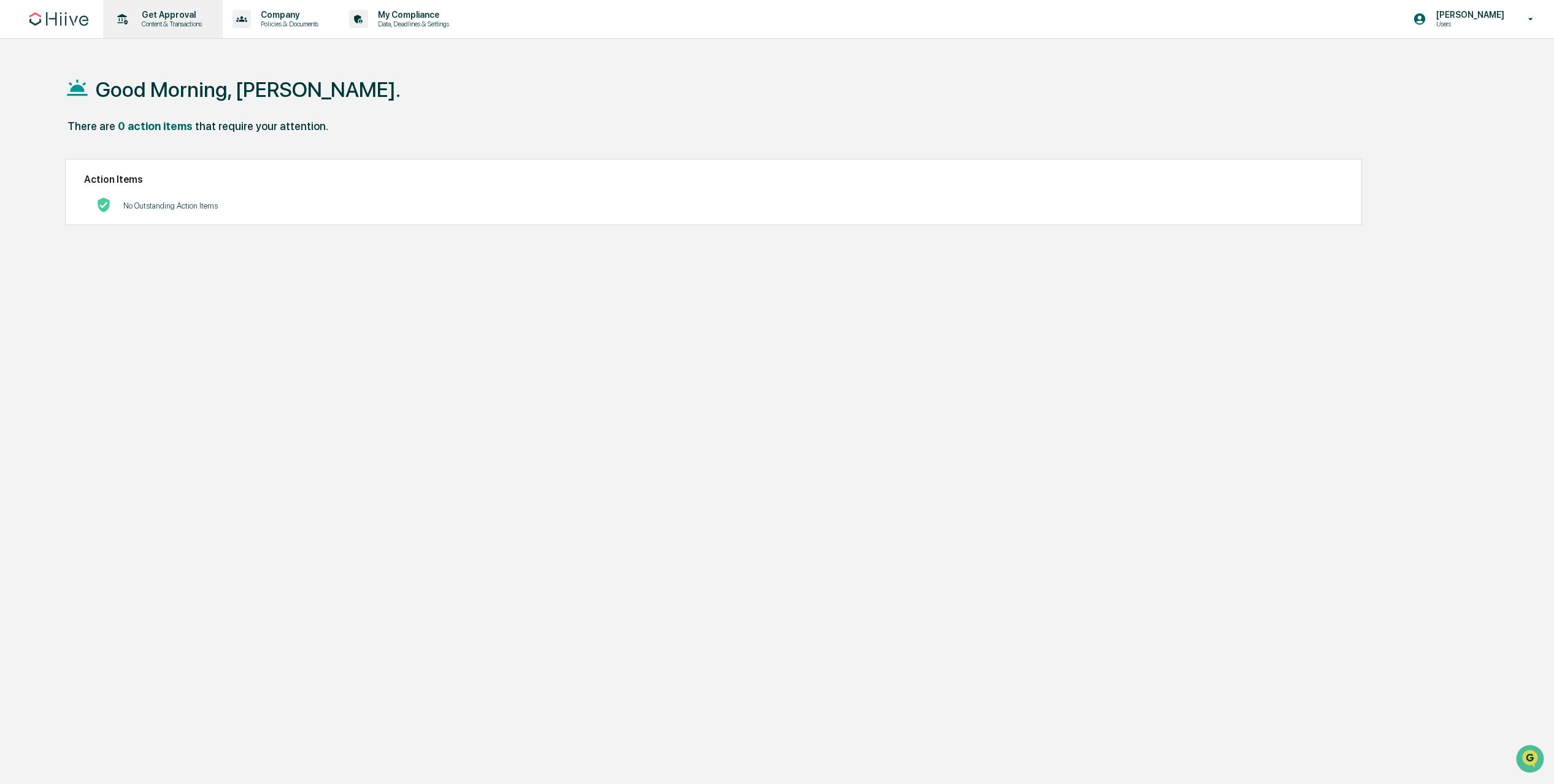
click at [180, 9] on div "Get Approval Content & Transactions" at bounding box center [161, 19] width 107 height 38
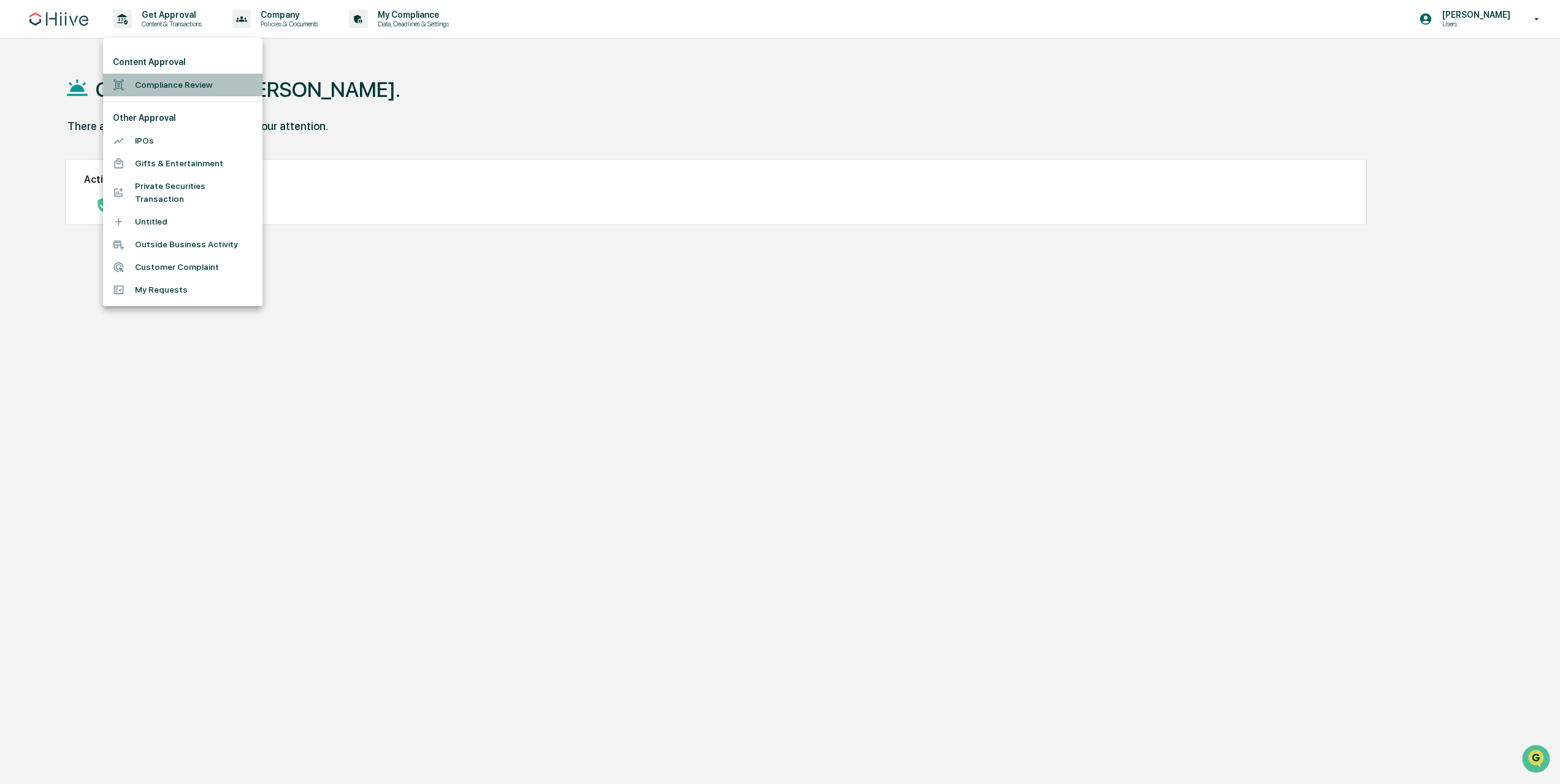
click at [190, 89] on li "Compliance Review" at bounding box center [183, 85] width 159 height 23
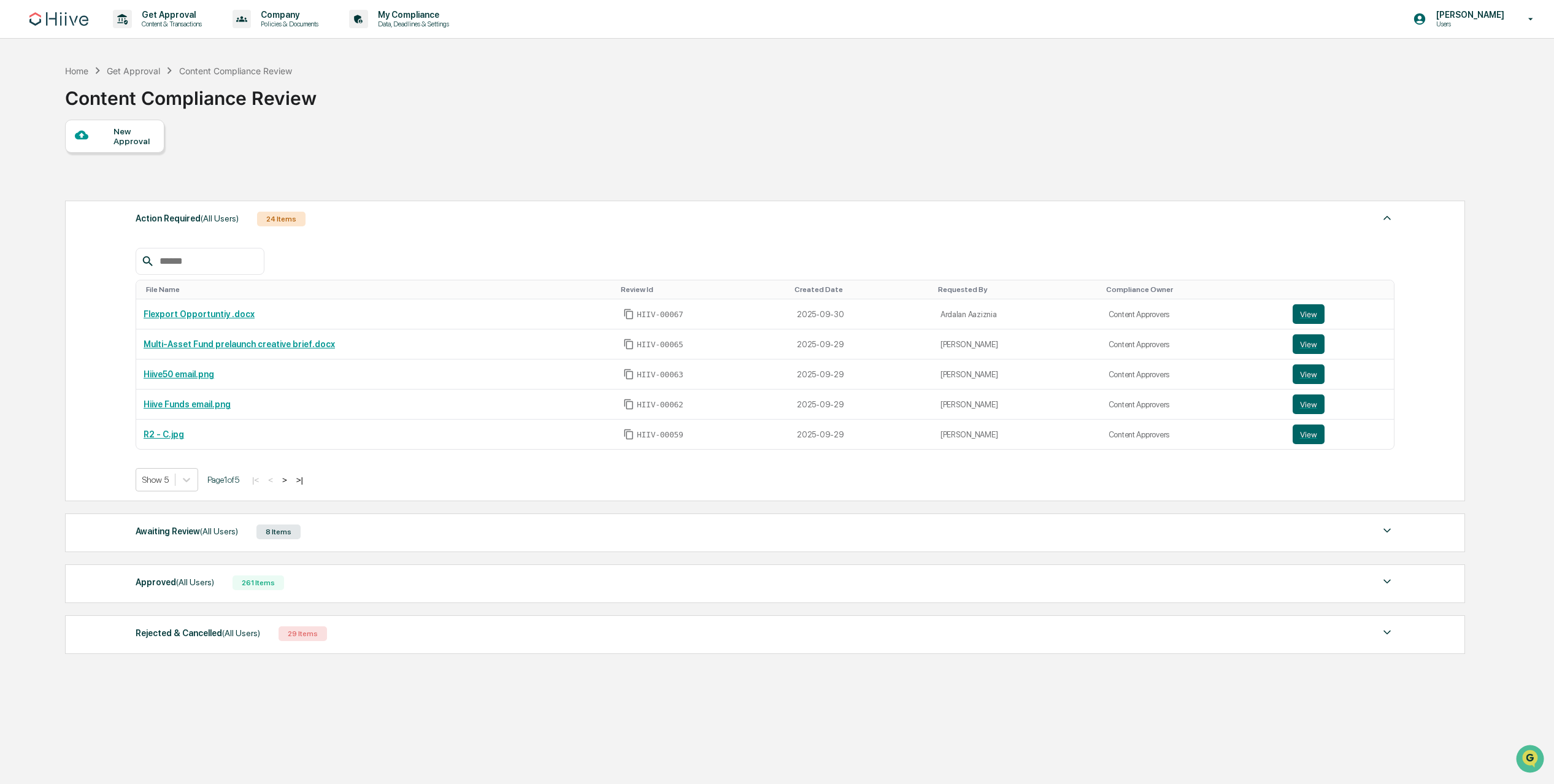
click at [146, 136] on div "New Approval" at bounding box center [134, 136] width 41 height 20
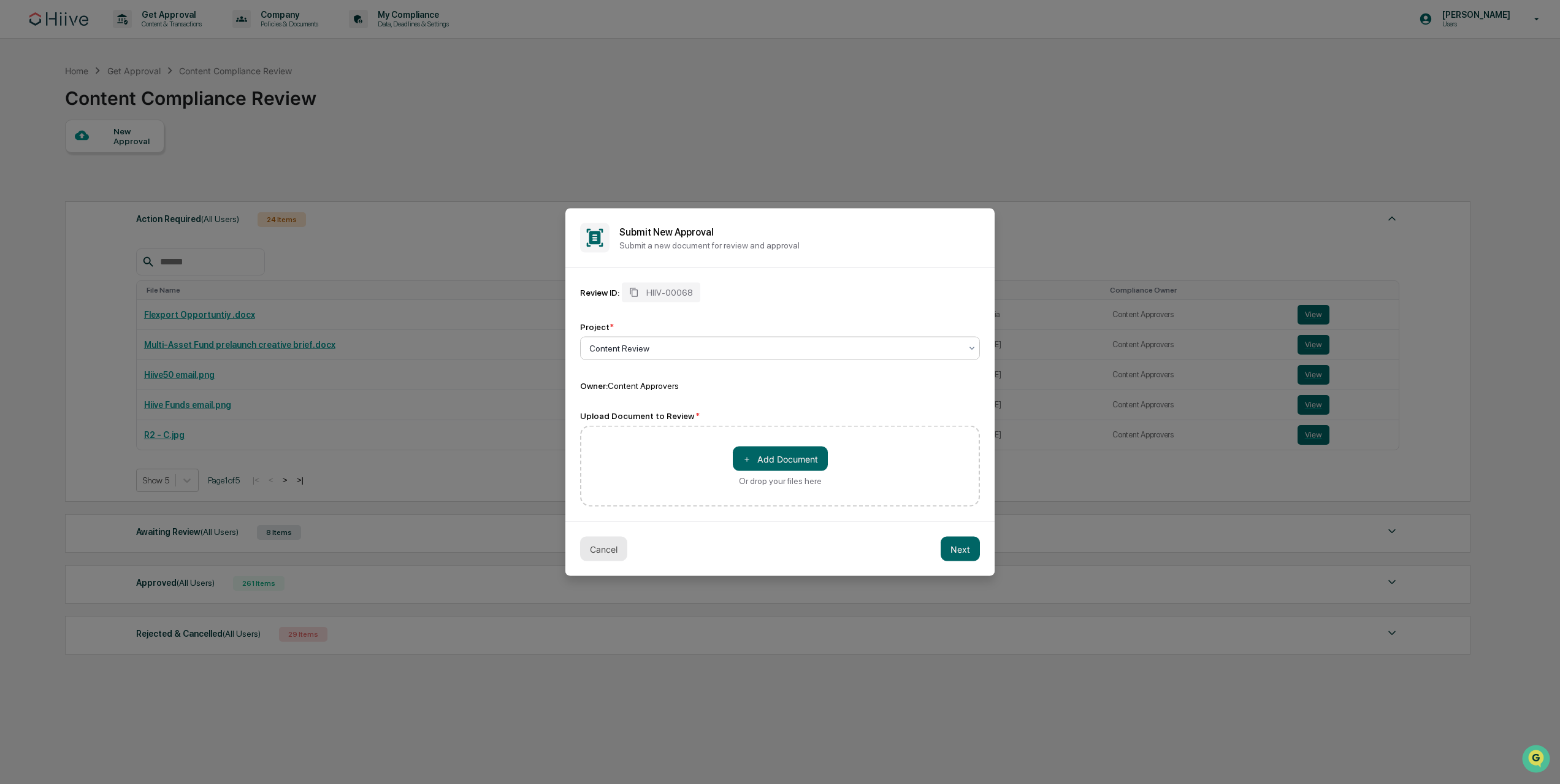
click at [608, 545] on button "Cancel" at bounding box center [604, 549] width 47 height 24
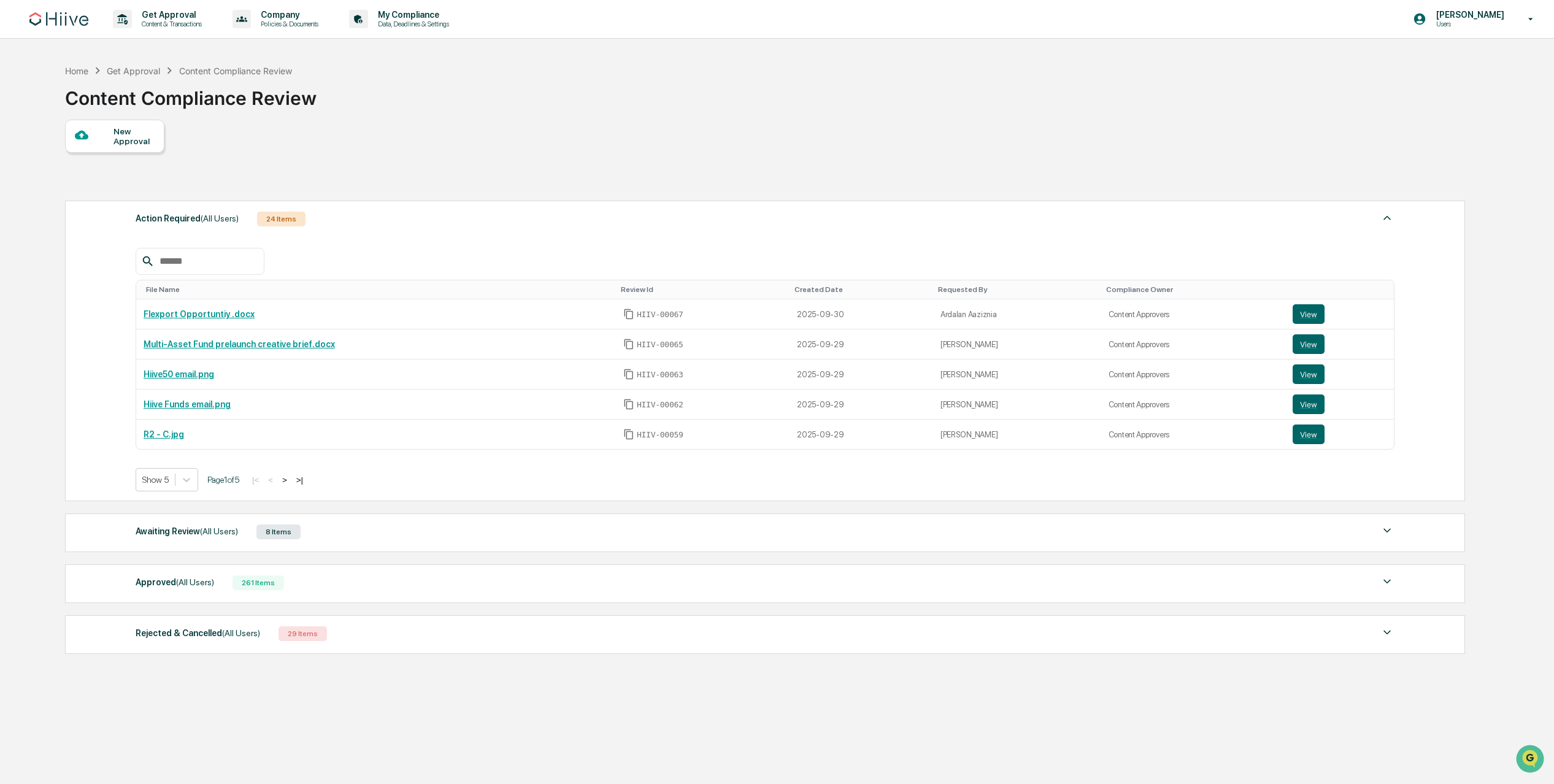
click at [434, 574] on div "Approved (All Users) 261 Items File Name Review Id Created Date Requested By Co…" at bounding box center [765, 583] width 1400 height 38
click at [409, 587] on div "Approved (All Users) 261 Items" at bounding box center [765, 582] width 1259 height 17
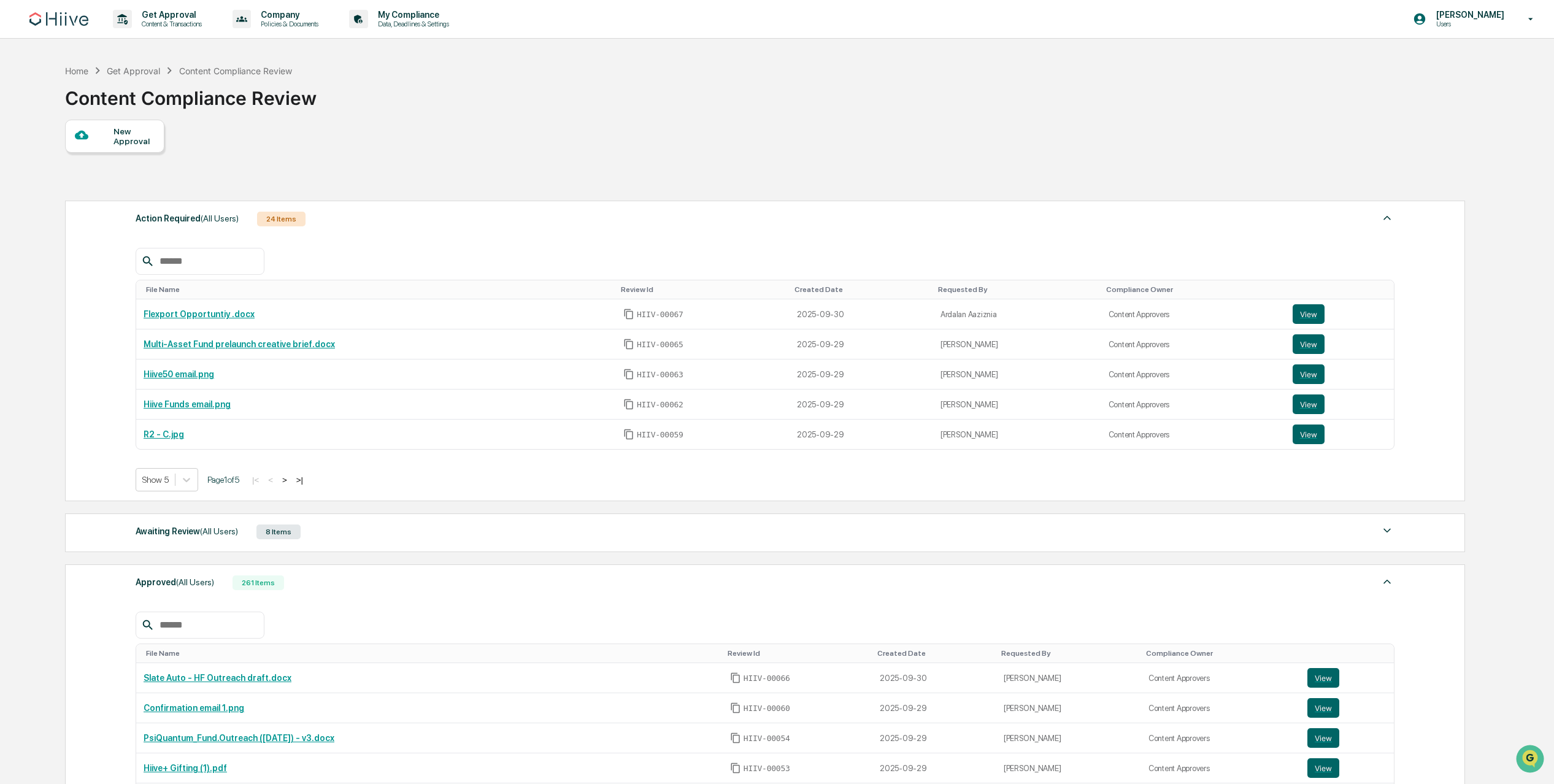
click at [247, 625] on input "text" at bounding box center [206, 625] width 104 height 16
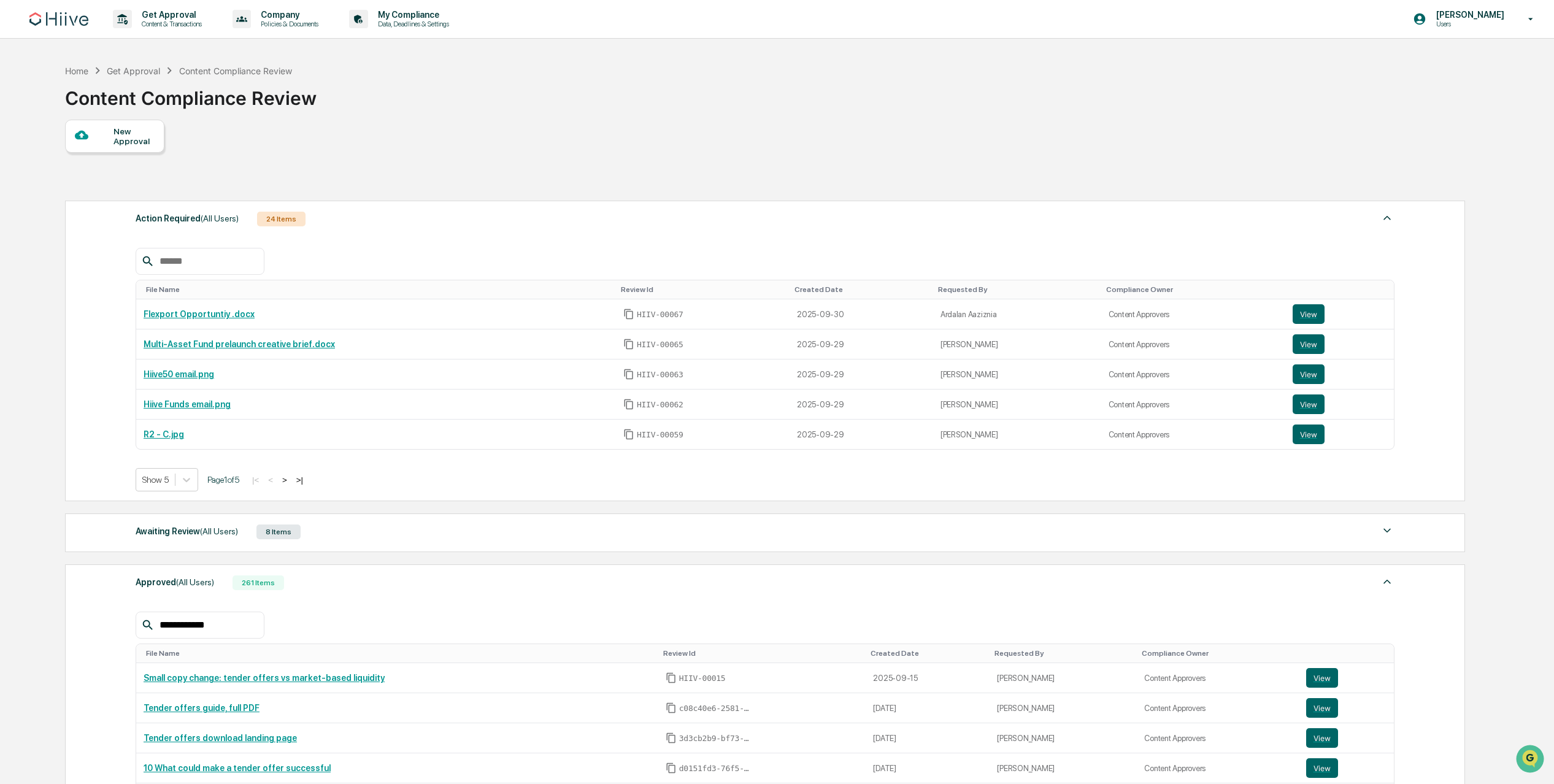
type input "**********"
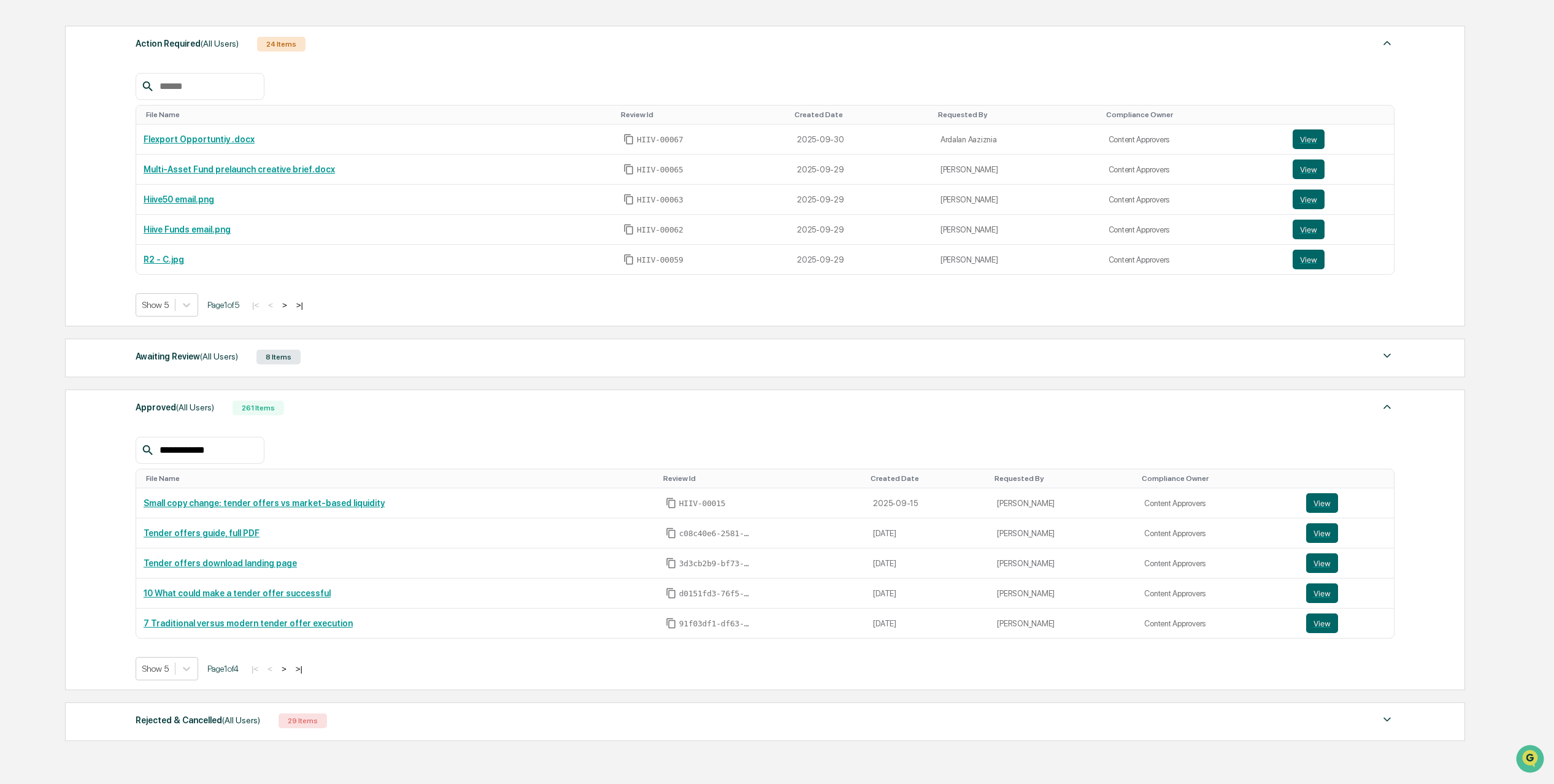
scroll to position [256, 0]
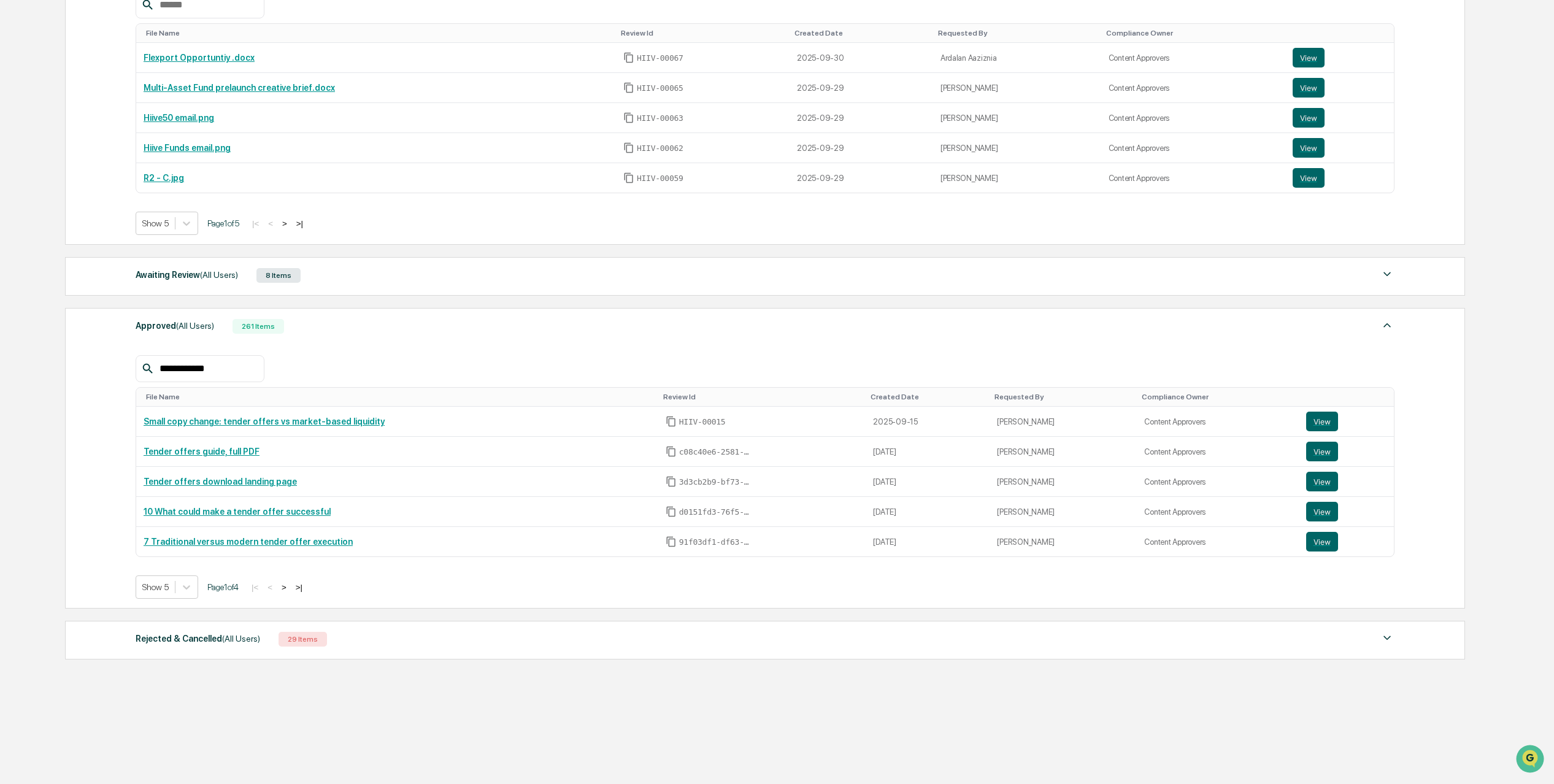
click at [292, 588] on div "|< < > >|" at bounding box center [277, 587] width 58 height 10
click at [290, 589] on button ">" at bounding box center [284, 587] width 13 height 10
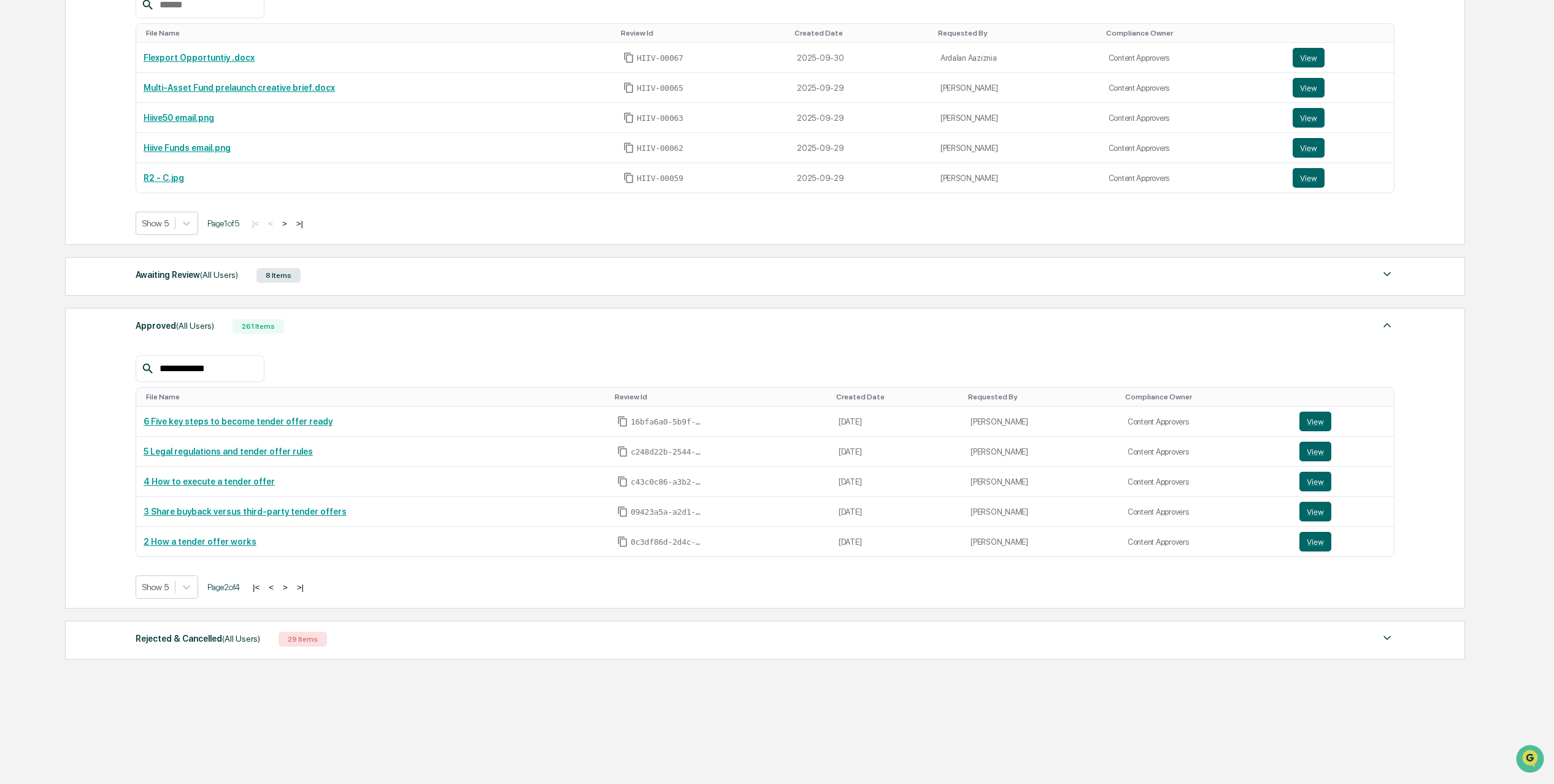
click at [292, 588] on button ">" at bounding box center [285, 587] width 13 height 10
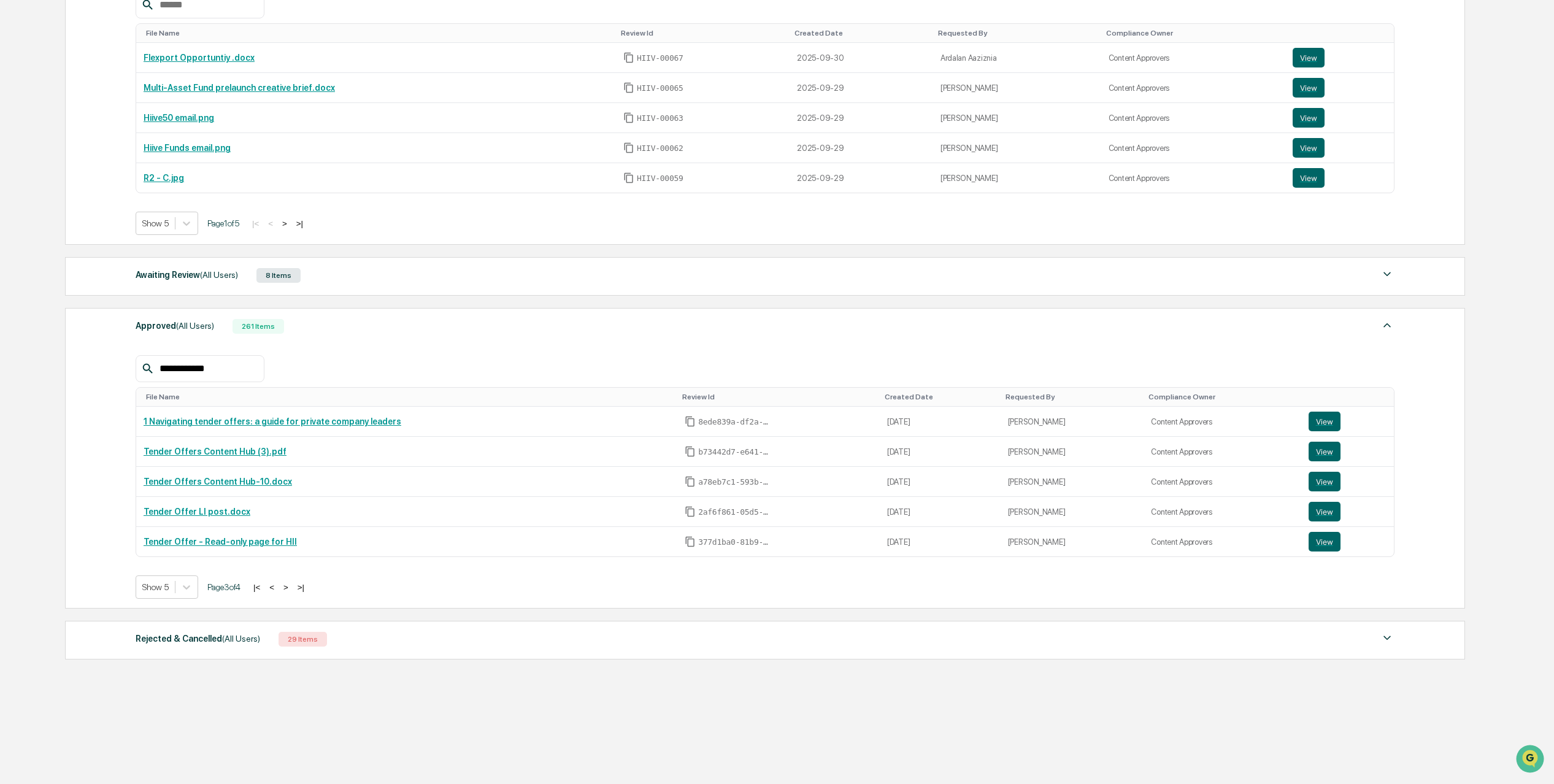
click at [292, 588] on button ">" at bounding box center [286, 587] width 13 height 10
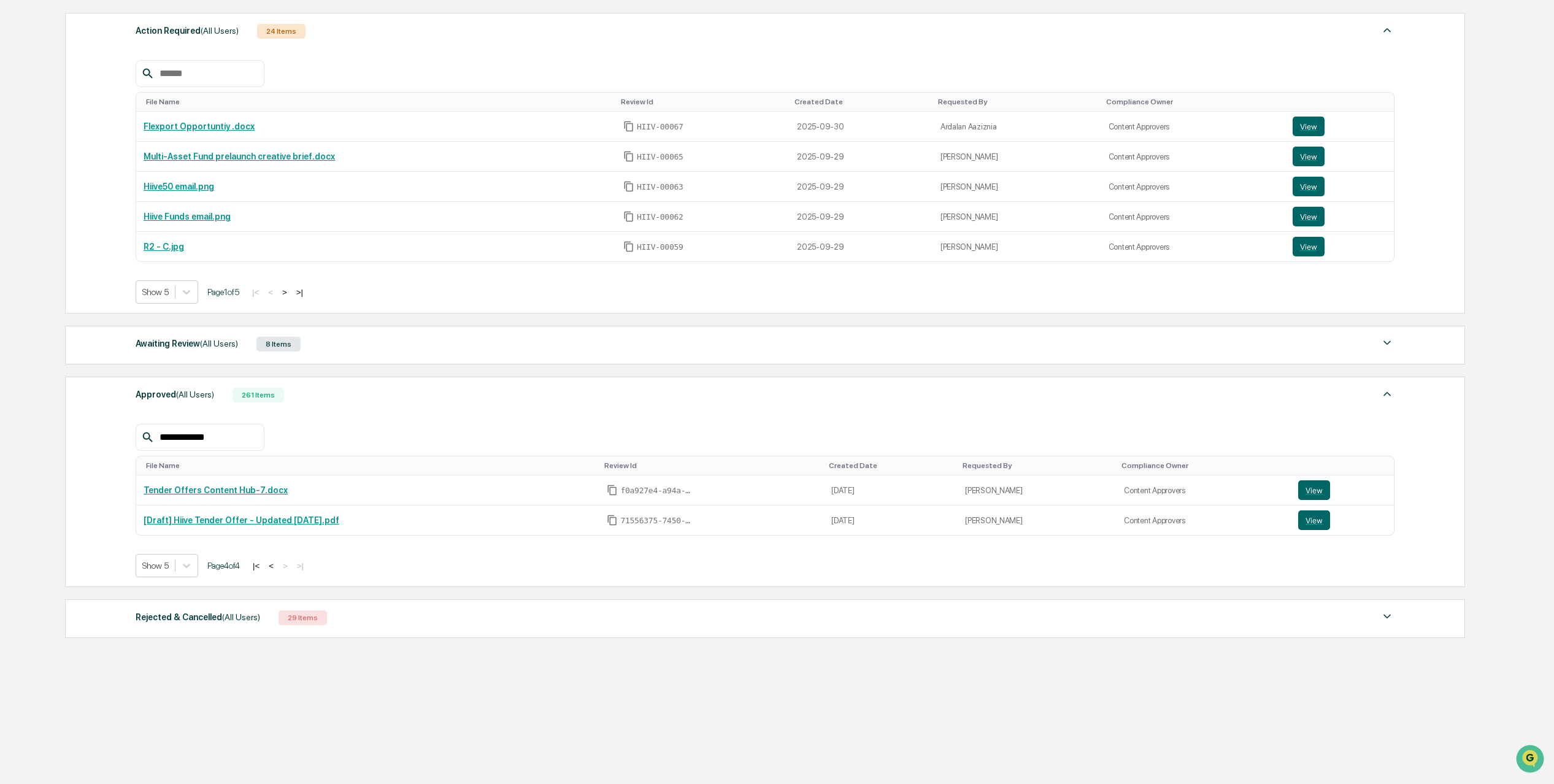
click at [277, 568] on button "<" at bounding box center [271, 565] width 13 height 10
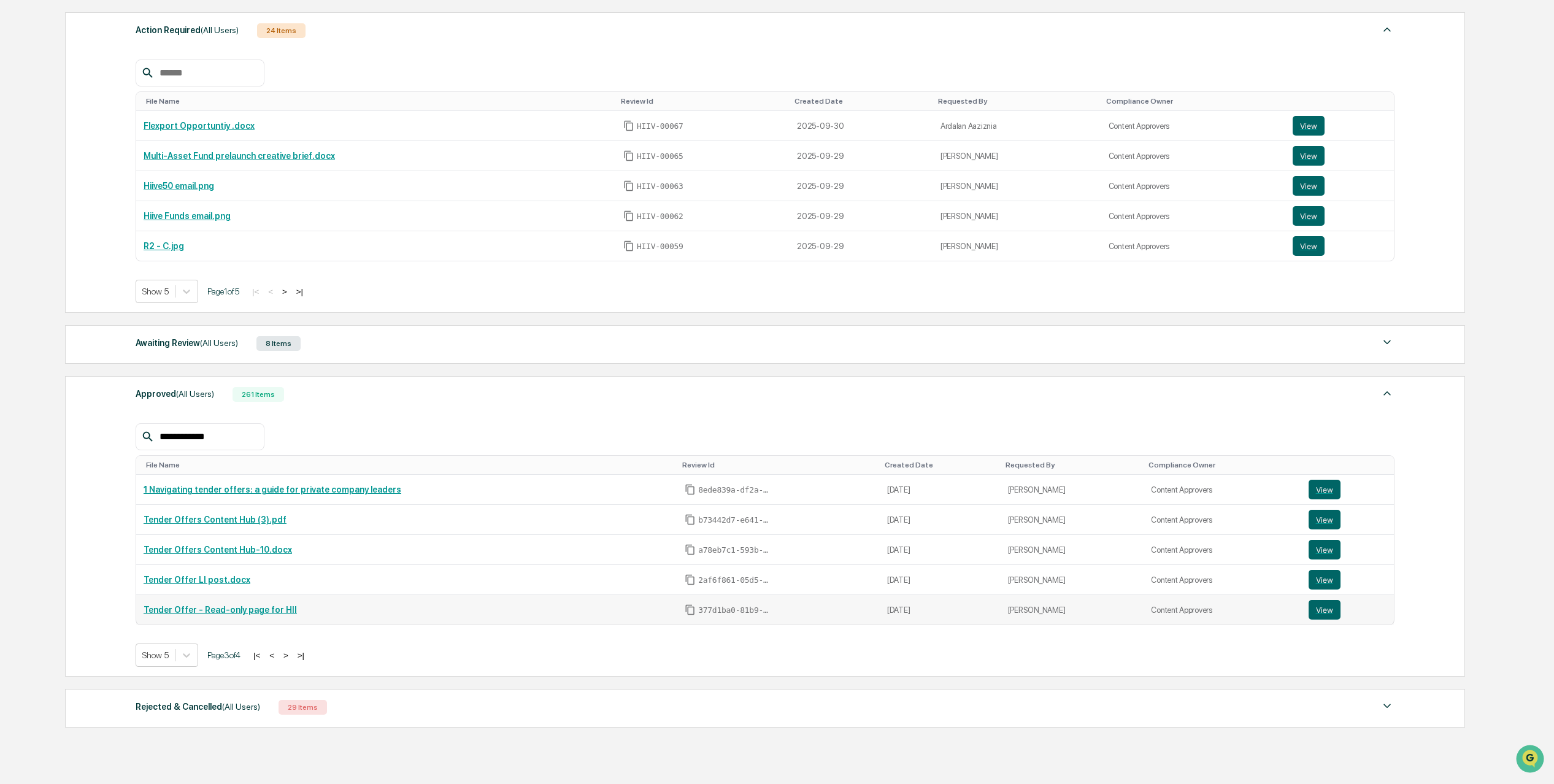
click at [263, 611] on link "Tender Offer - Read-only page for HII" at bounding box center [220, 609] width 154 height 10
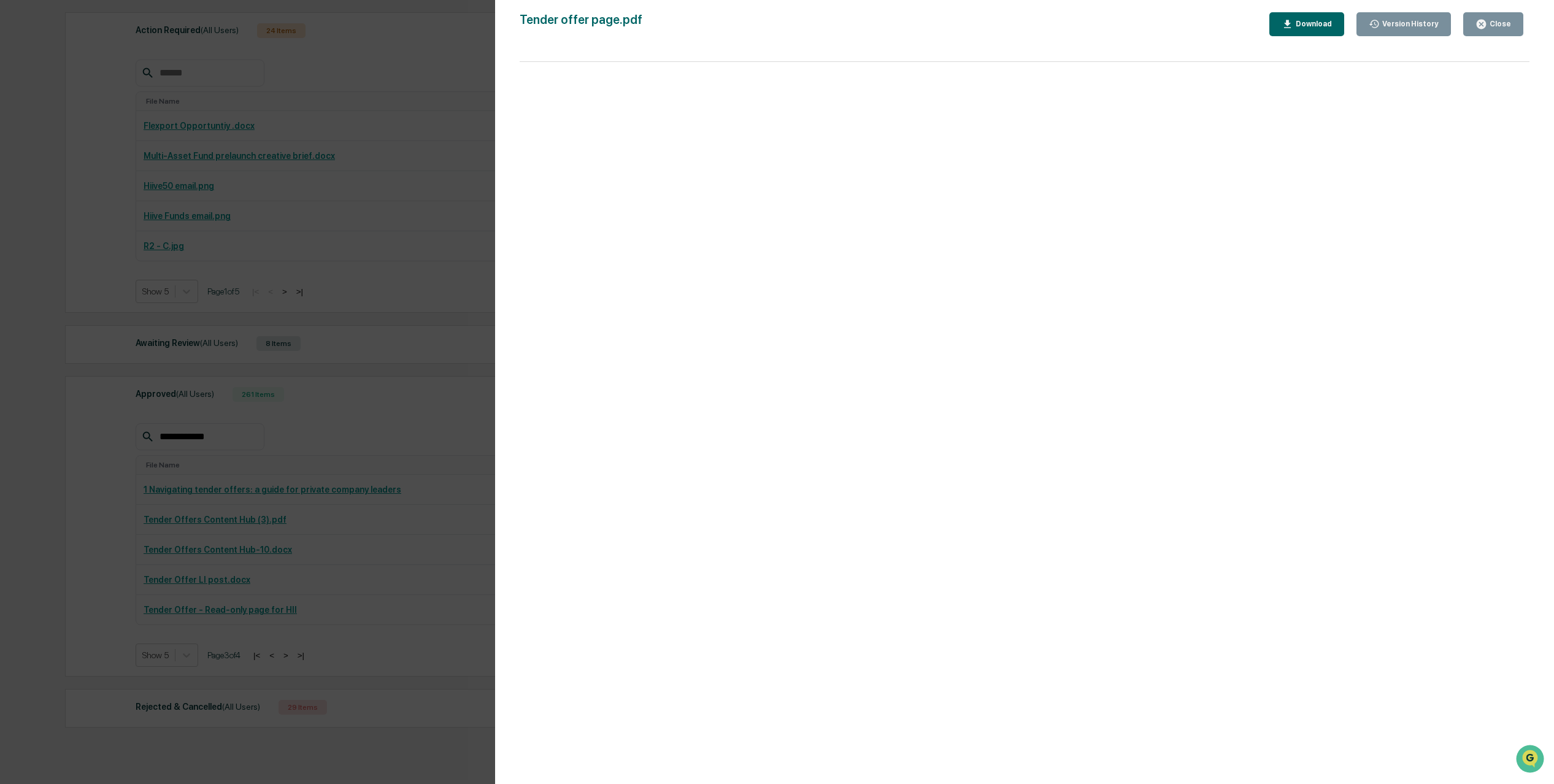
click at [77, 581] on div "Version History 07/21/2025, 09:03 PM Ernie Mo Tender offer page.pdf Close Versi…" at bounding box center [777, 392] width 1554 height 784
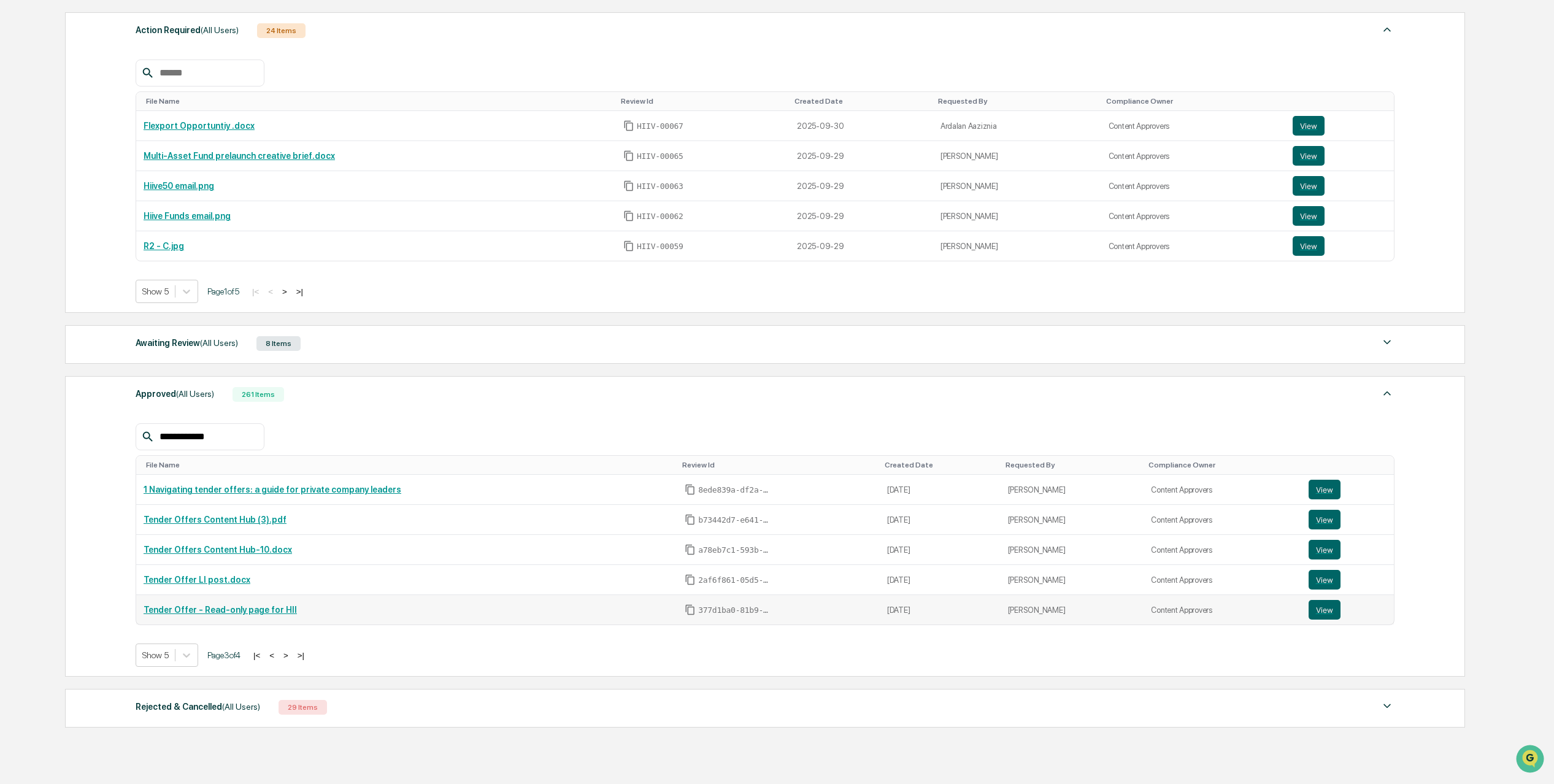
click at [223, 611] on link "Tender Offer - Read-only page for HII" at bounding box center [220, 609] width 154 height 10
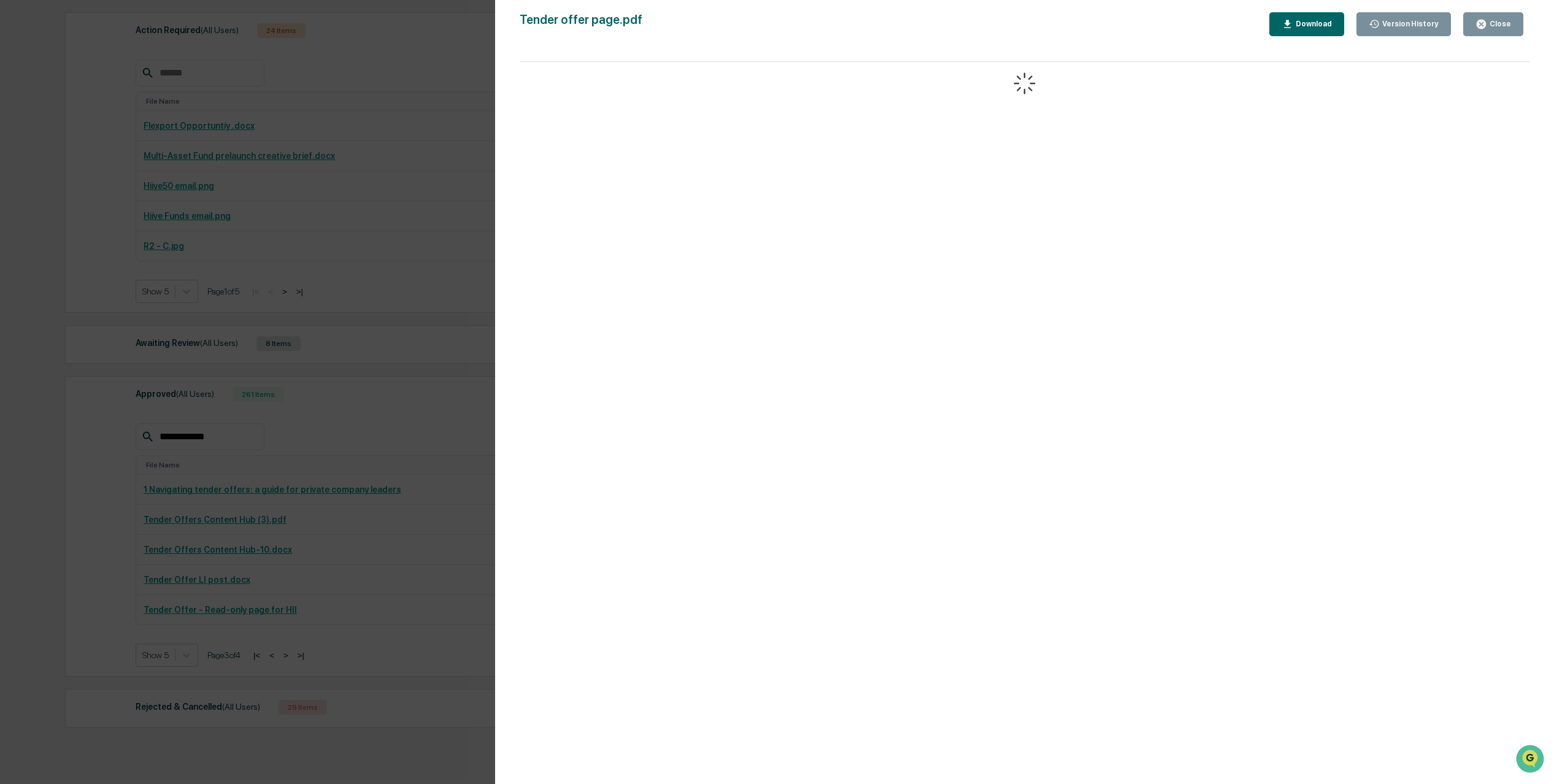
click at [1476, 29] on icon "button" at bounding box center [1482, 24] width 12 height 12
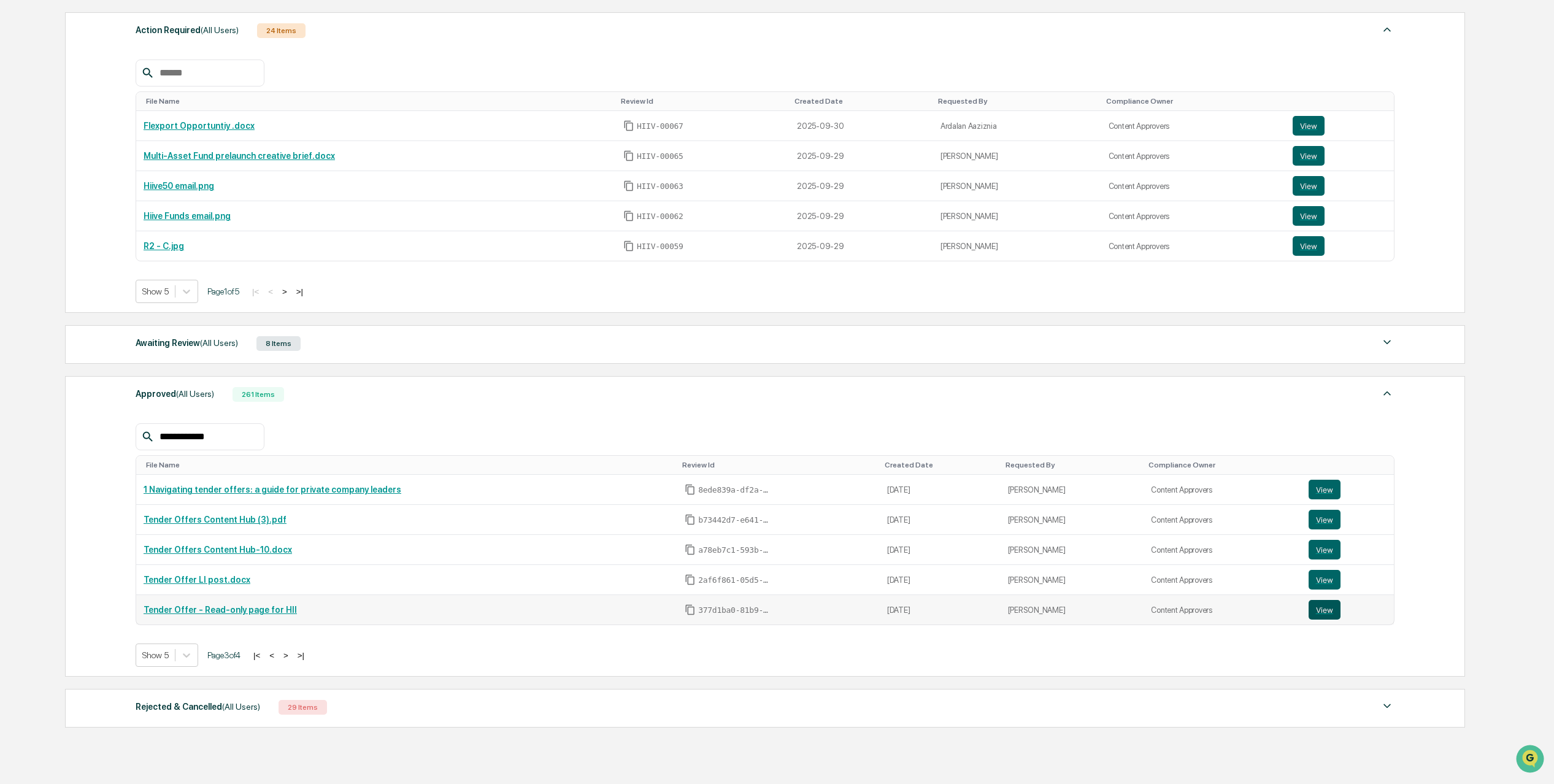
click at [1313, 603] on button "View" at bounding box center [1324, 609] width 32 height 20
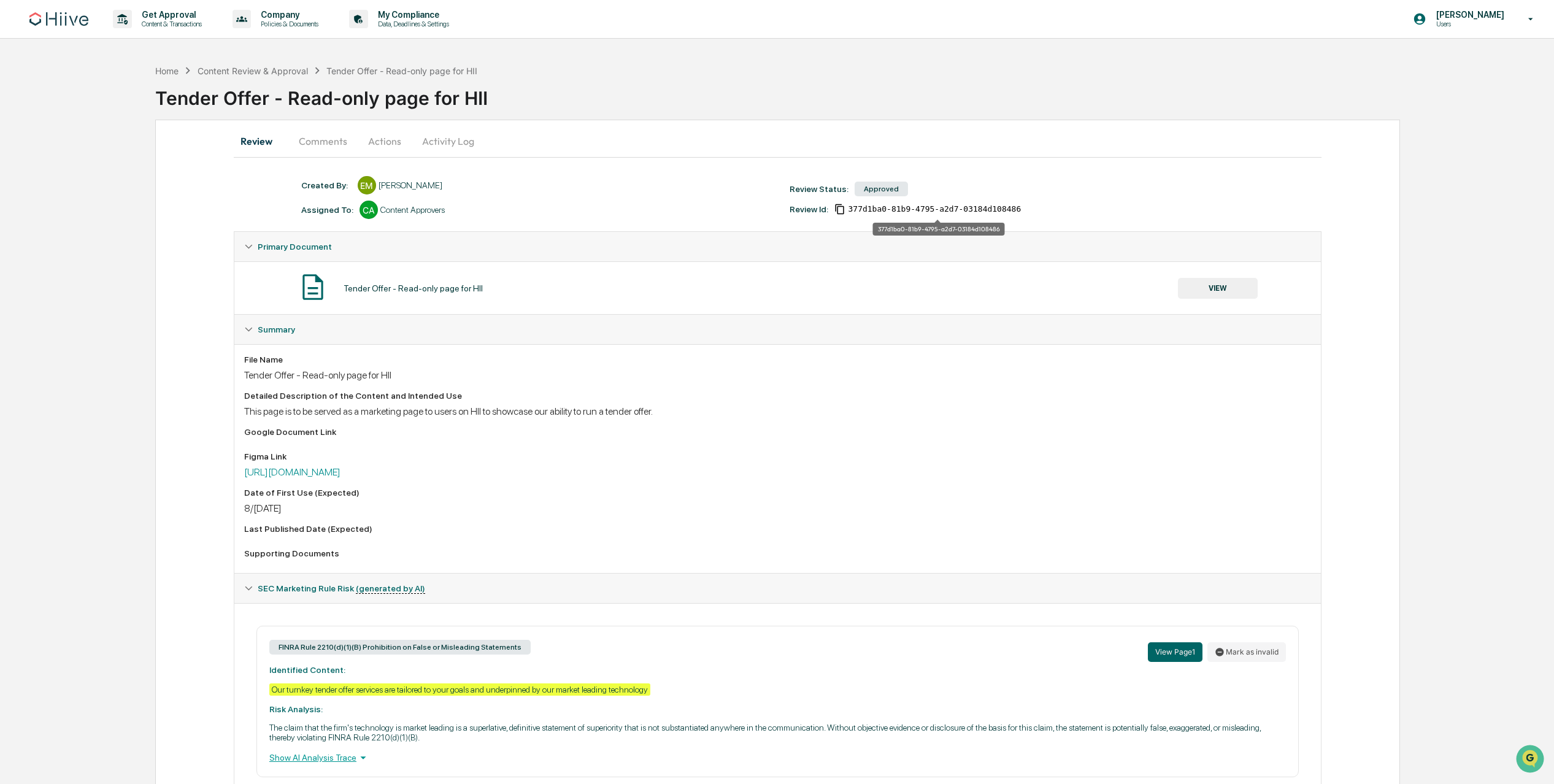
click at [900, 207] on span "377d1ba0-81b9-4795-a2d7-03184d108486" at bounding box center [934, 209] width 173 height 10
click at [287, 136] on button "Review" at bounding box center [261, 141] width 55 height 30
click at [344, 142] on button "Comments" at bounding box center [323, 141] width 68 height 30
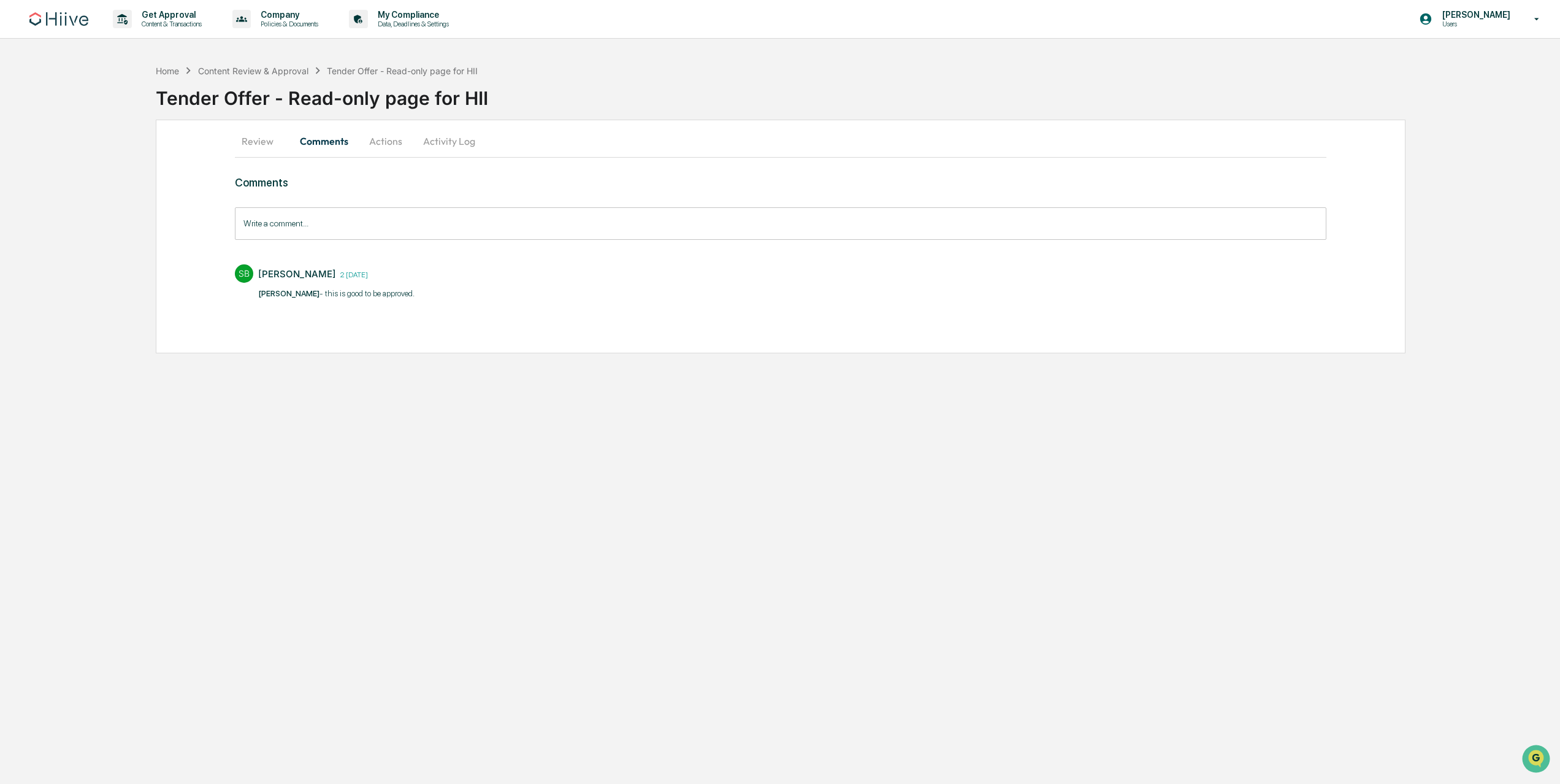
click at [374, 140] on button "Actions" at bounding box center [385, 141] width 55 height 30
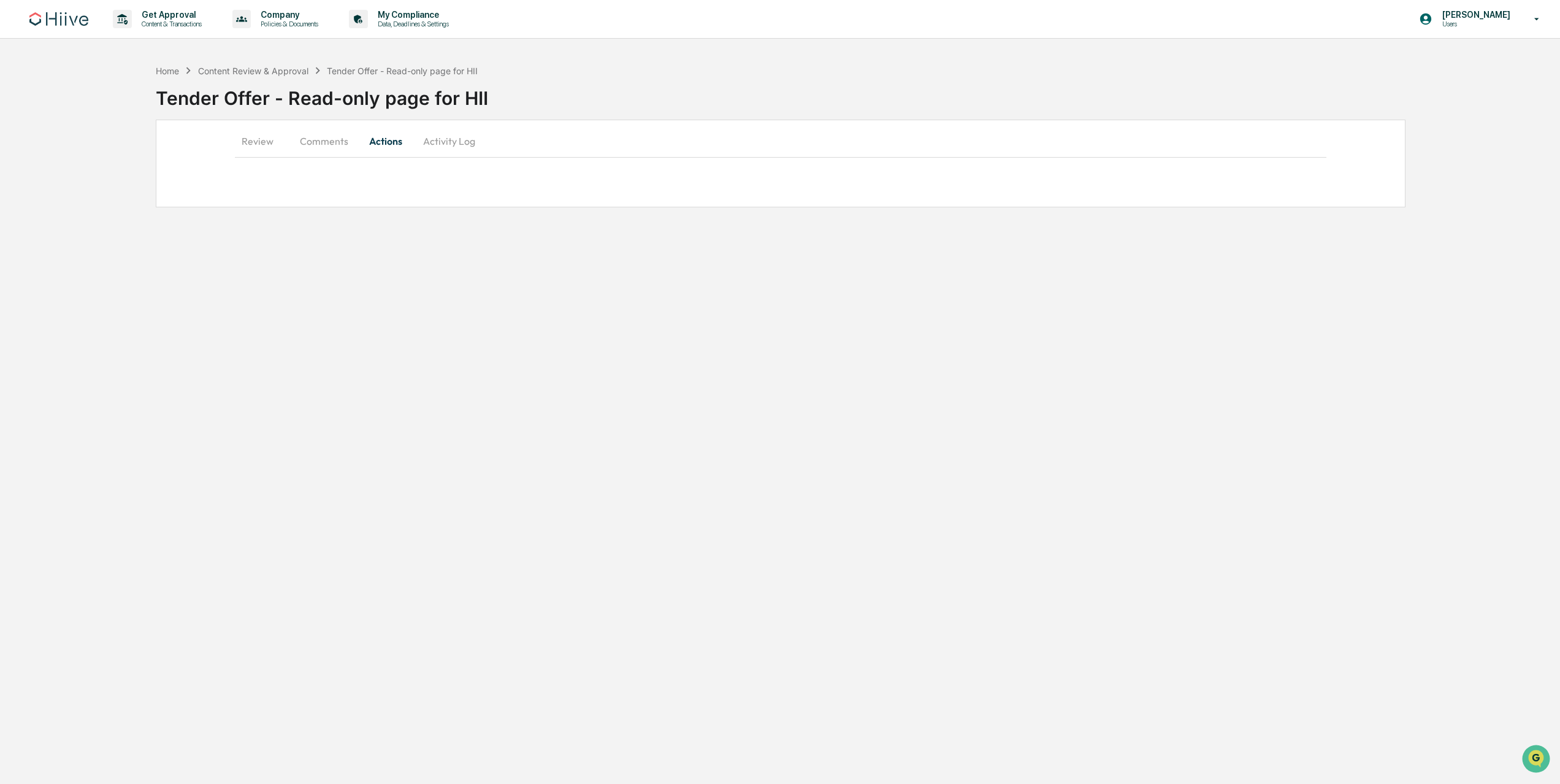
click at [426, 139] on button "Activity Log" at bounding box center [449, 141] width 72 height 30
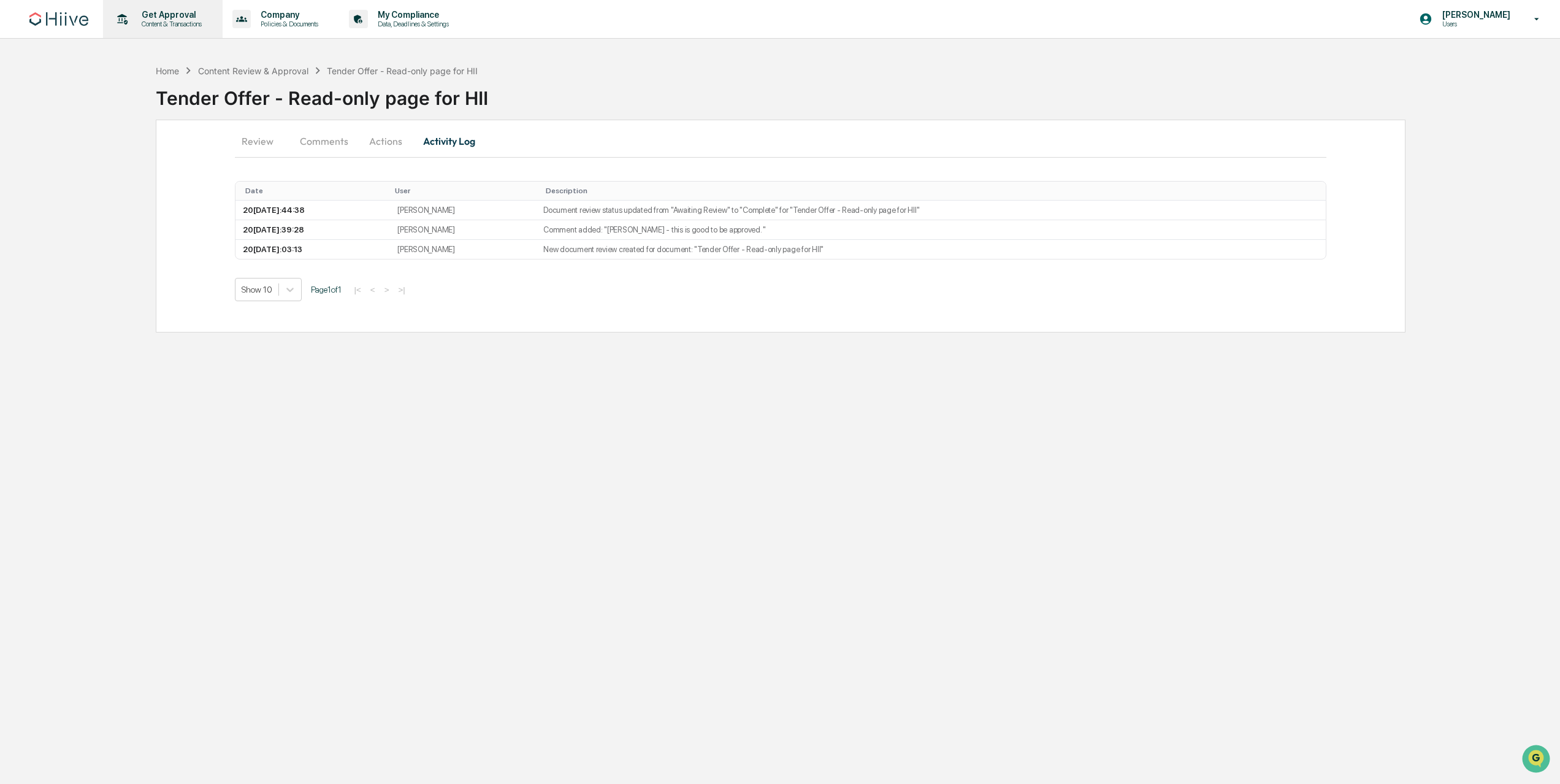
click at [142, 20] on p "Content & Transactions" at bounding box center [170, 24] width 76 height 9
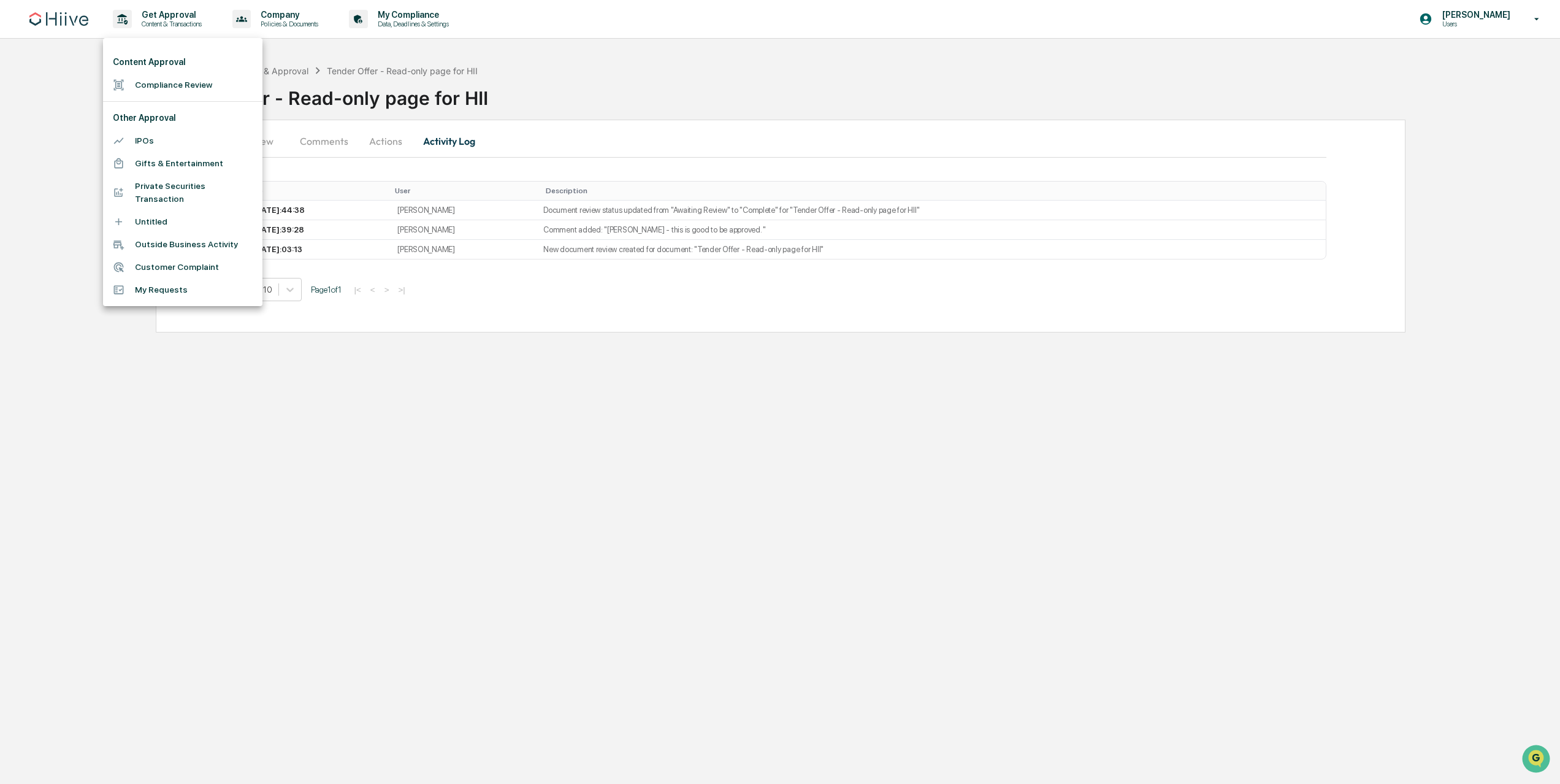
click at [173, 85] on li "Compliance Review" at bounding box center [183, 85] width 159 height 23
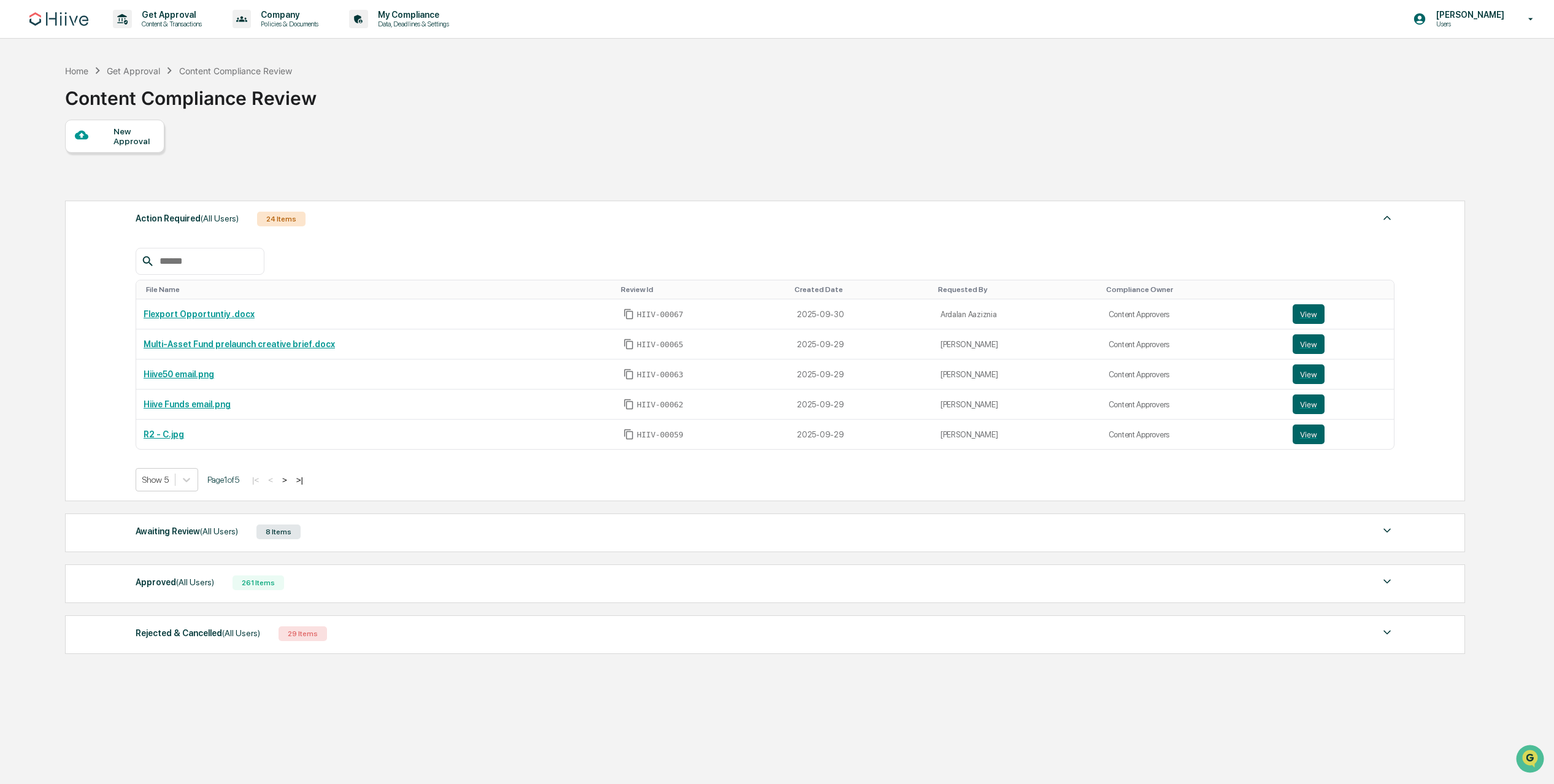
click at [136, 140] on div "New Approval" at bounding box center [134, 136] width 41 height 20
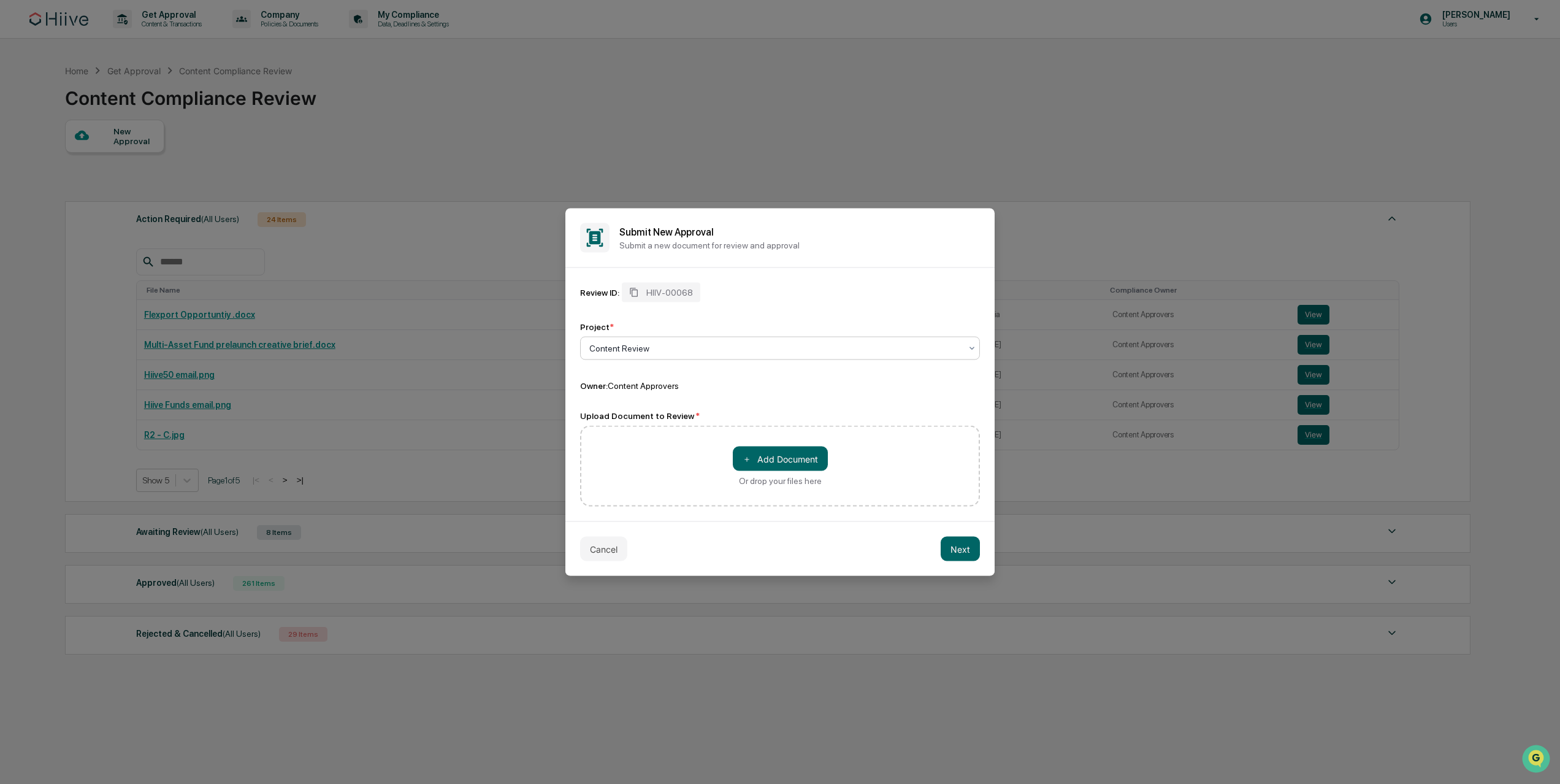
click at [669, 348] on div at bounding box center [774, 348] width 371 height 13
click at [666, 349] on div at bounding box center [774, 348] width 371 height 13
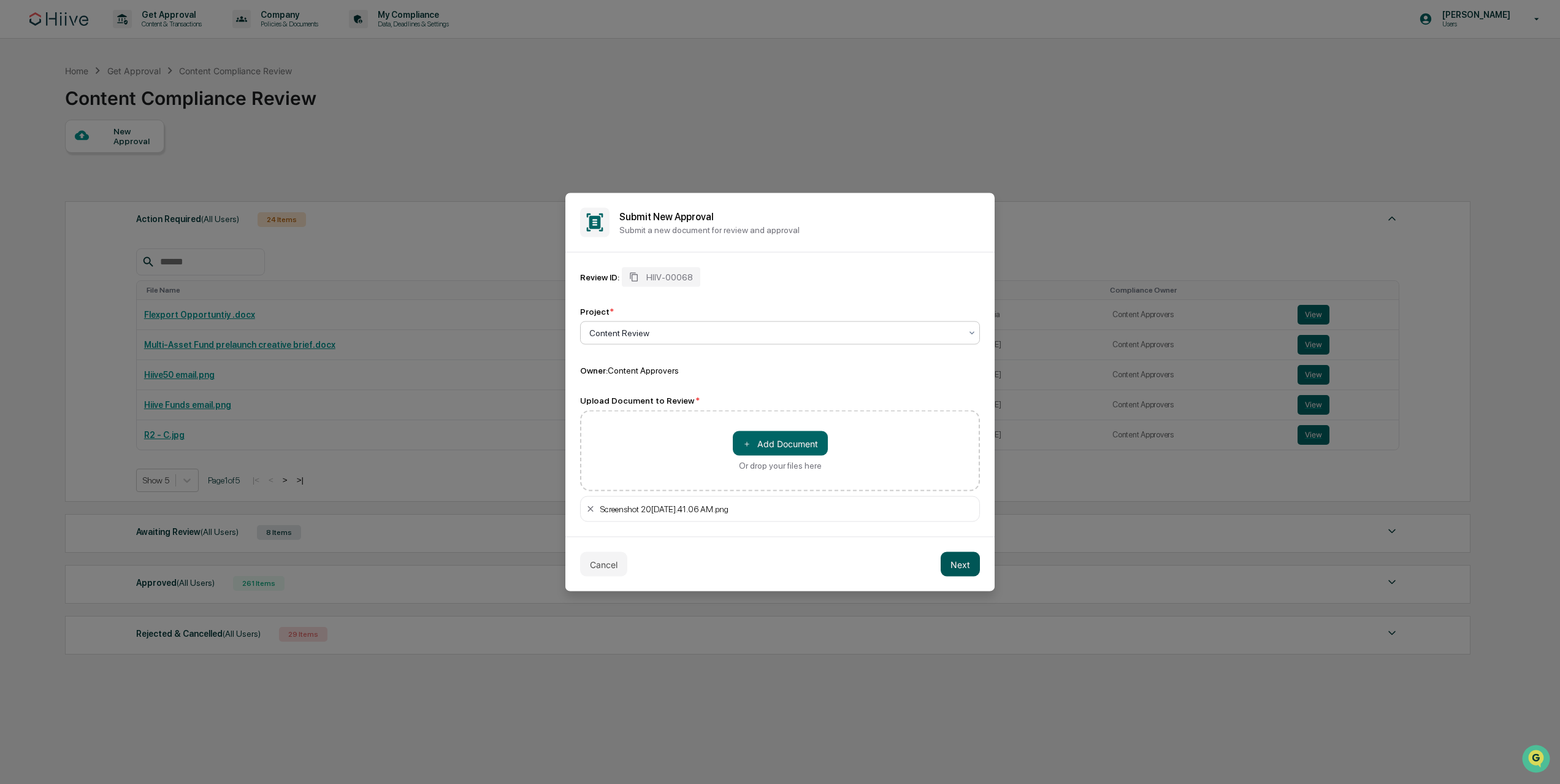
click at [955, 560] on button "Next" at bounding box center [960, 564] width 39 height 24
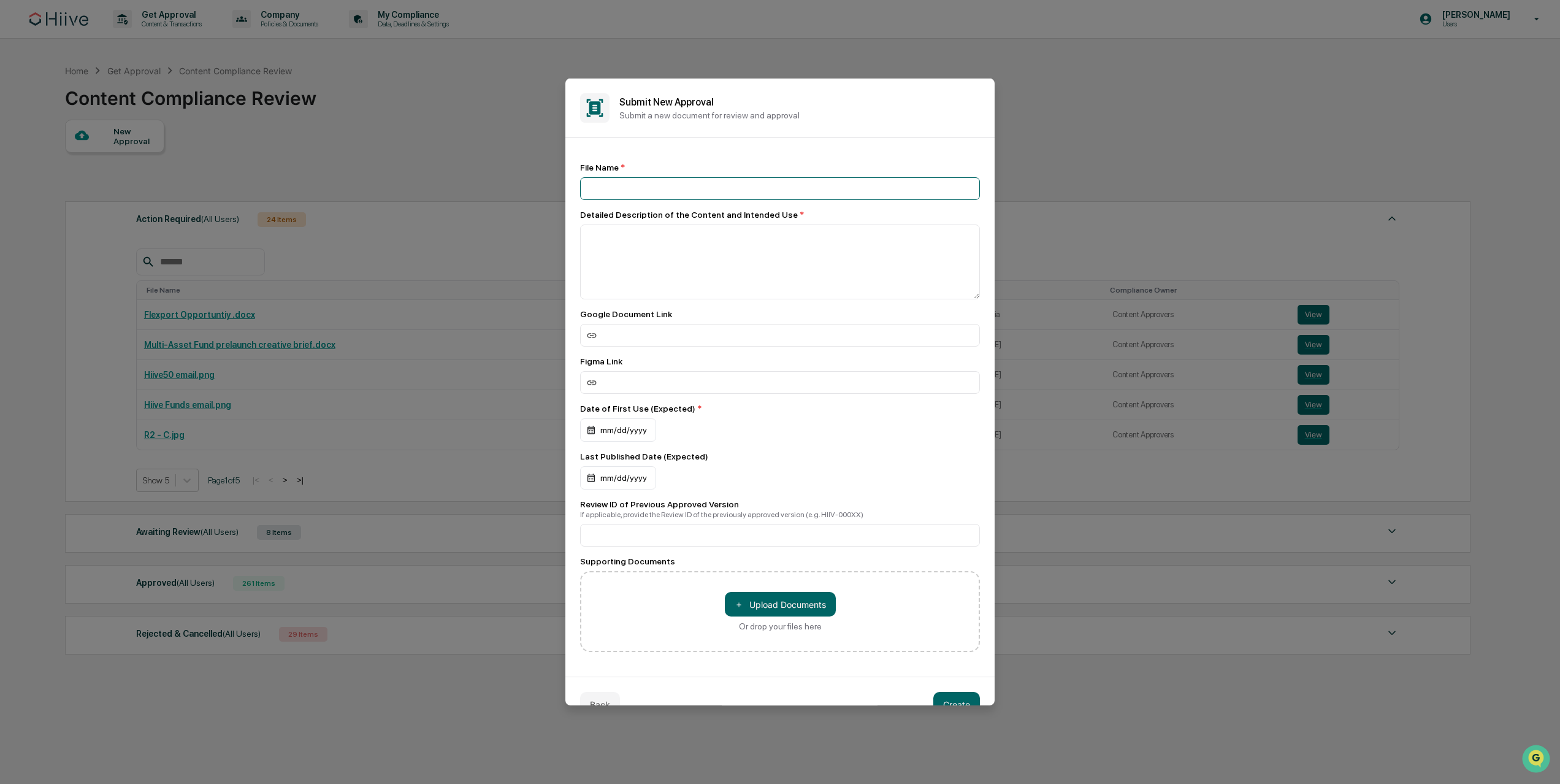
click at [686, 196] on input at bounding box center [780, 188] width 400 height 23
type input "**********"
click at [712, 260] on textarea at bounding box center [780, 261] width 400 height 75
type textarea "**********"
click at [811, 188] on input "**********" at bounding box center [780, 188] width 400 height 23
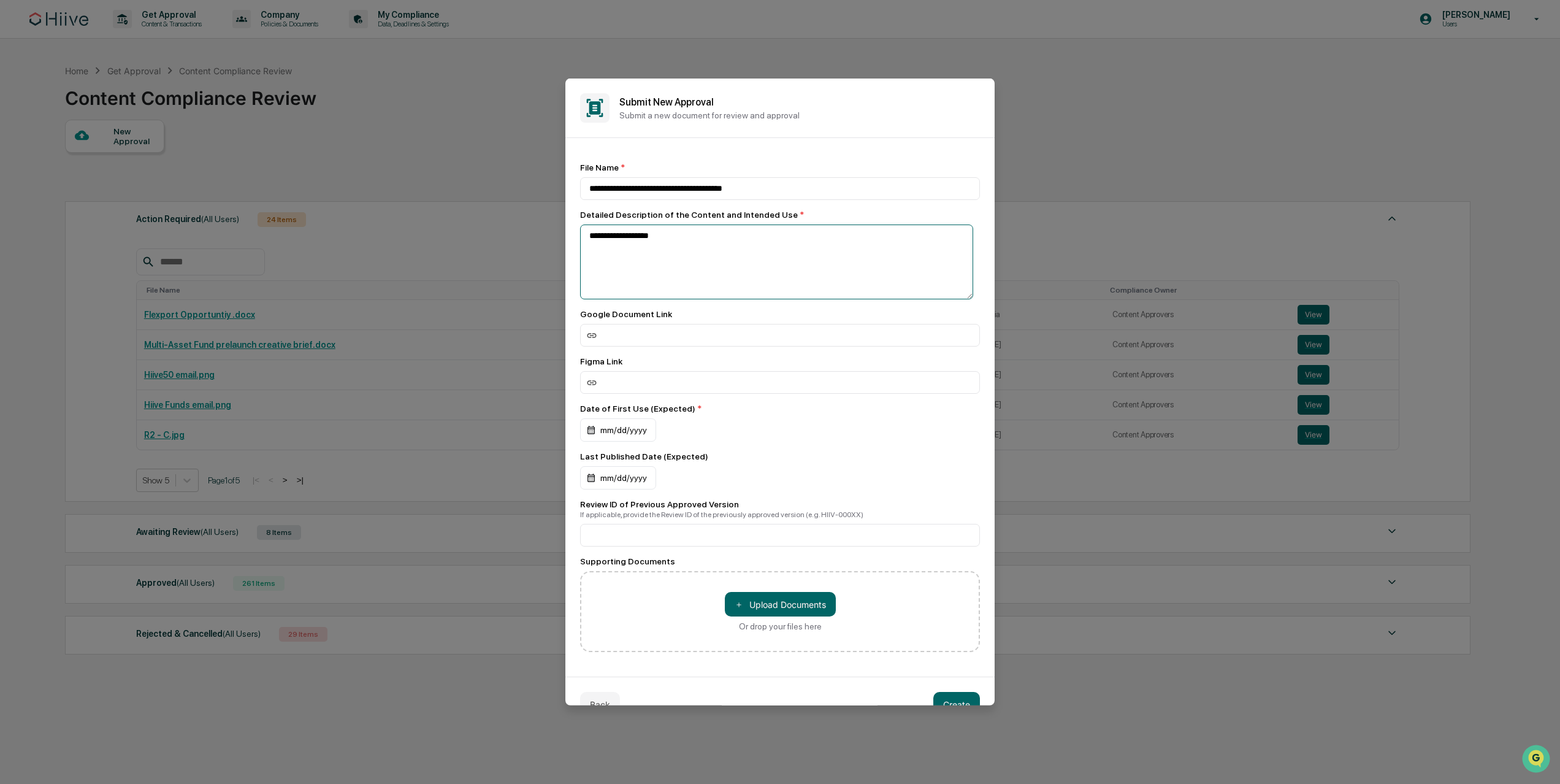
click at [753, 233] on textarea "**********" at bounding box center [777, 261] width 393 height 75
click at [783, 207] on div "**********" at bounding box center [780, 407] width 400 height 489
click at [788, 193] on input "**********" at bounding box center [780, 188] width 400 height 23
drag, startPoint x: 741, startPoint y: 191, endPoint x: 726, endPoint y: 190, distance: 15.0
click at [726, 190] on input "**********" at bounding box center [780, 188] width 400 height 23
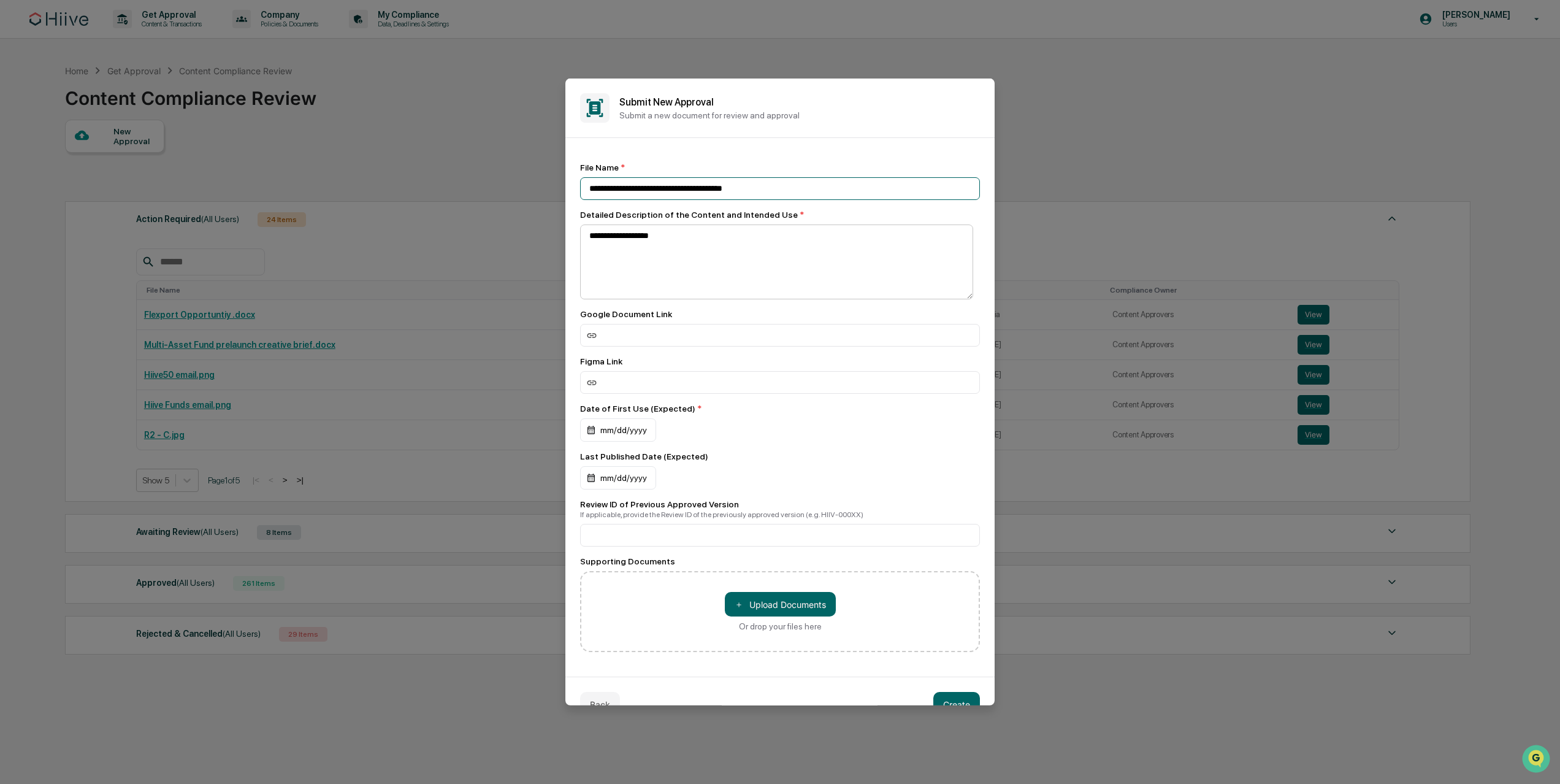
type input "**********"
click at [709, 233] on textarea "**********" at bounding box center [777, 261] width 393 height 75
click at [706, 236] on textarea "**********" at bounding box center [777, 261] width 393 height 75
type textarea "**********"
click at [708, 398] on div "**********" at bounding box center [780, 407] width 400 height 489
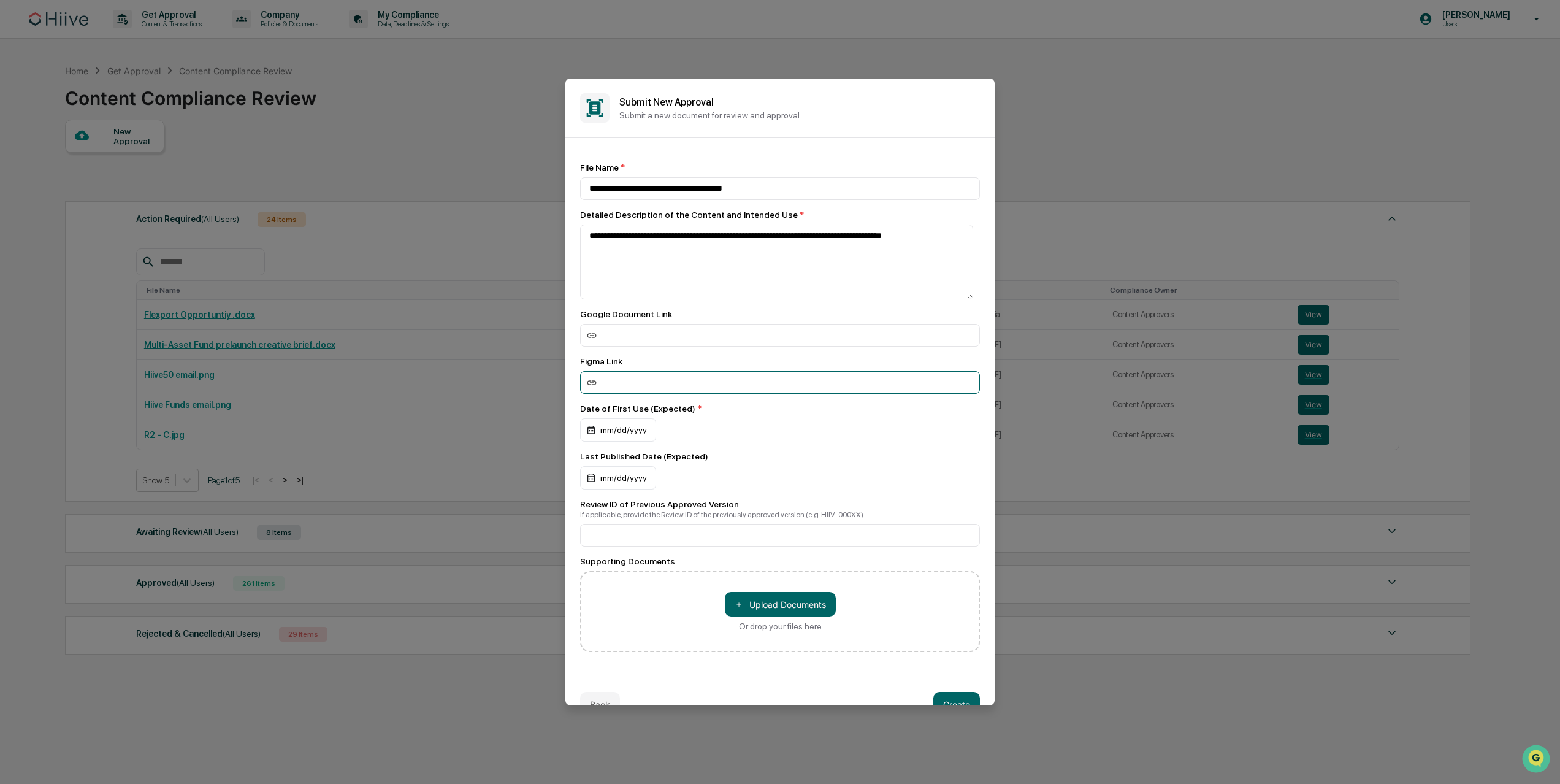
click at [709, 379] on input at bounding box center [780, 382] width 400 height 23
paste input "**********"
type input "**********"
click at [637, 432] on div "mm/dd/yyyy" at bounding box center [618, 430] width 76 height 24
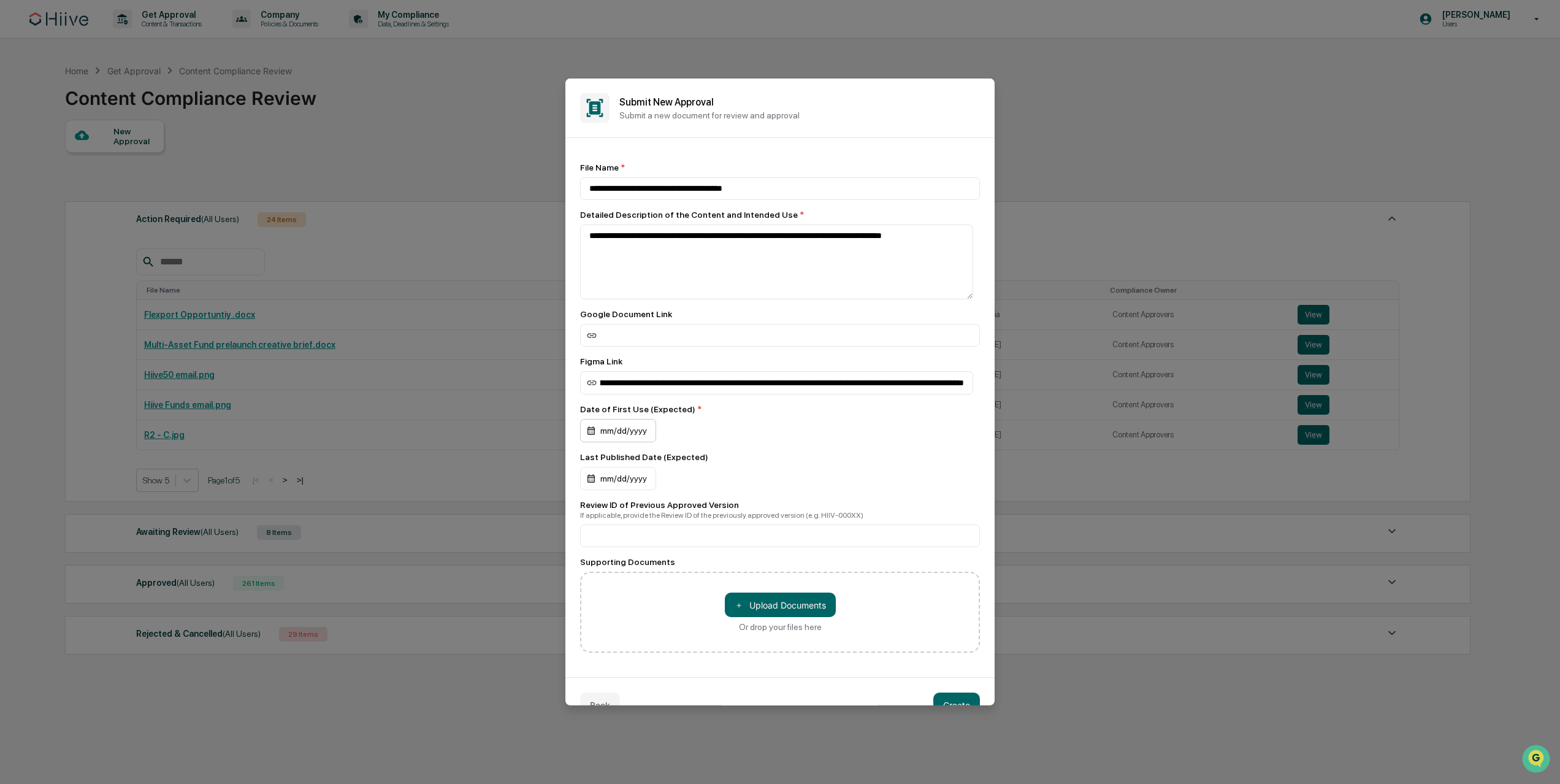
scroll to position [0, 0]
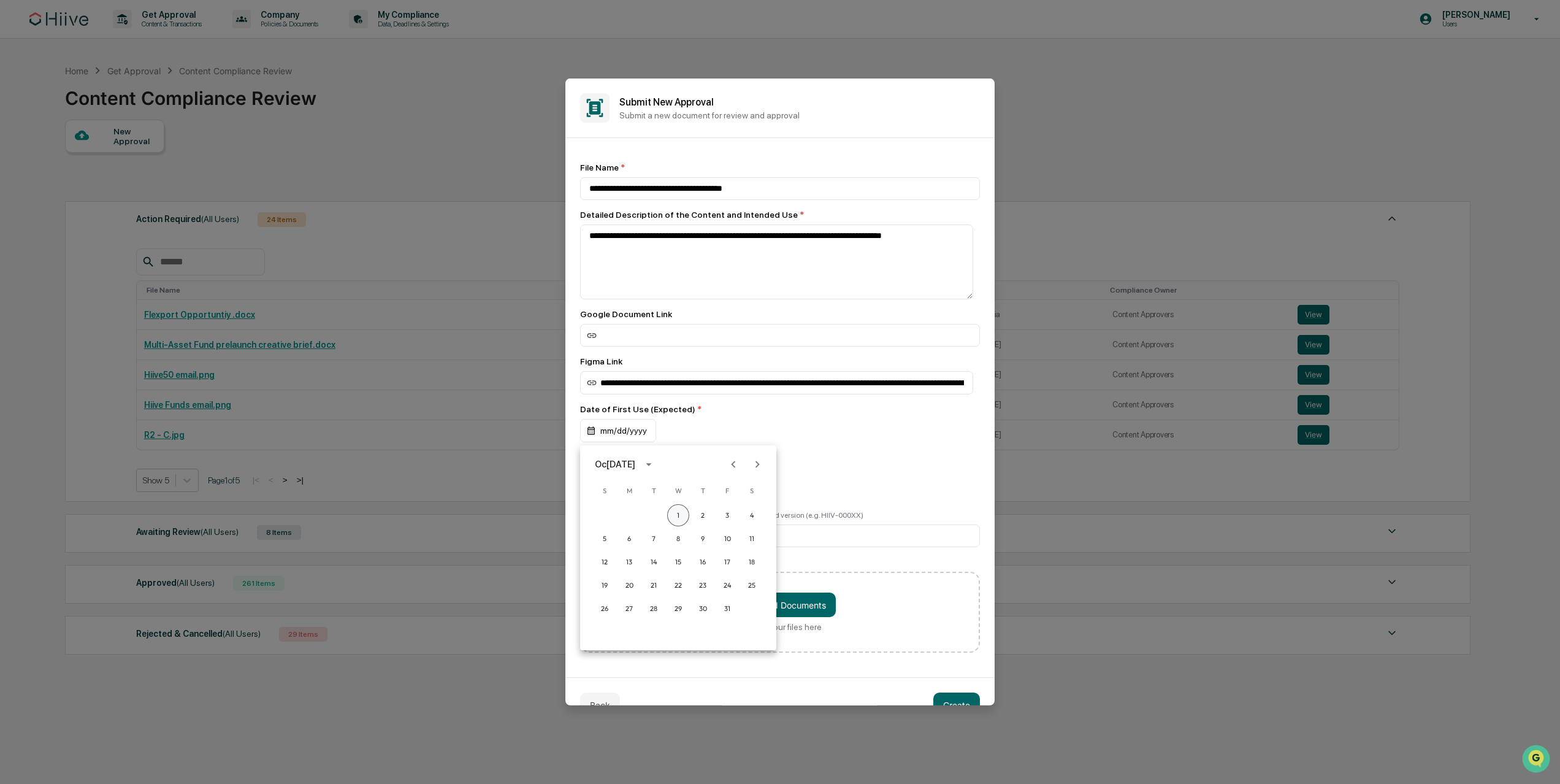
click at [682, 517] on button "1" at bounding box center [678, 515] width 22 height 22
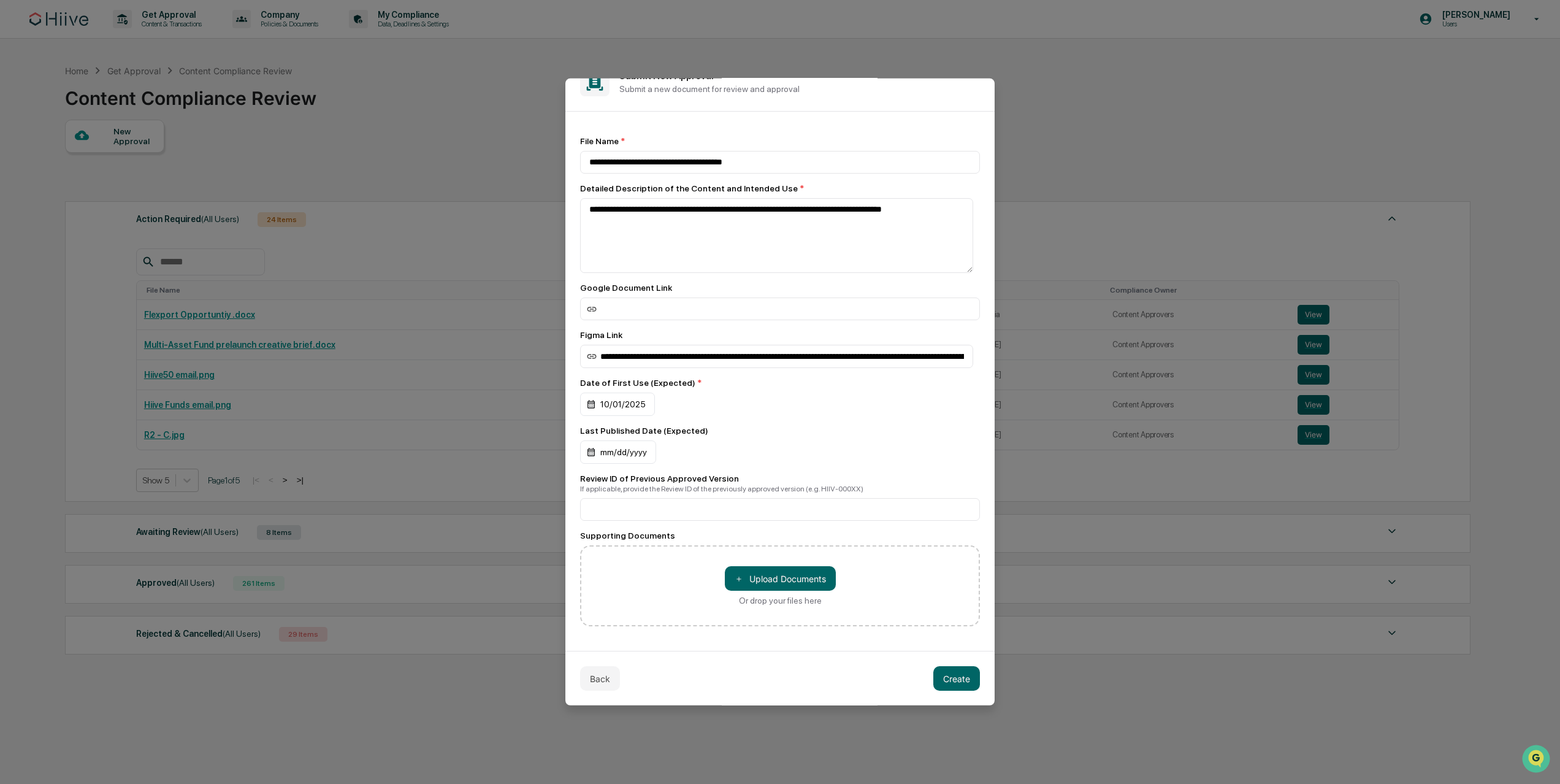
scroll to position [31, 0]
click at [677, 509] on input at bounding box center [780, 509] width 400 height 23
click at [944, 674] on button "Create" at bounding box center [956, 678] width 47 height 24
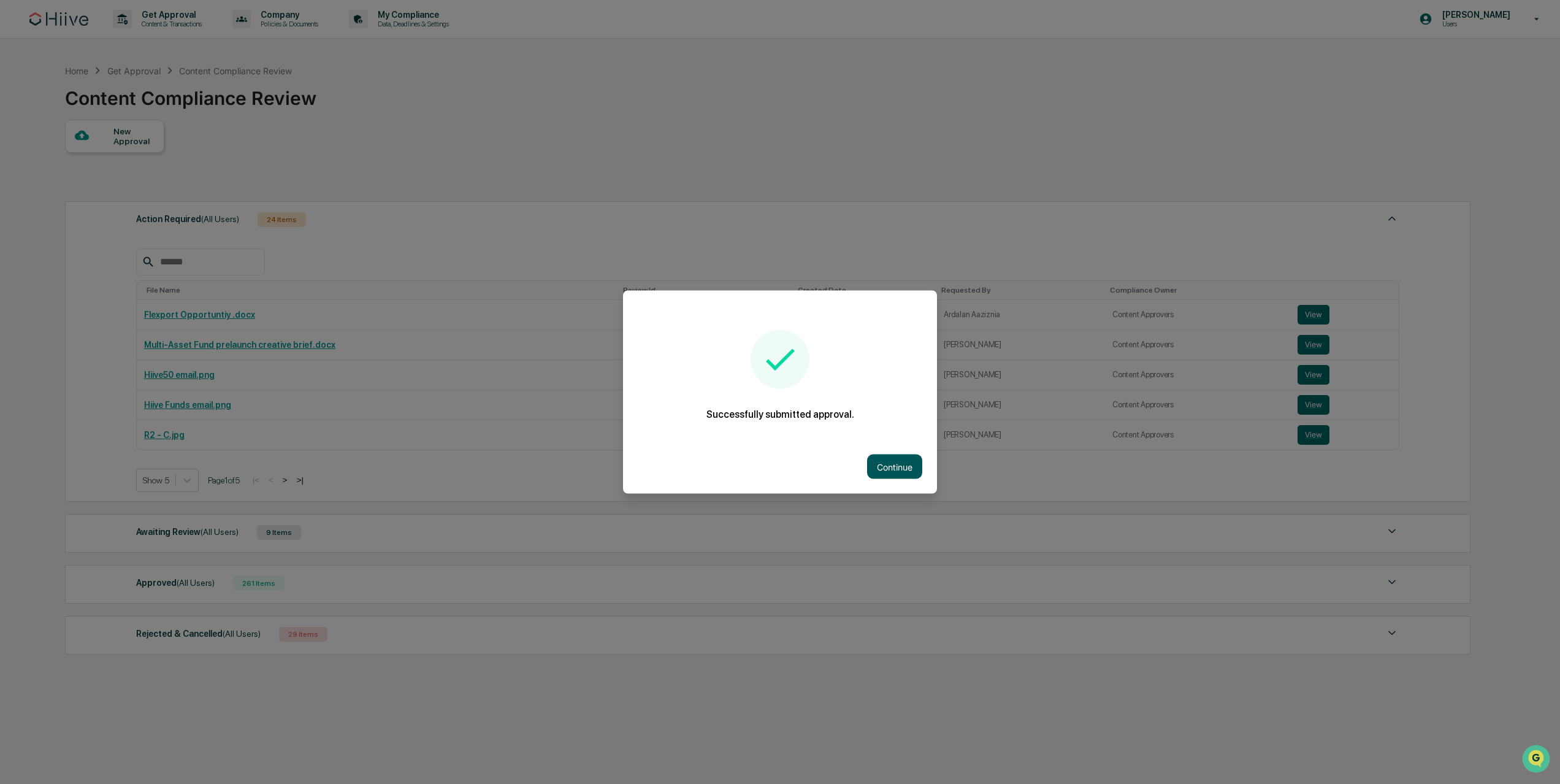
click at [896, 455] on button "Continue" at bounding box center [895, 467] width 55 height 24
